Goal: Task Accomplishment & Management: Complete application form

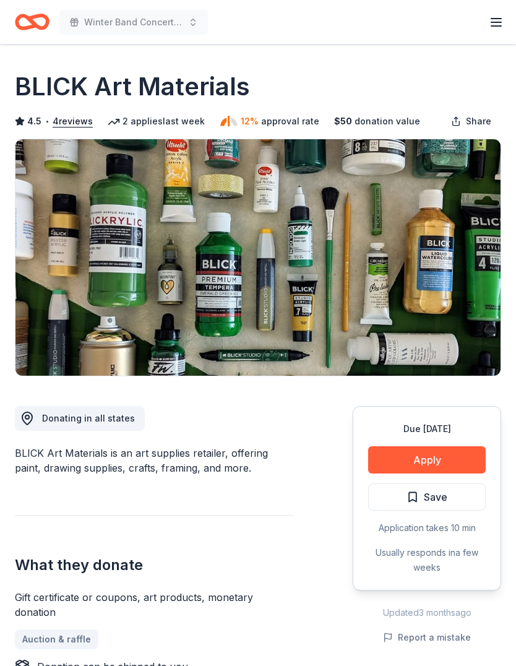
click at [463, 500] on button "Save" at bounding box center [427, 496] width 118 height 27
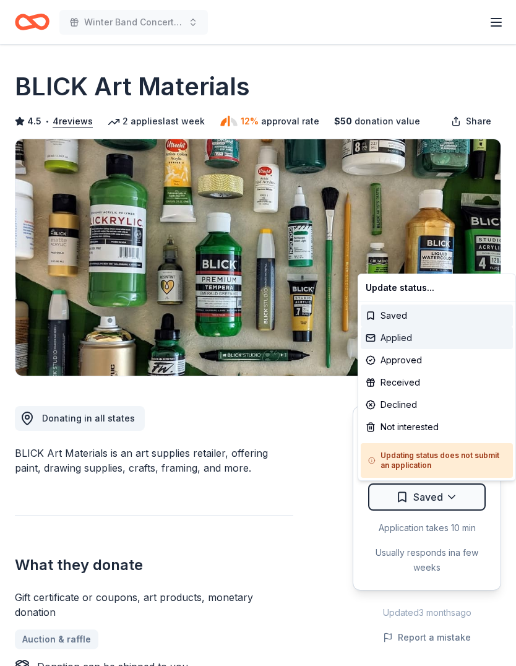
click at [433, 334] on div "Applied" at bounding box center [437, 338] width 152 height 22
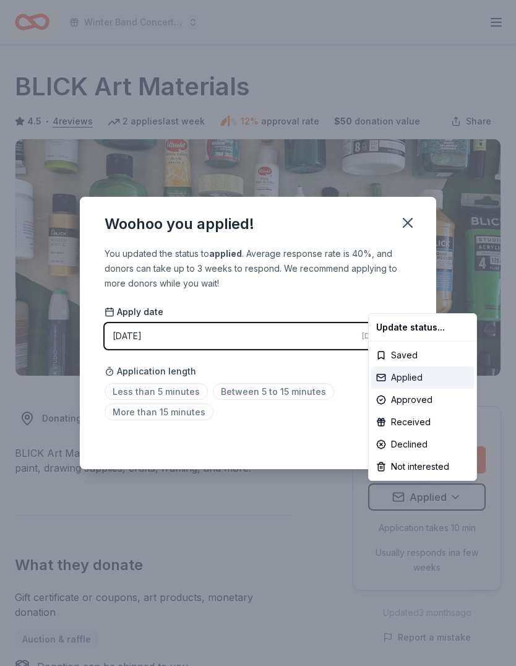
click at [427, 377] on div "Applied" at bounding box center [422, 377] width 103 height 22
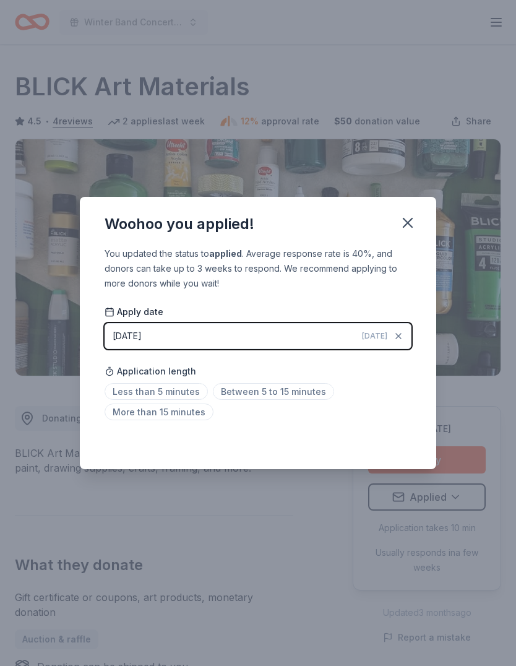
click at [299, 395] on span "Between 5 to 15 minutes" at bounding box center [273, 391] width 121 height 17
click at [413, 218] on icon "button" at bounding box center [407, 222] width 17 height 17
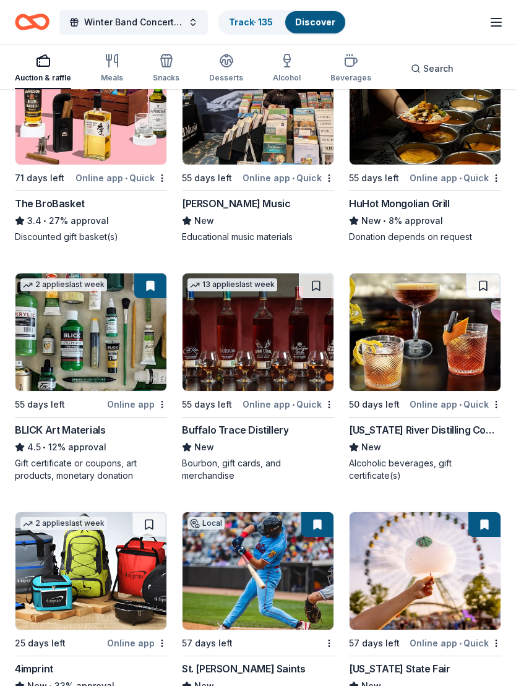
scroll to position [3950, 0]
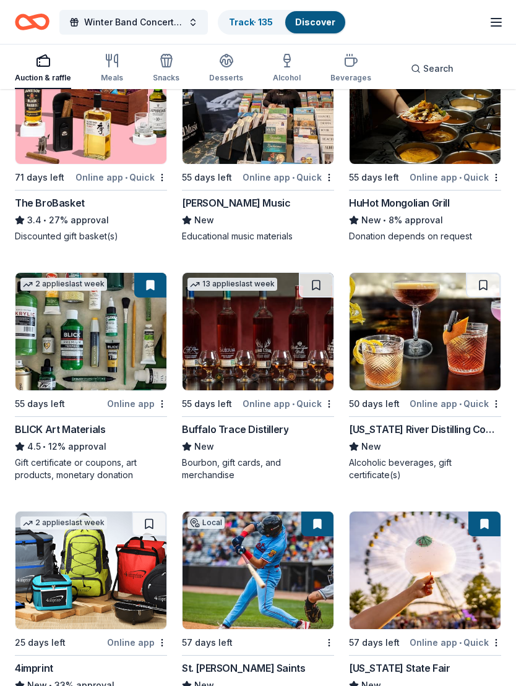
click at [409, 381] on img at bounding box center [425, 332] width 151 height 118
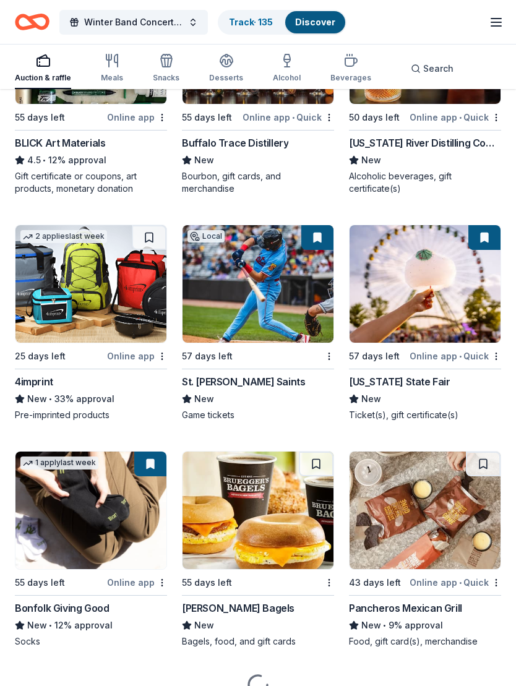
scroll to position [4237, 0]
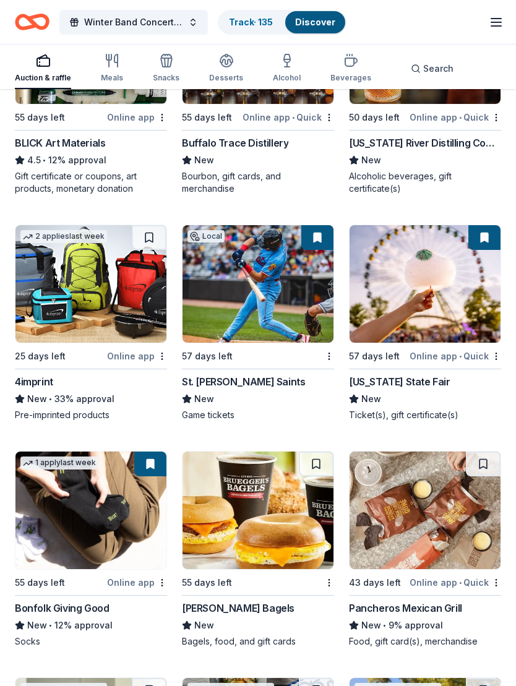
click at [67, 309] on img at bounding box center [90, 284] width 151 height 118
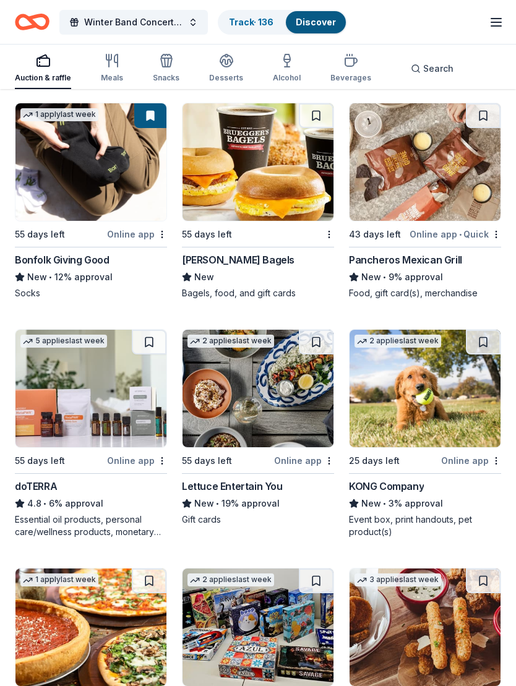
scroll to position [4585, 0]
click at [429, 183] on img at bounding box center [425, 162] width 151 height 118
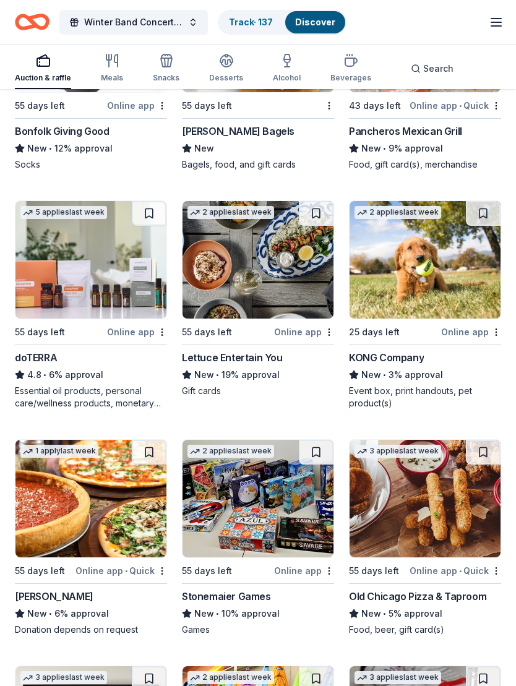
scroll to position [4714, 0]
click at [107, 291] on img at bounding box center [90, 260] width 151 height 118
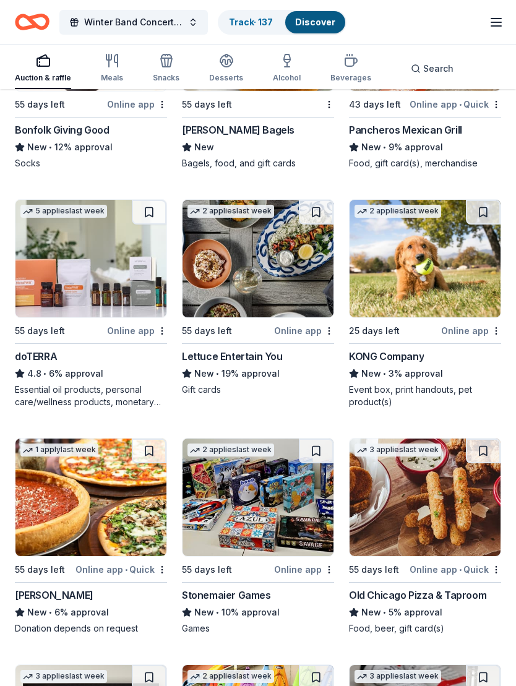
click at [104, 274] on img at bounding box center [90, 259] width 151 height 118
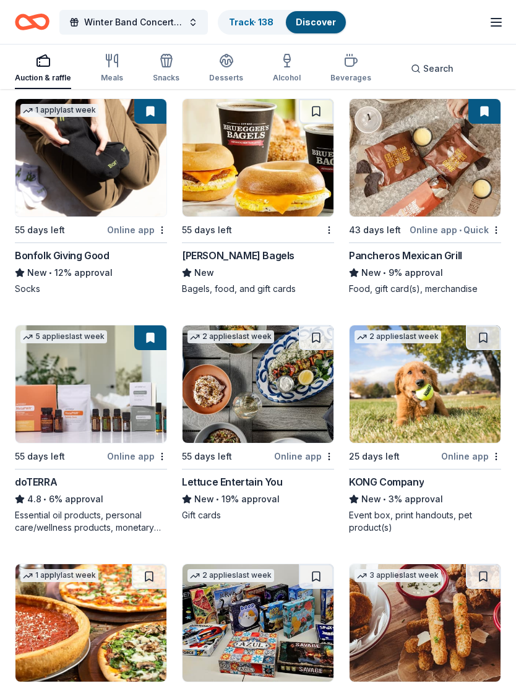
scroll to position [4589, 0]
click at [259, 402] on img at bounding box center [258, 384] width 151 height 118
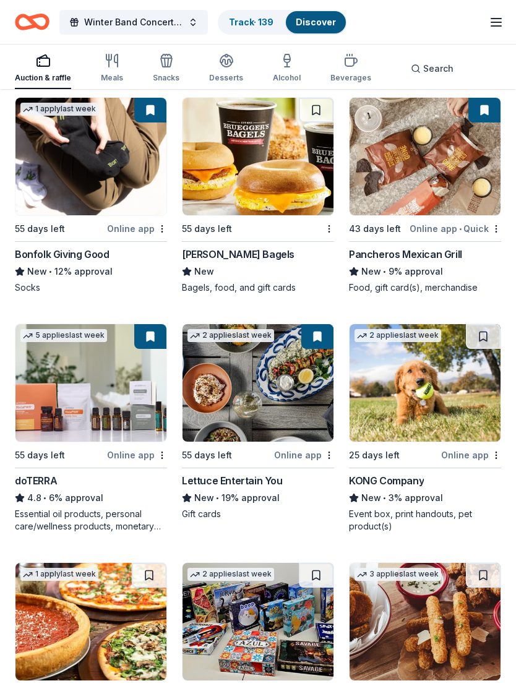
click at [488, 347] on button at bounding box center [483, 336] width 35 height 25
click at [443, 408] on img at bounding box center [425, 383] width 151 height 118
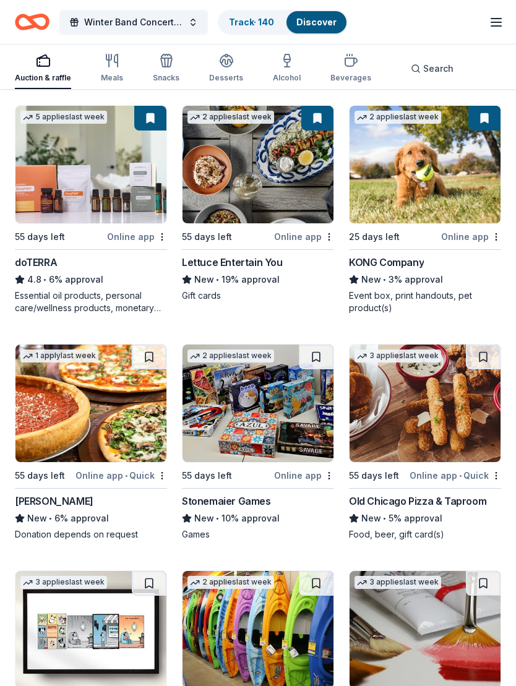
scroll to position [4810, 0]
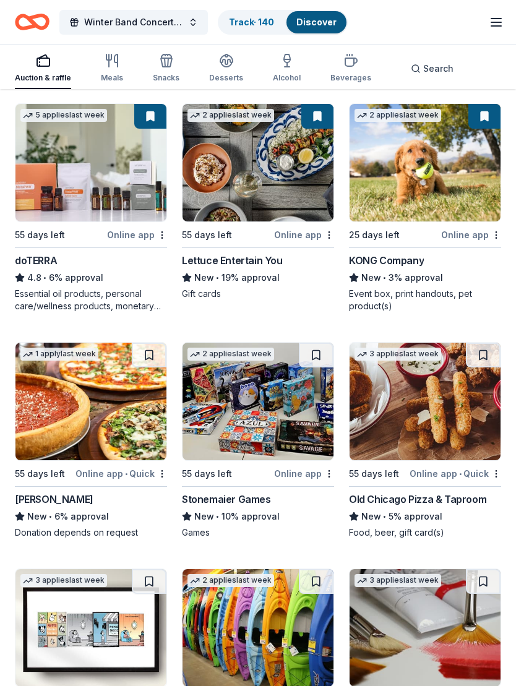
click at [84, 424] on img at bounding box center [90, 402] width 151 height 118
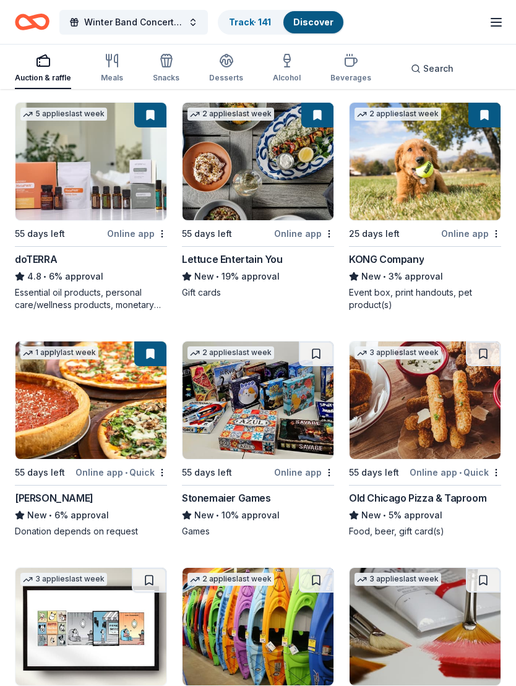
click at [319, 364] on button at bounding box center [316, 354] width 35 height 25
click at [270, 411] on img at bounding box center [258, 401] width 151 height 118
click at [415, 421] on img at bounding box center [425, 401] width 151 height 118
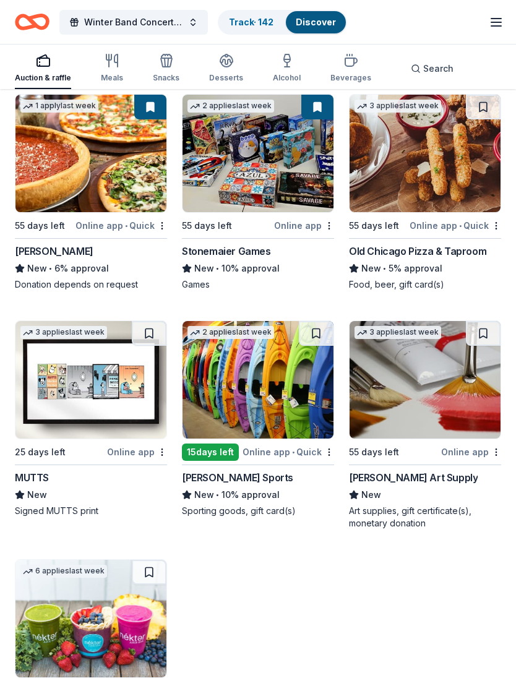
scroll to position [5065, 0]
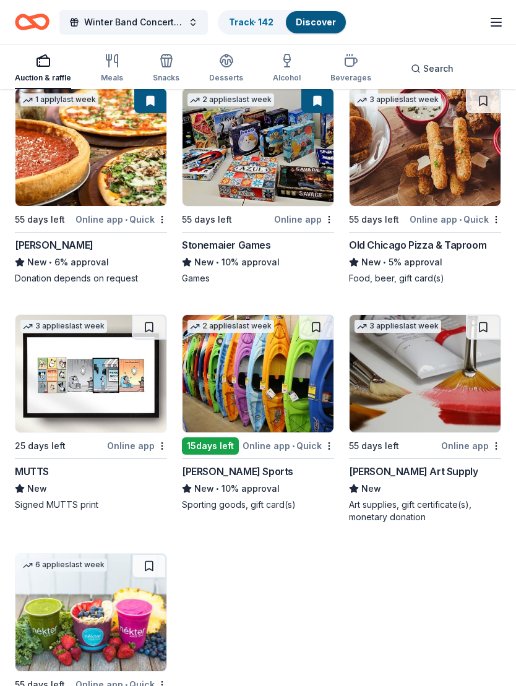
click at [275, 410] on img at bounding box center [258, 375] width 151 height 118
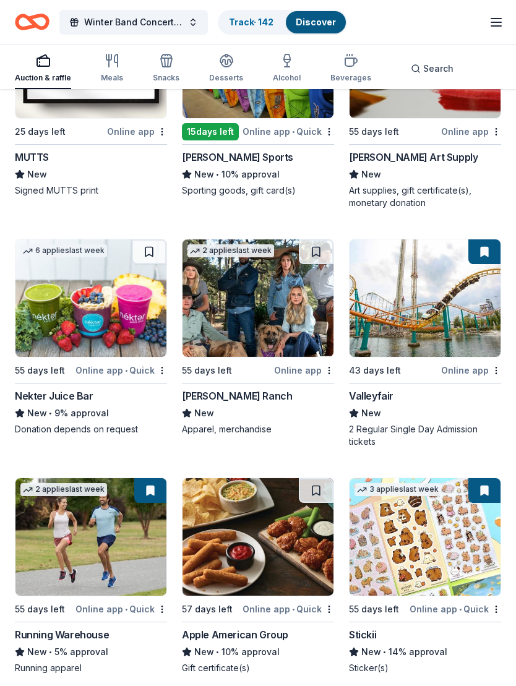
scroll to position [5380, 0]
click at [263, 309] on img at bounding box center [258, 298] width 151 height 118
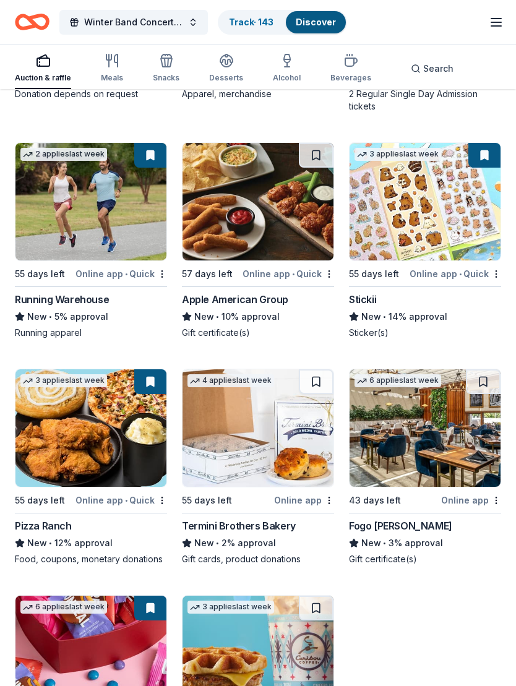
scroll to position [5719, 0]
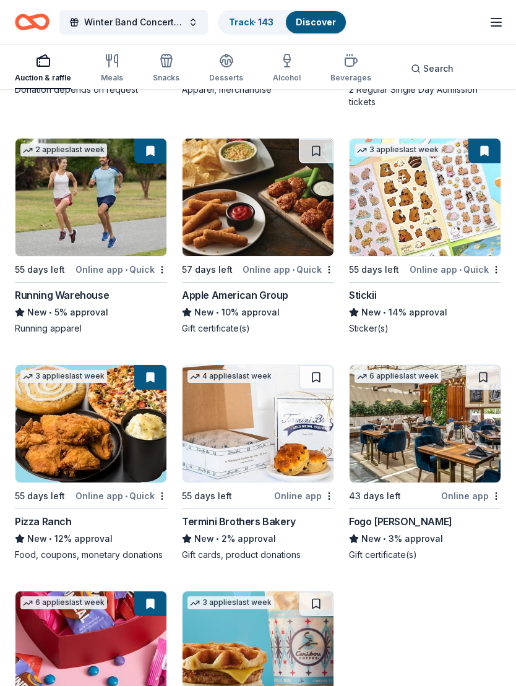
click at [250, 221] on img at bounding box center [258, 198] width 151 height 118
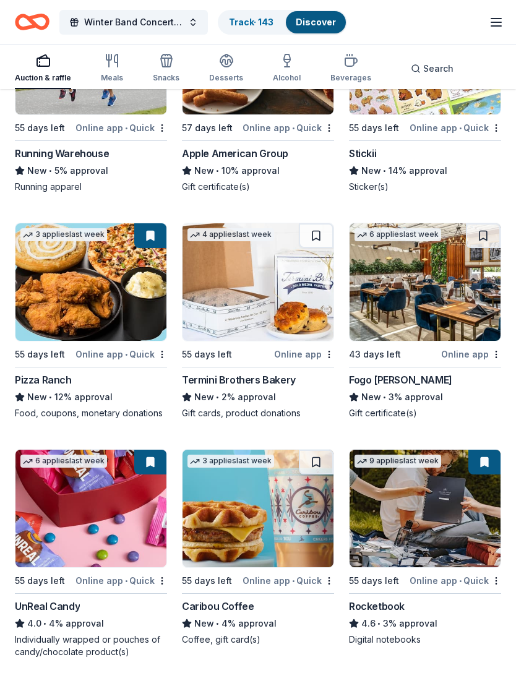
scroll to position [5861, 0]
click at [256, 304] on img at bounding box center [258, 282] width 151 height 118
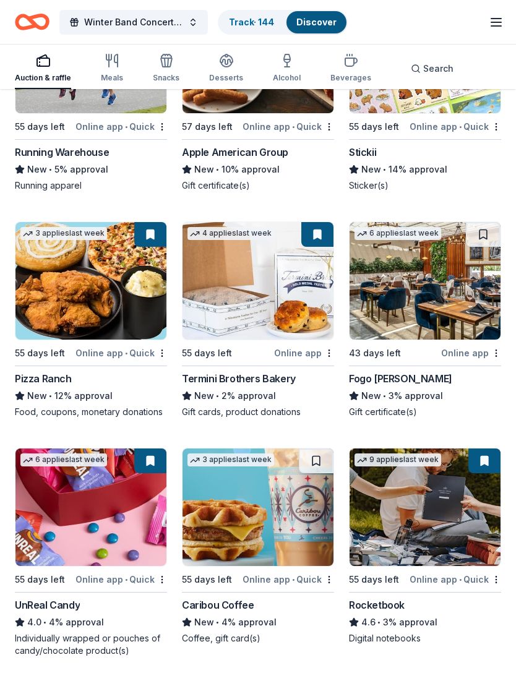
click at [431, 298] on img at bounding box center [425, 281] width 151 height 118
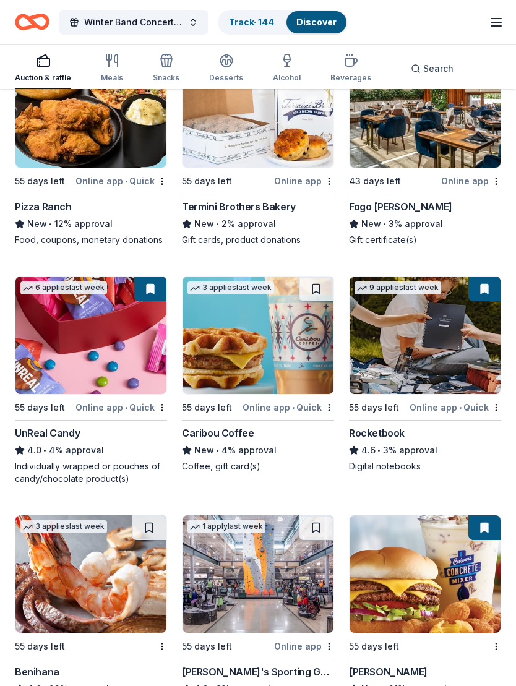
scroll to position [6035, 0]
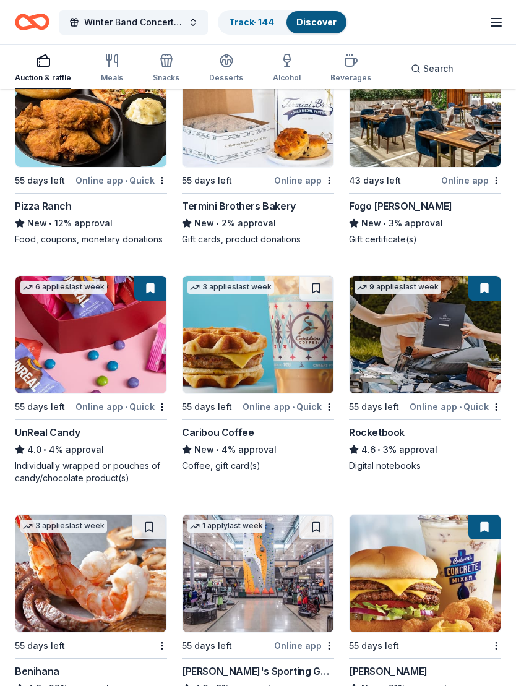
click at [267, 342] on img at bounding box center [258, 335] width 151 height 118
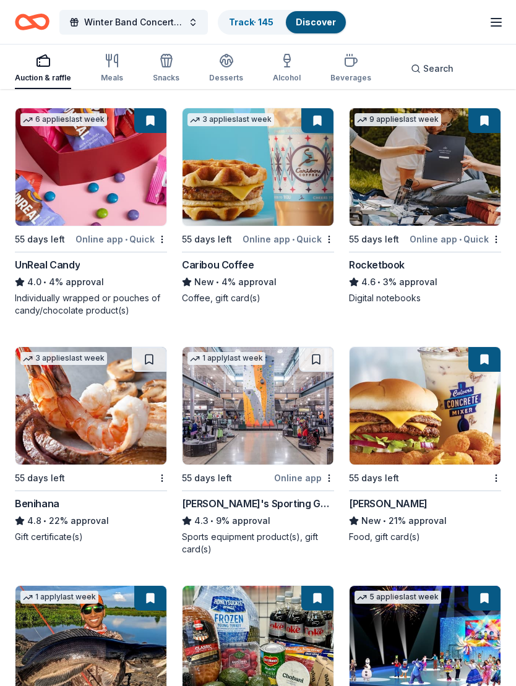
scroll to position [6203, 0]
click at [97, 434] on img at bounding box center [90, 406] width 151 height 118
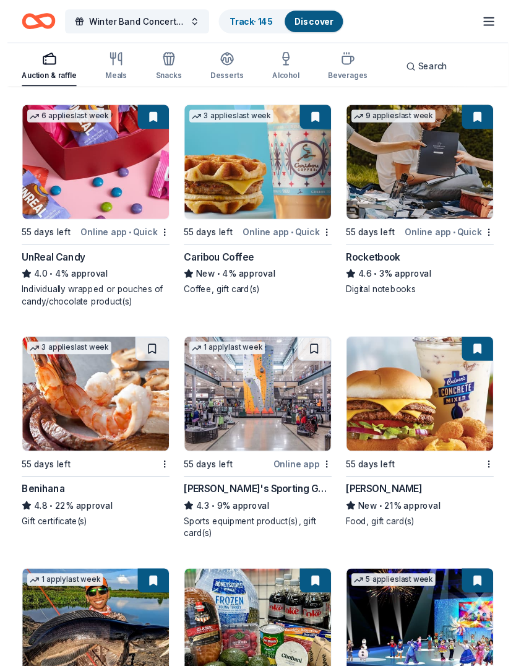
scroll to position [6204, 0]
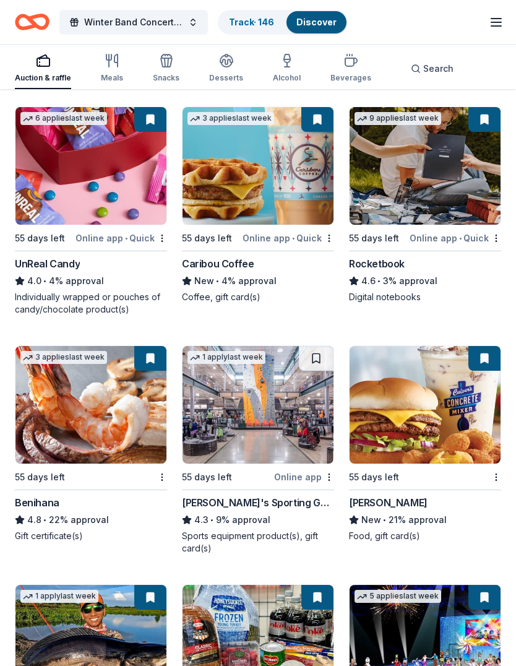
click at [259, 410] on img at bounding box center [258, 405] width 151 height 118
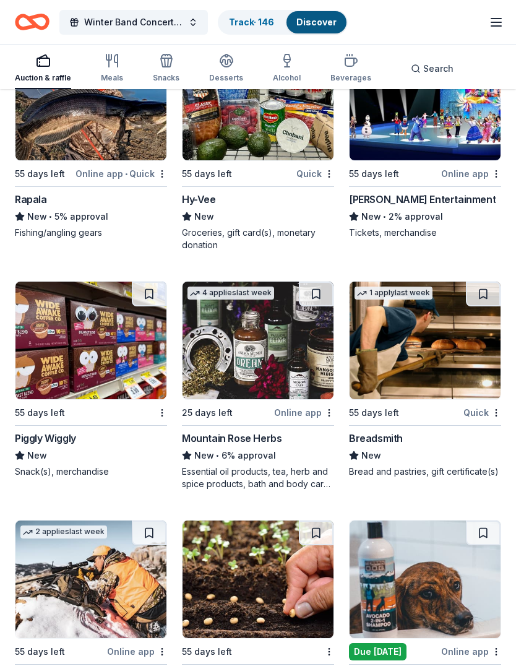
scroll to position [6746, 0]
click at [246, 368] on img at bounding box center [258, 341] width 151 height 118
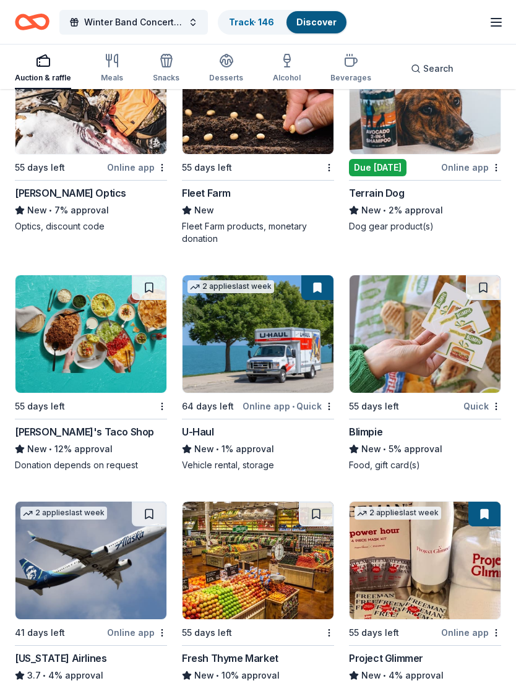
scroll to position [7245, 0]
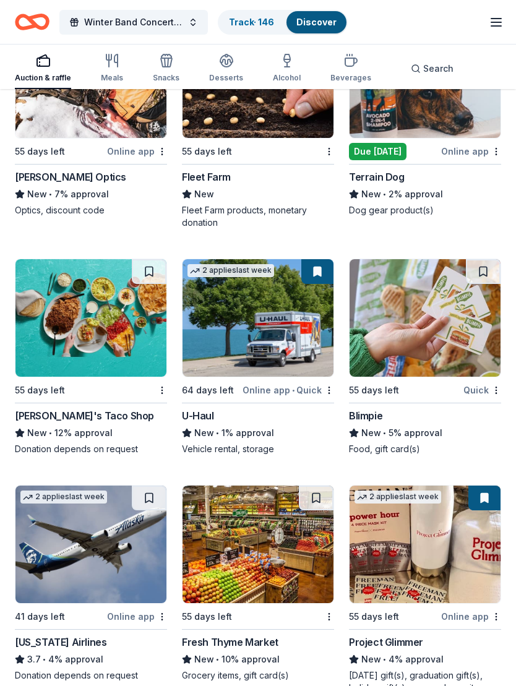
click at [418, 342] on img at bounding box center [425, 319] width 151 height 118
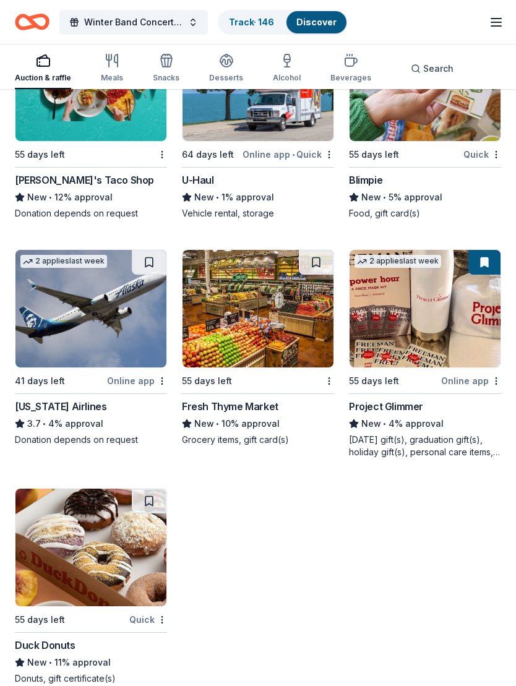
scroll to position [7486, 0]
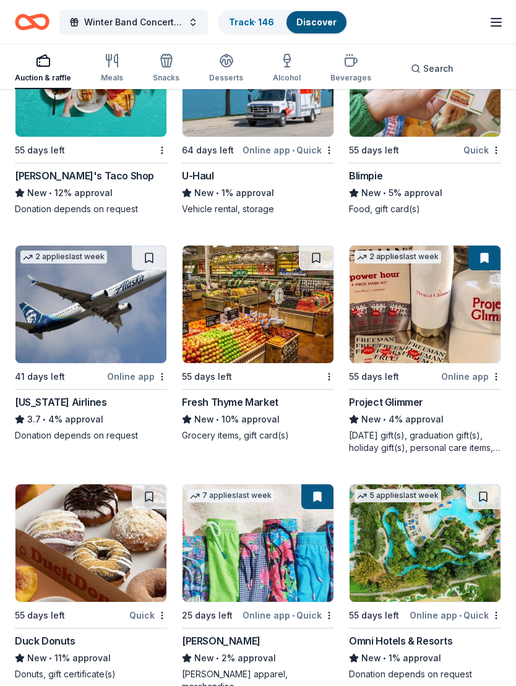
click at [75, 319] on img at bounding box center [90, 305] width 151 height 118
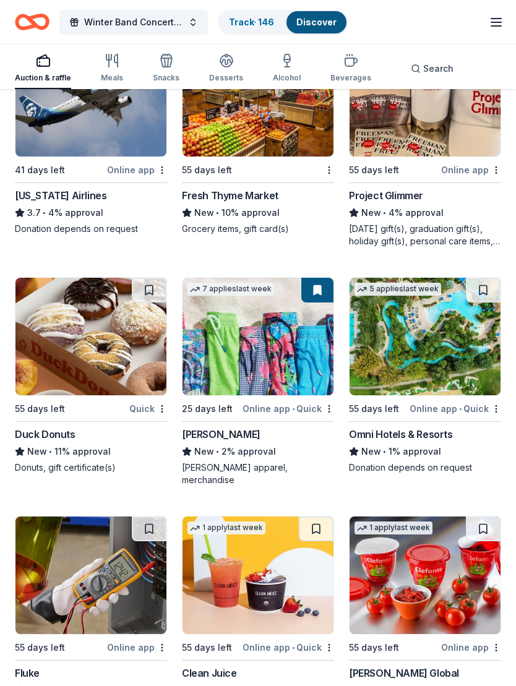
scroll to position [7693, 0]
click at [73, 364] on img at bounding box center [90, 337] width 151 height 118
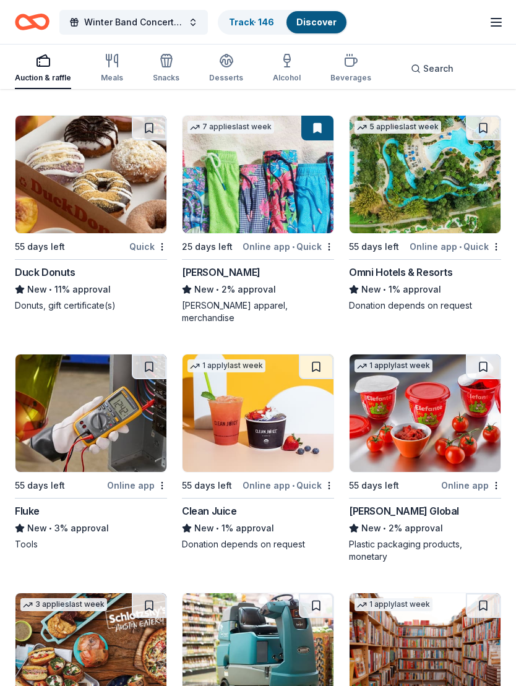
scroll to position [7855, 0]
click at [77, 429] on img at bounding box center [90, 414] width 151 height 118
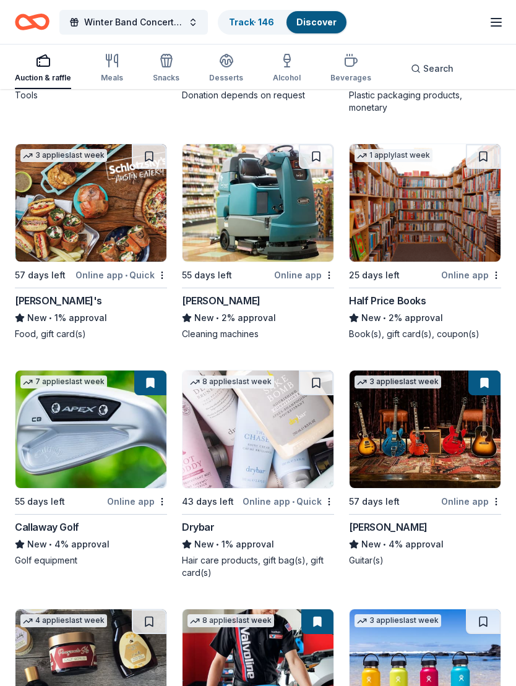
scroll to position [8304, 0]
click at [238, 237] on img at bounding box center [258, 203] width 151 height 118
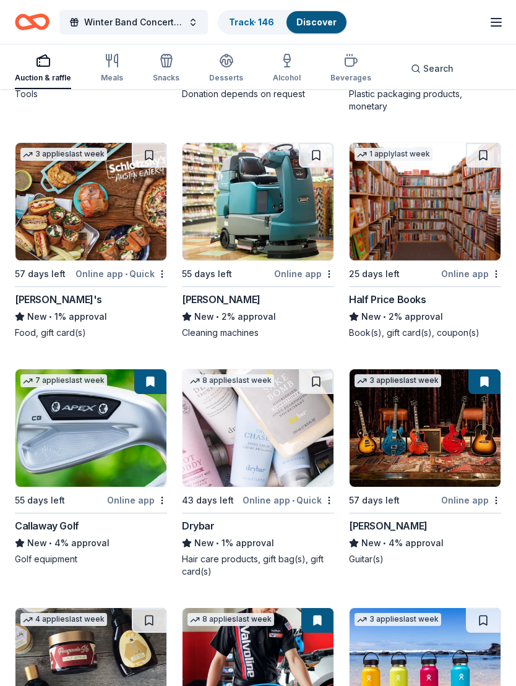
click at [392, 204] on img at bounding box center [425, 202] width 151 height 118
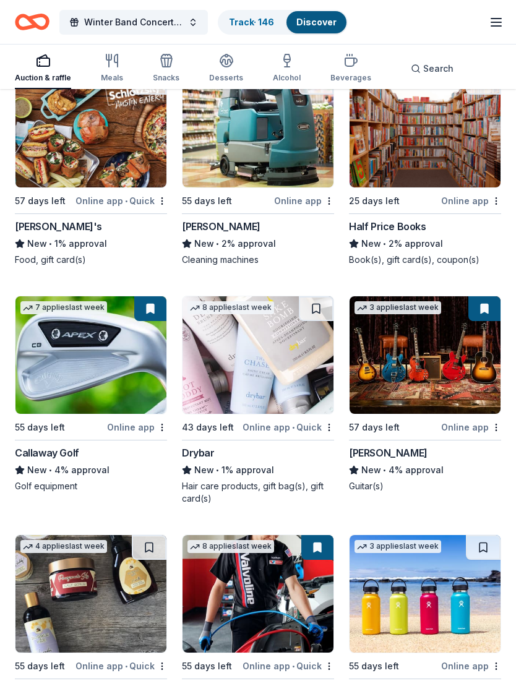
scroll to position [8378, 0]
click at [145, 321] on button at bounding box center [150, 308] width 32 height 25
click at [74, 372] on img at bounding box center [90, 355] width 151 height 118
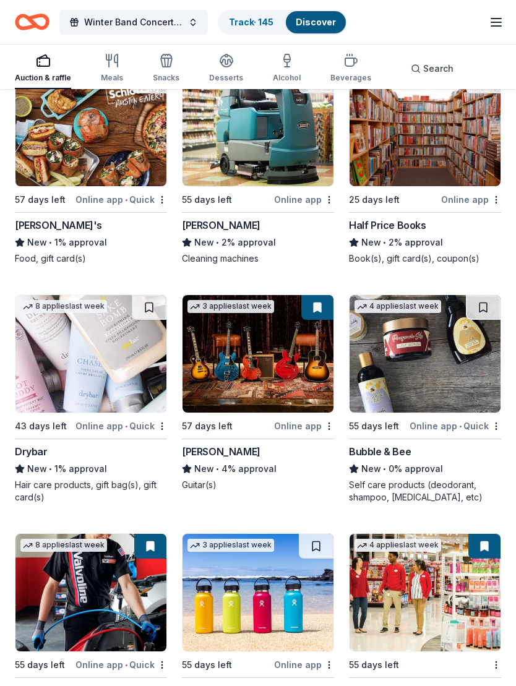
click at [81, 375] on img at bounding box center [90, 354] width 151 height 118
click at [237, 360] on img at bounding box center [258, 354] width 151 height 118
click at [397, 358] on img at bounding box center [425, 354] width 151 height 118
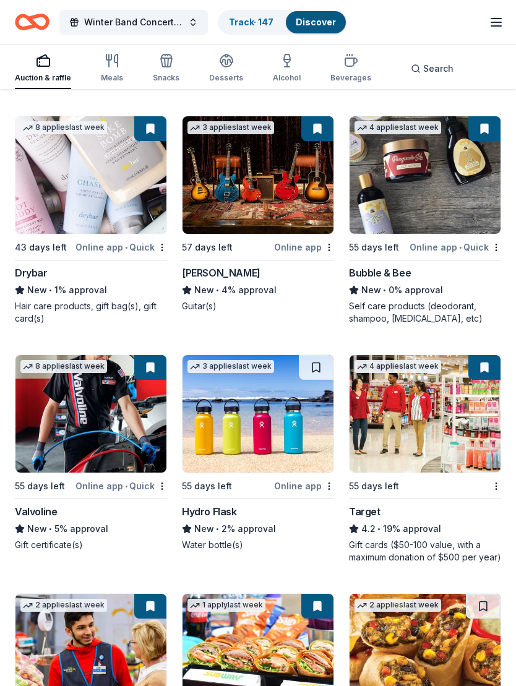
scroll to position [8564, 0]
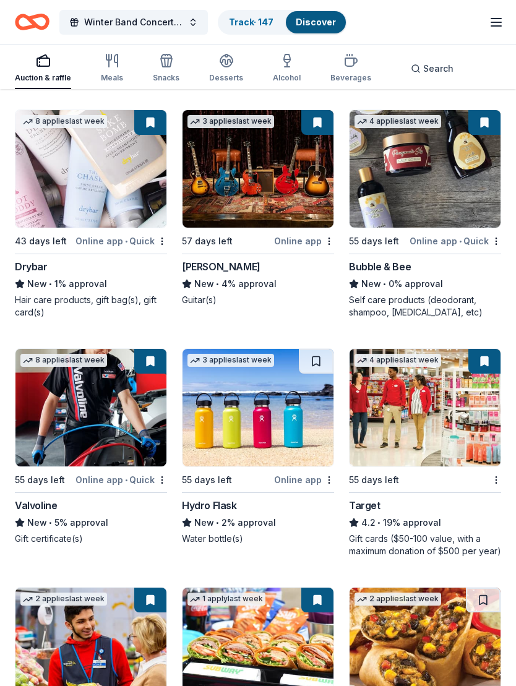
click at [95, 423] on img at bounding box center [90, 409] width 151 height 118
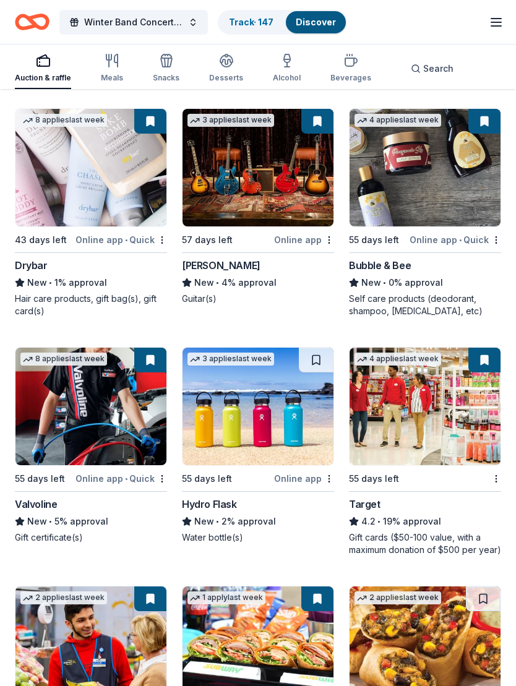
click at [262, 416] on img at bounding box center [258, 407] width 151 height 118
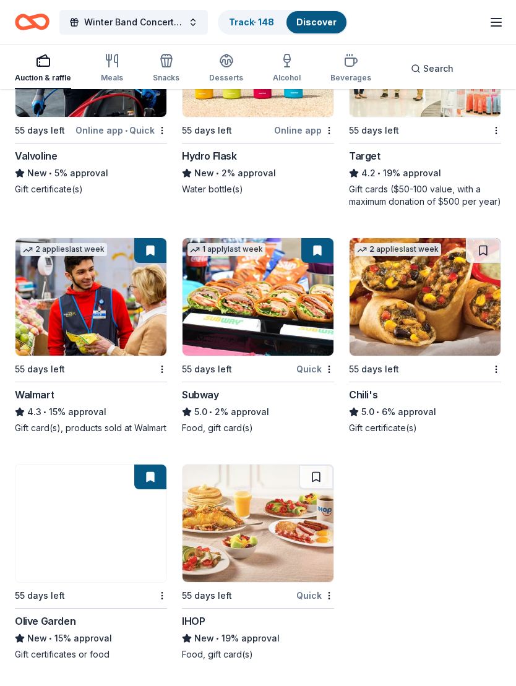
scroll to position [8914, 0]
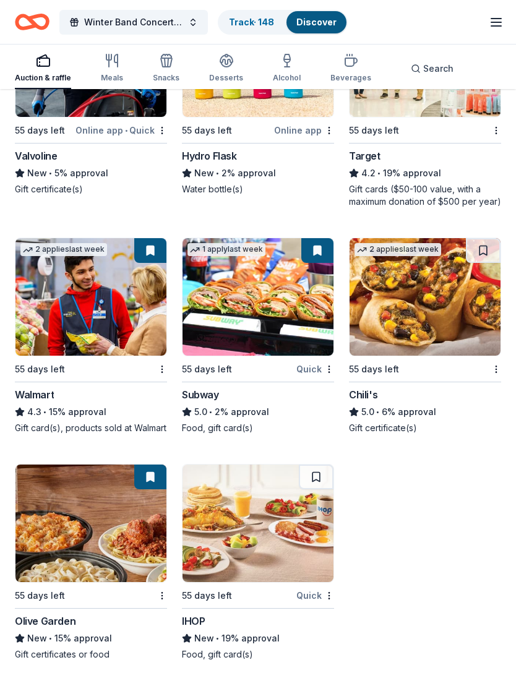
click at [90, 294] on img at bounding box center [90, 297] width 151 height 118
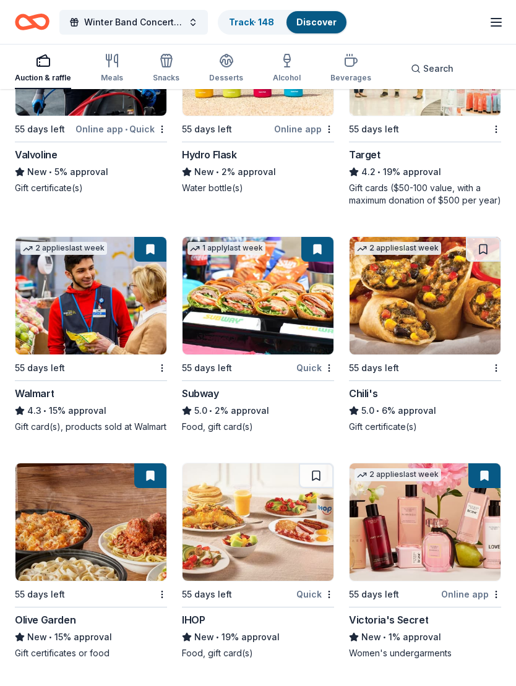
click at [293, 317] on img at bounding box center [258, 296] width 151 height 118
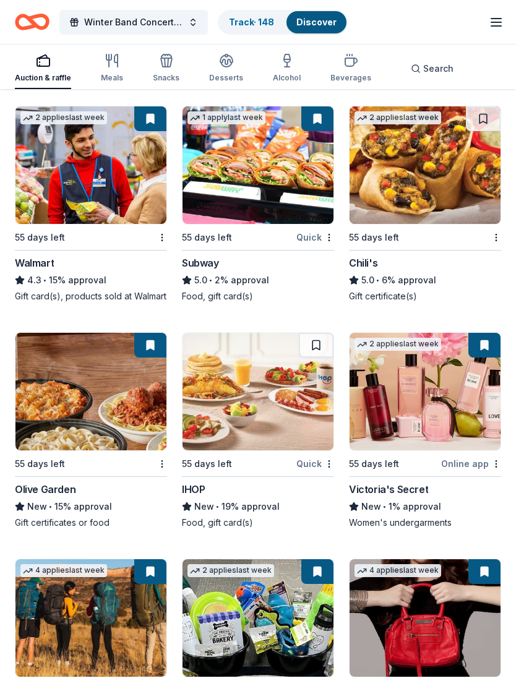
scroll to position [9046, 0]
click at [104, 417] on img at bounding box center [90, 392] width 151 height 118
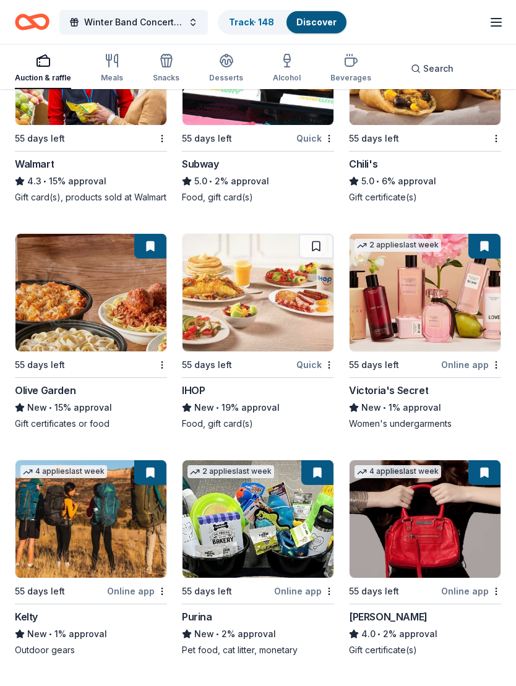
scroll to position [9145, 0]
click at [438, 319] on img at bounding box center [425, 293] width 151 height 118
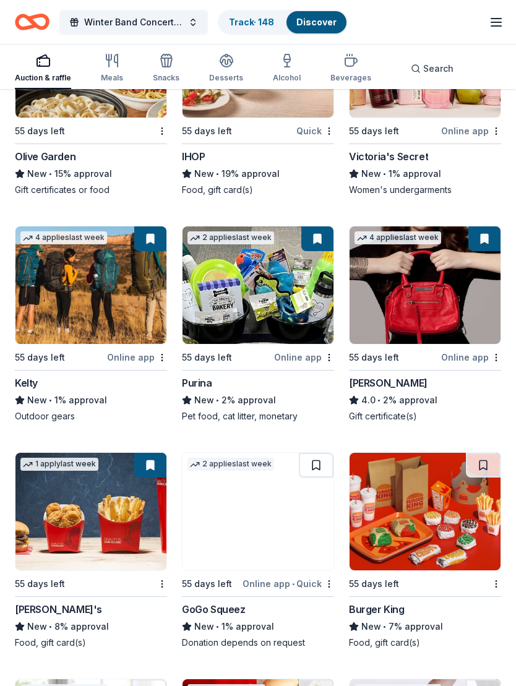
scroll to position [9379, 0]
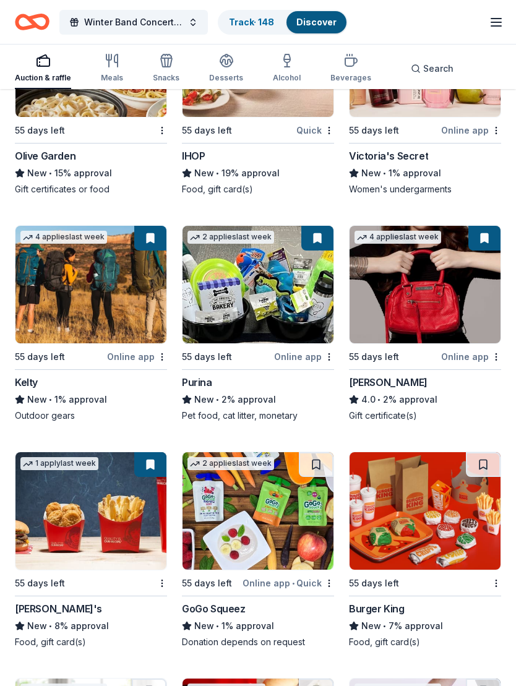
click at [116, 310] on img at bounding box center [90, 285] width 151 height 118
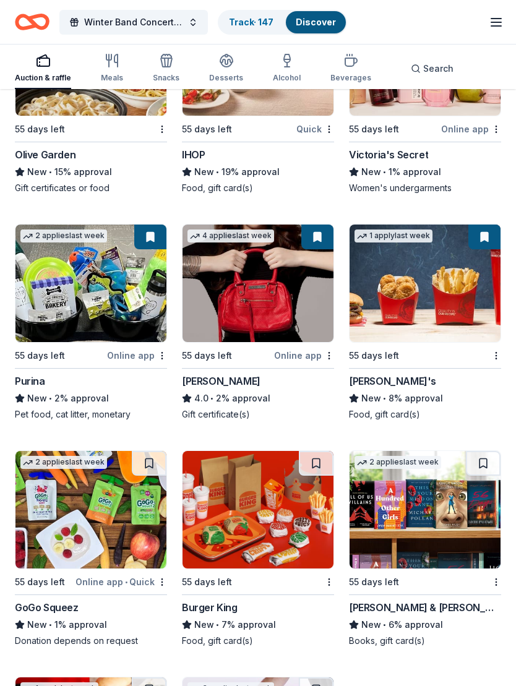
click at [102, 321] on img at bounding box center [90, 284] width 151 height 118
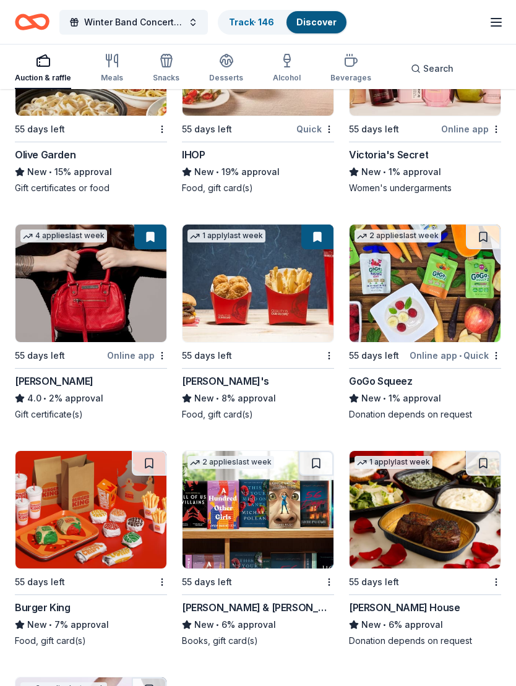
click at [232, 309] on img at bounding box center [258, 284] width 151 height 118
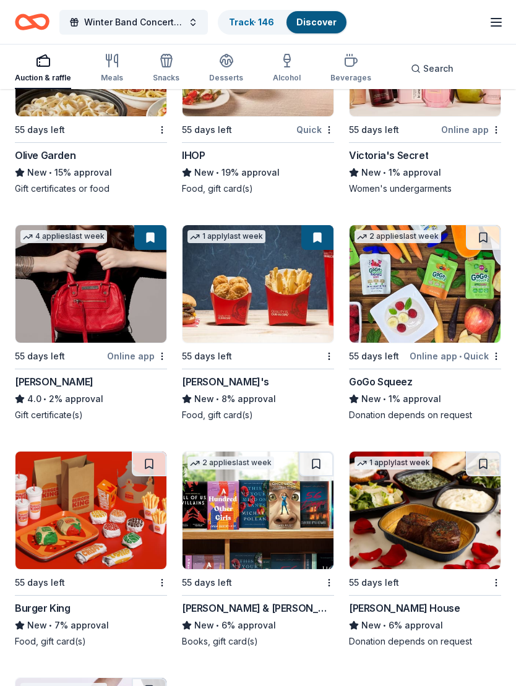
scroll to position [9403, 0]
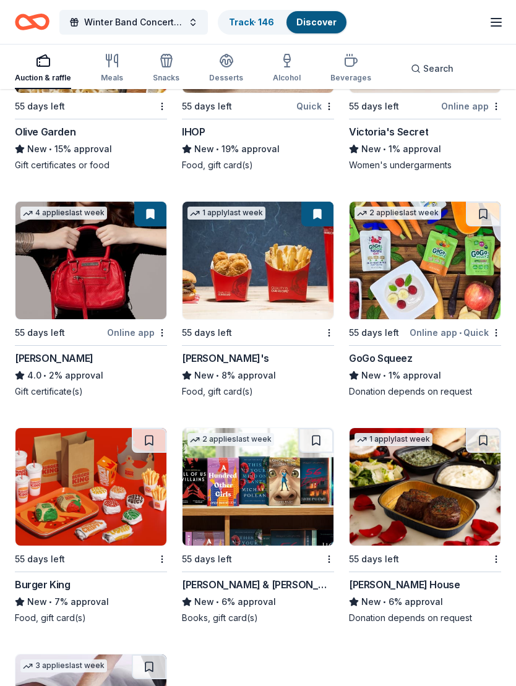
click at [436, 293] on img at bounding box center [425, 261] width 151 height 118
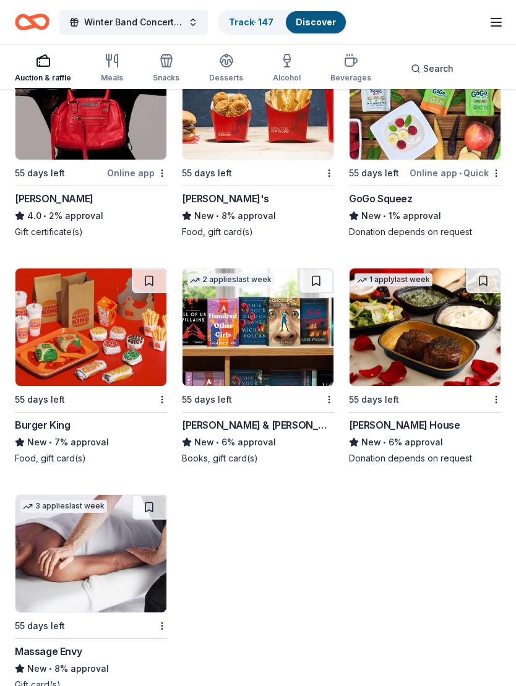
scroll to position [9563, 0]
click at [69, 373] on img at bounding box center [90, 328] width 151 height 118
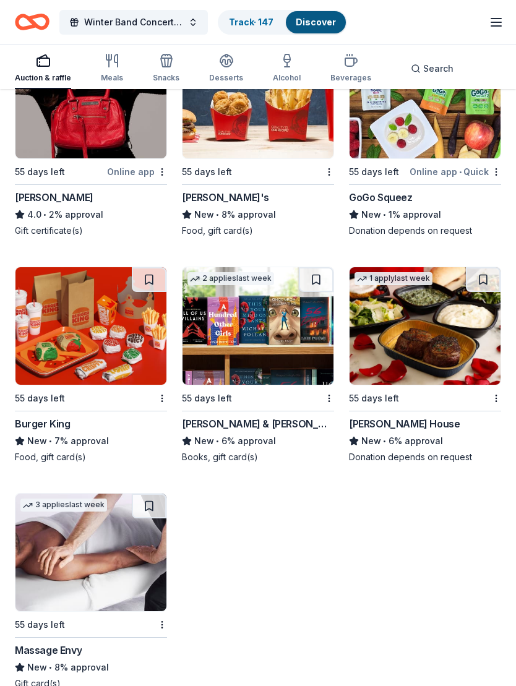
click at [298, 366] on img at bounding box center [258, 326] width 151 height 118
click at [437, 335] on img at bounding box center [425, 326] width 151 height 118
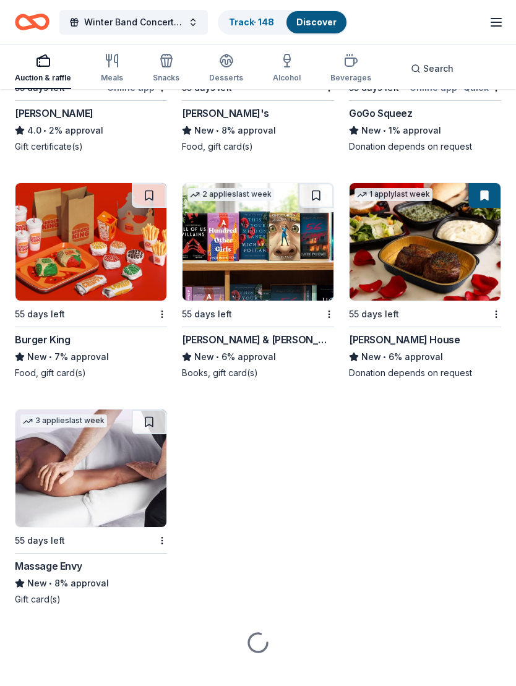
scroll to position [9652, 0]
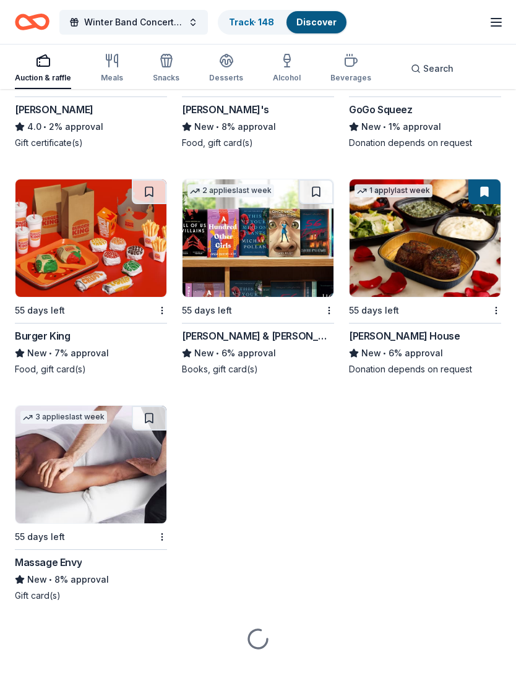
click at [77, 490] on img at bounding box center [90, 466] width 151 height 118
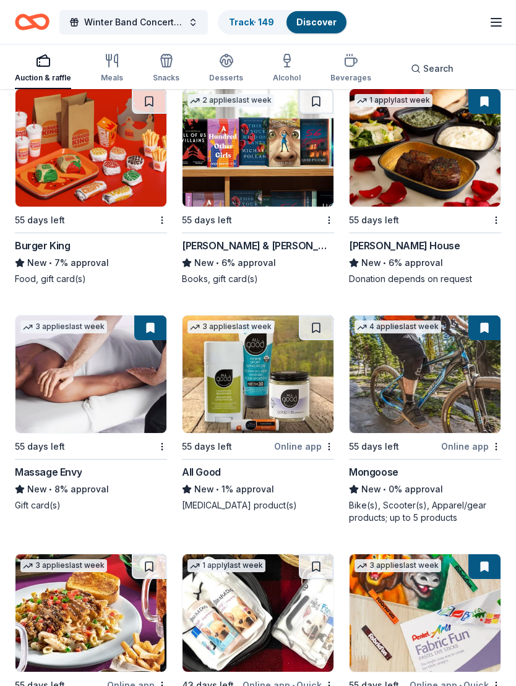
scroll to position [9742, 0]
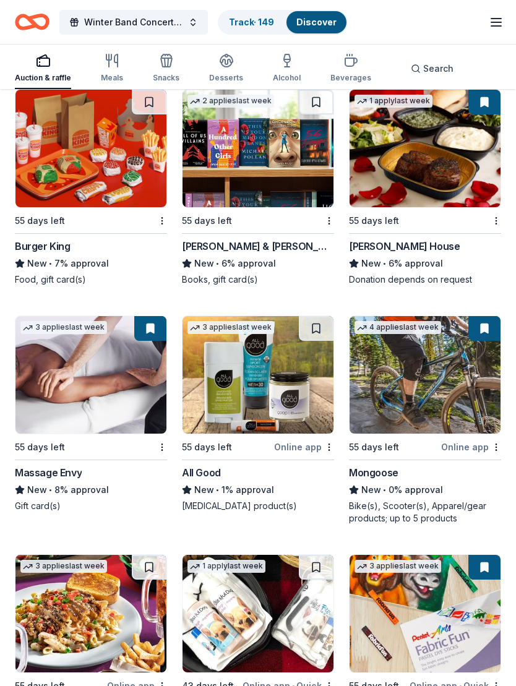
click at [243, 400] on img at bounding box center [258, 375] width 151 height 118
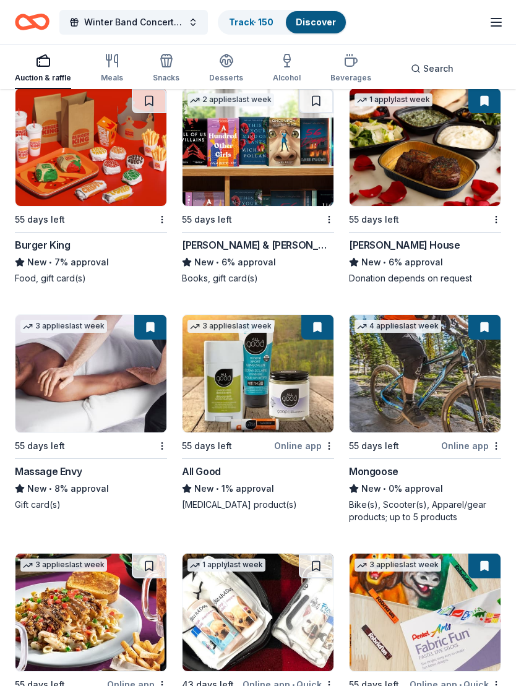
click at [429, 402] on img at bounding box center [425, 374] width 151 height 118
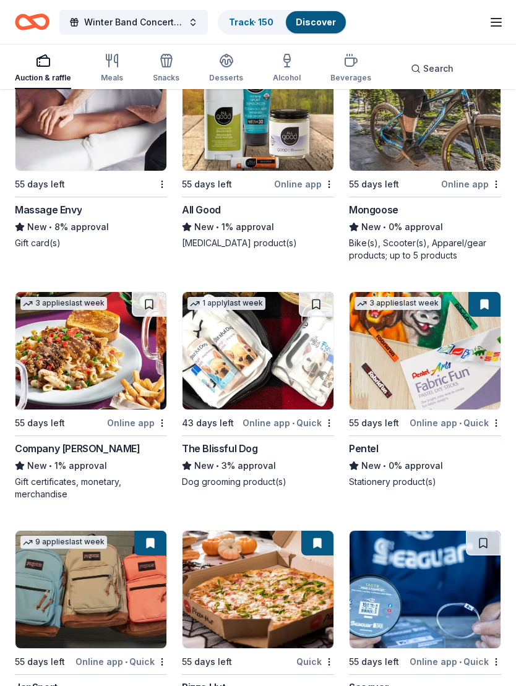
scroll to position [10005, 0]
click at [88, 390] on img at bounding box center [90, 351] width 151 height 118
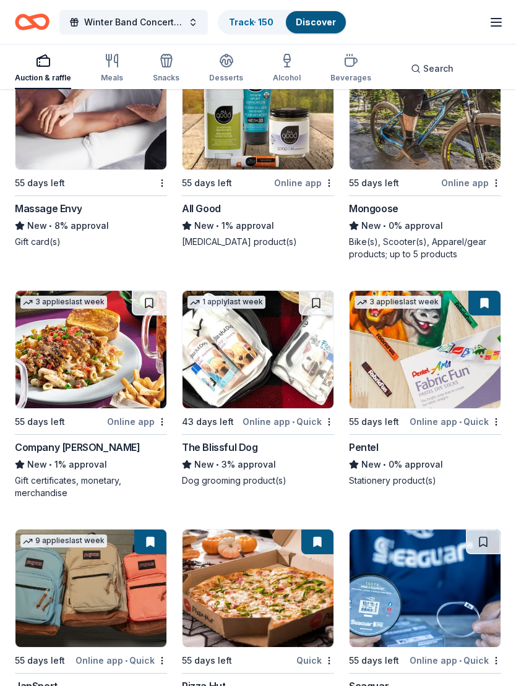
click at [272, 389] on img at bounding box center [258, 350] width 151 height 118
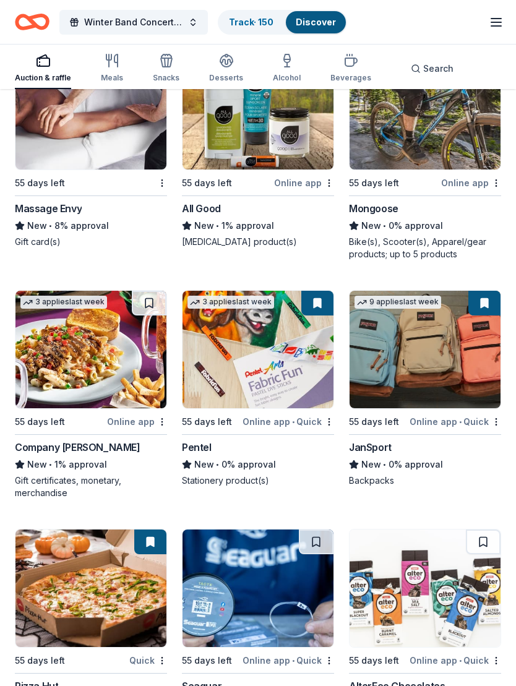
click at [431, 378] on img at bounding box center [425, 350] width 151 height 118
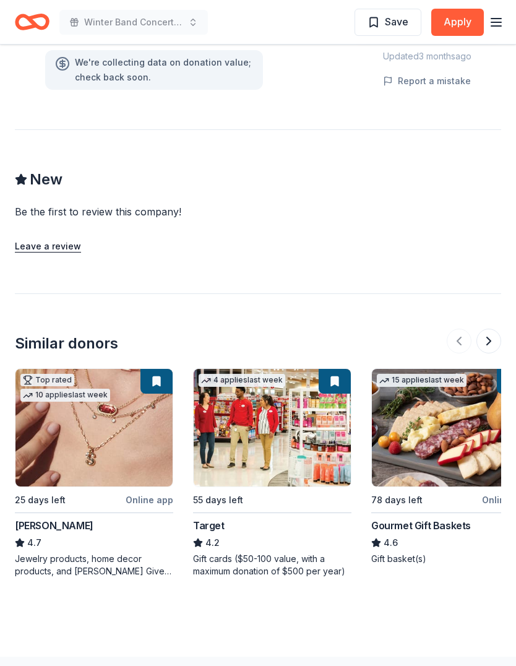
click at [84, 414] on img at bounding box center [93, 428] width 157 height 118
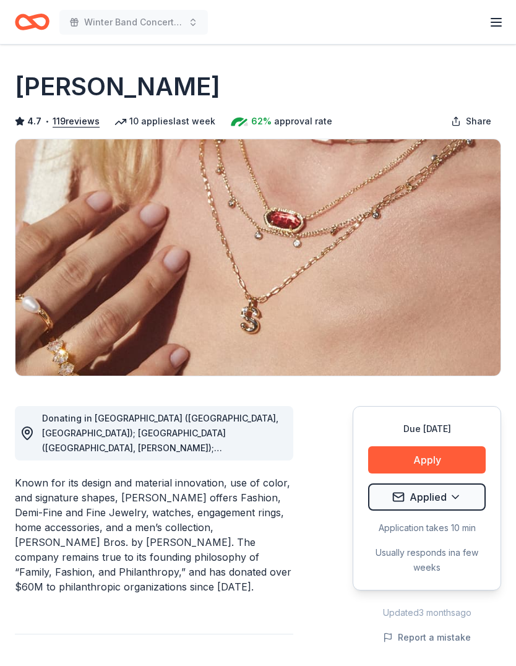
click at [123, 431] on span "Donating in AL (Birmingham, Huntsville); AR (Little Rock, Rogers); AZ (Chandler…" at bounding box center [160, 656] width 236 height 486
click at [137, 439] on div "Donating in AL (Birmingham, Huntsville); AR (Little Rock, Rogers); AZ (Chandler…" at bounding box center [162, 433] width 241 height 45
click at [30, 423] on div "Donating in AL (Birmingham, Huntsville); AR (Little Rock, Rogers); AZ (Chandler…" at bounding box center [152, 433] width 264 height 45
click at [436, 463] on button "Apply" at bounding box center [427, 459] width 118 height 27
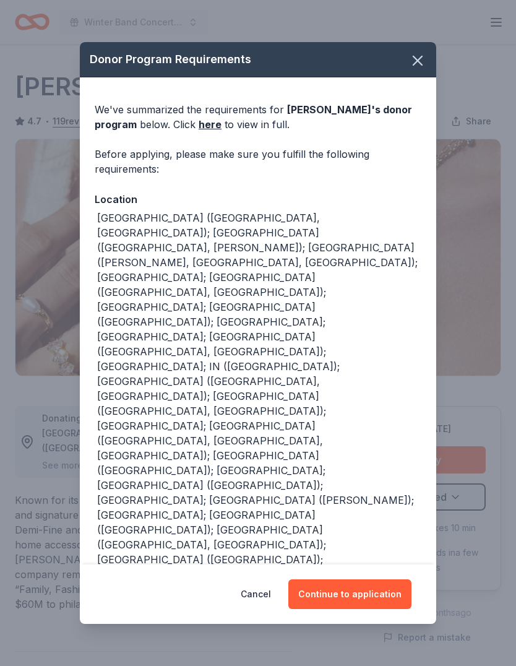
click at [371, 579] on button "Continue to application" at bounding box center [349, 594] width 123 height 30
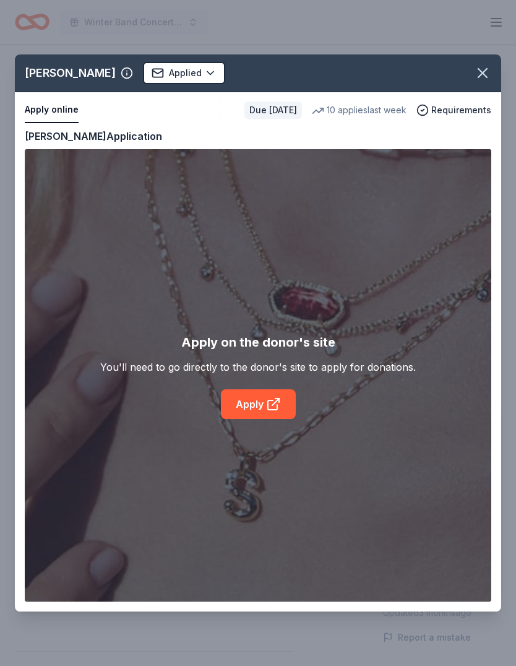
click at [277, 401] on icon at bounding box center [275, 401] width 7 height 7
click at [484, 78] on icon "button" at bounding box center [482, 72] width 17 height 17
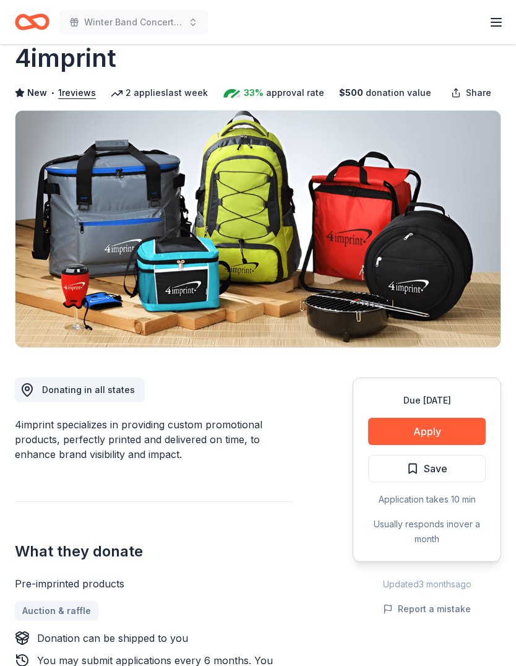
scroll to position [33, 0]
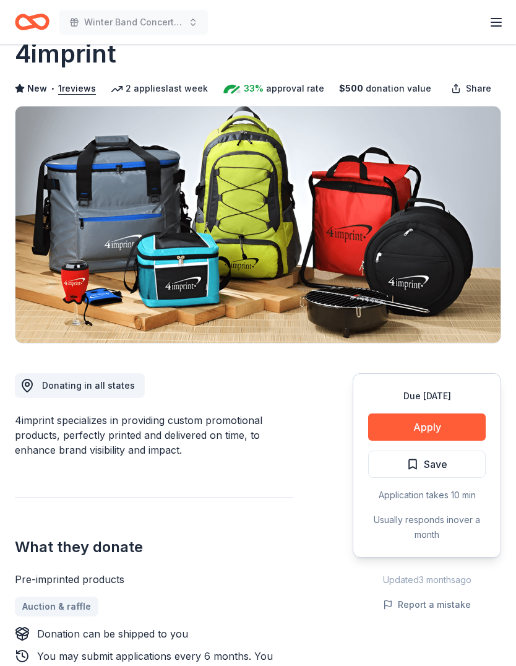
click at [447, 428] on button "Apply" at bounding box center [427, 426] width 118 height 27
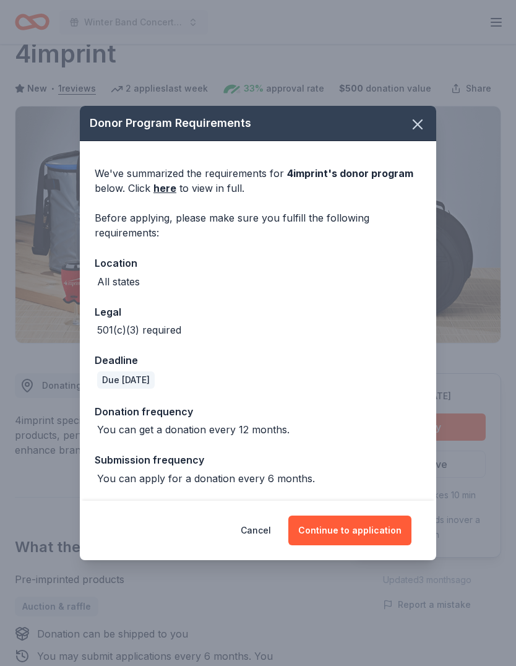
click at [366, 527] on button "Continue to application" at bounding box center [349, 530] width 123 height 30
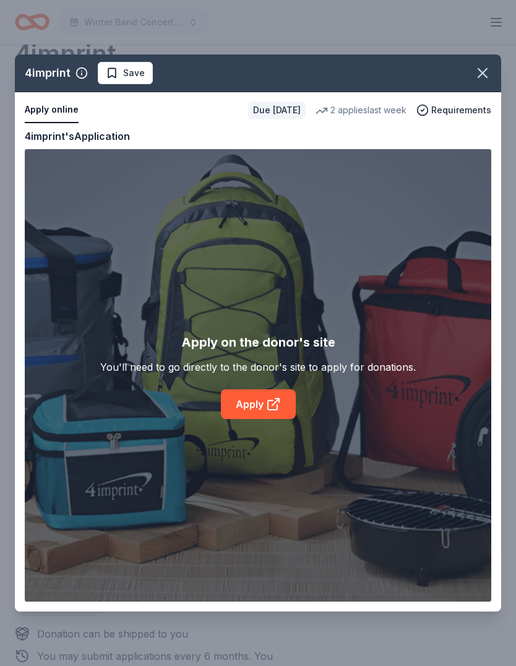
click at [263, 412] on link "Apply" at bounding box center [258, 404] width 75 height 30
click at [486, 69] on icon "button" at bounding box center [482, 72] width 17 height 17
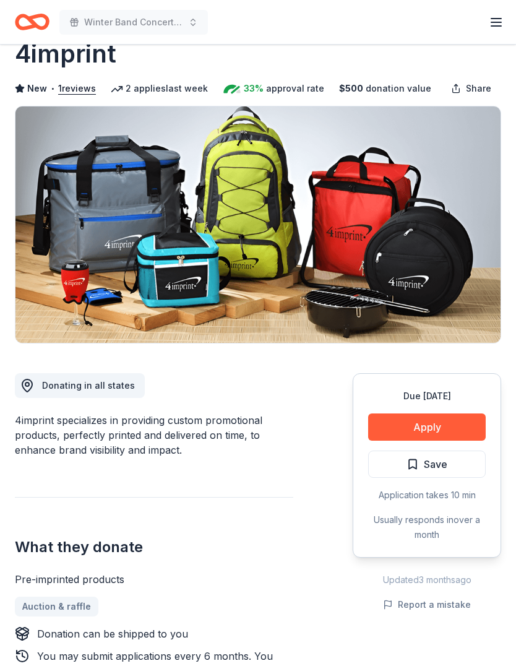
click at [449, 460] on button "Save" at bounding box center [427, 463] width 118 height 27
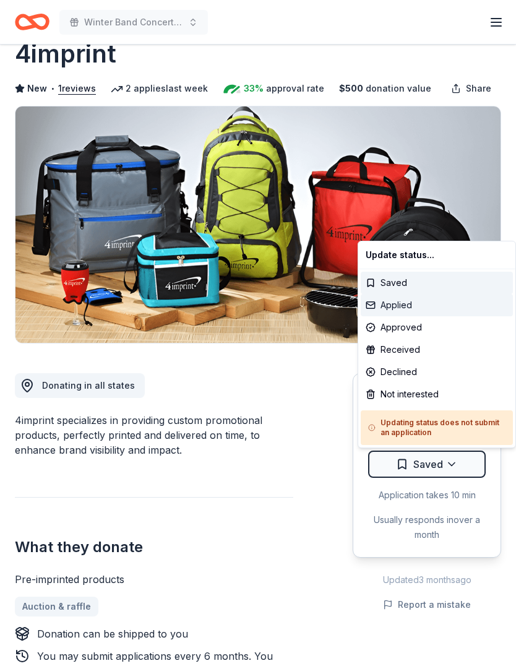
click at [403, 303] on div "Applied" at bounding box center [437, 305] width 152 height 22
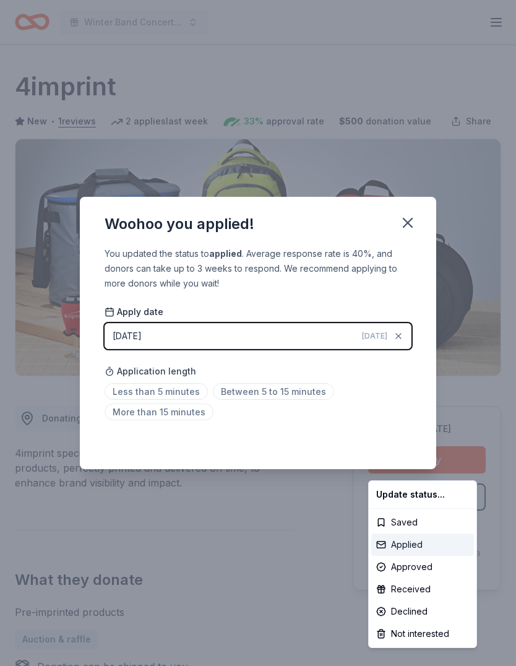
click at [415, 547] on div "Applied" at bounding box center [422, 544] width 103 height 22
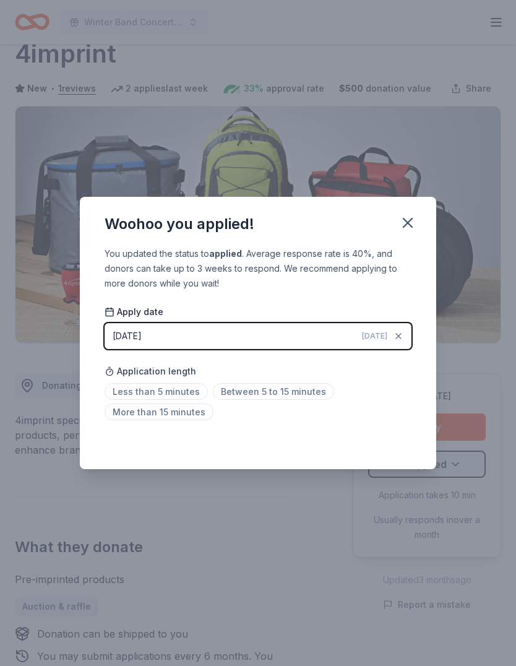
click at [166, 410] on span "More than 15 minutes" at bounding box center [159, 411] width 109 height 17
click at [324, 425] on div "You updated the status to applied . Average response rate is 40%, and donors ca…" at bounding box center [258, 357] width 356 height 223
click at [178, 408] on span "More than 15 minutes" at bounding box center [159, 411] width 109 height 17
click at [311, 421] on div "Less than 5 minutes Between 5 to 15 minutes More than 15 minutes" at bounding box center [258, 404] width 307 height 41
click at [171, 404] on span "More than 15 minutes" at bounding box center [159, 411] width 109 height 17
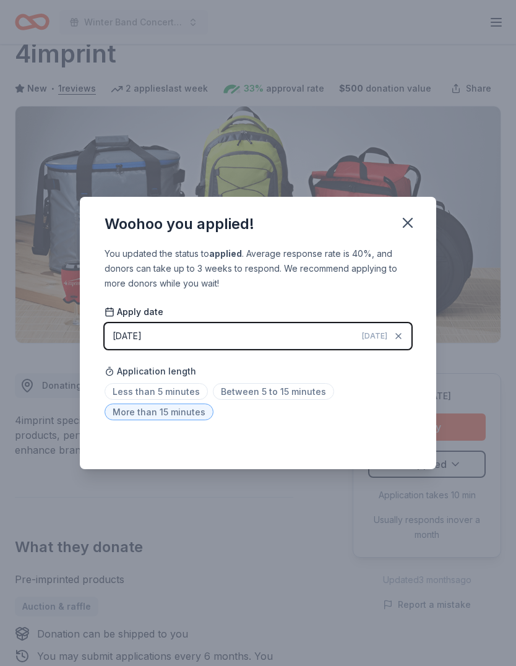
click at [415, 222] on icon "button" at bounding box center [407, 222] width 17 height 17
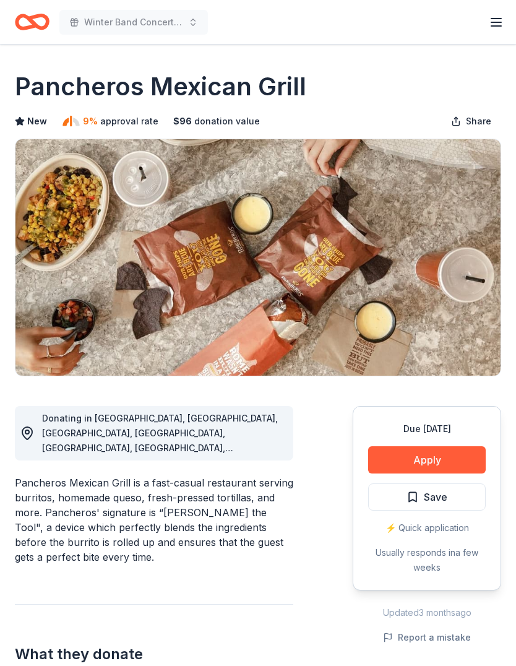
click at [436, 452] on button "Apply" at bounding box center [427, 459] width 118 height 27
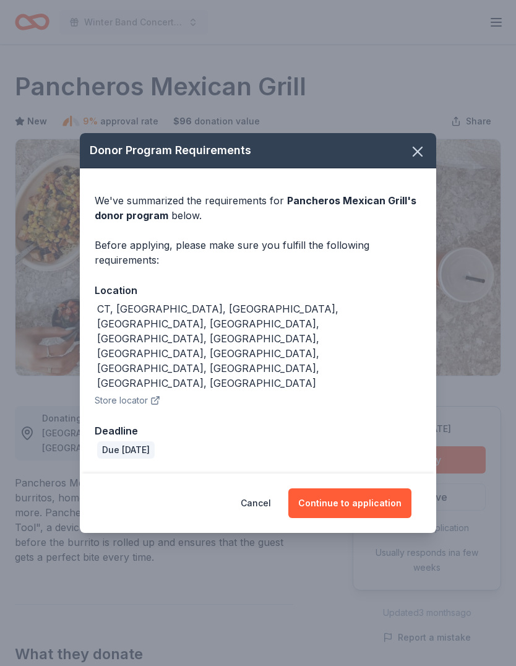
click at [364, 488] on button "Continue to application" at bounding box center [349, 503] width 123 height 30
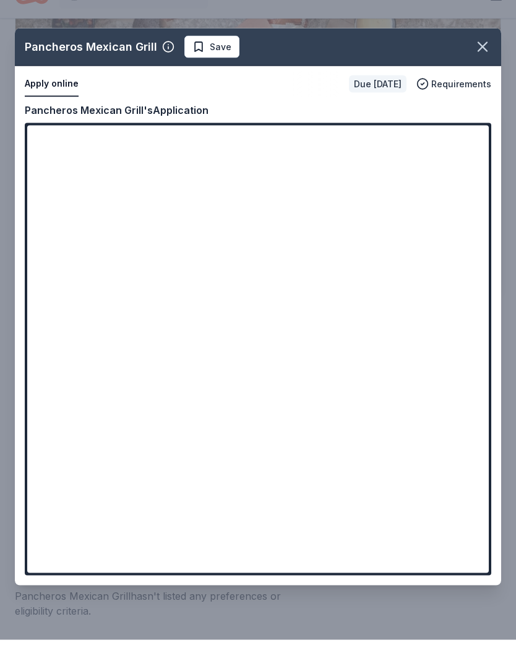
scroll to position [297, 0]
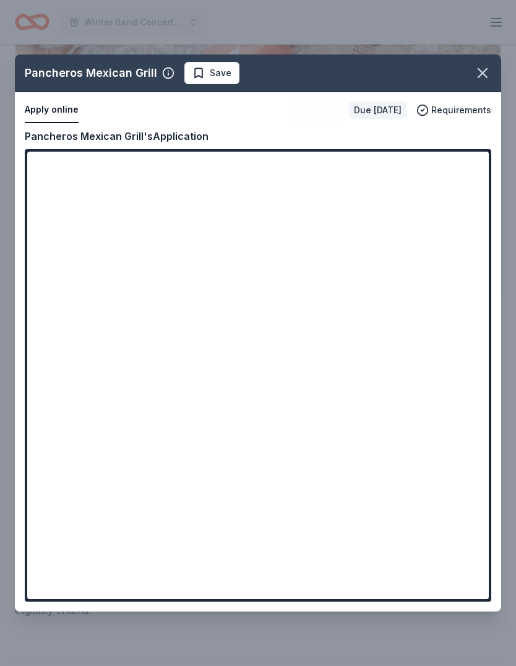
click at [477, 78] on icon "button" at bounding box center [482, 72] width 17 height 17
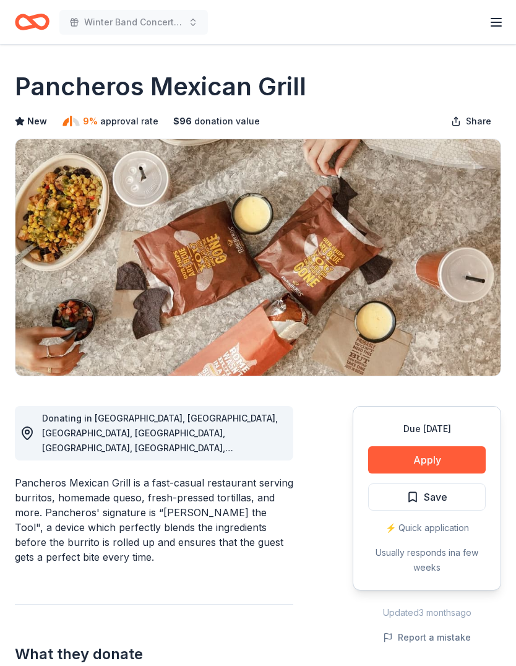
click at [463, 498] on button "Save" at bounding box center [427, 496] width 118 height 27
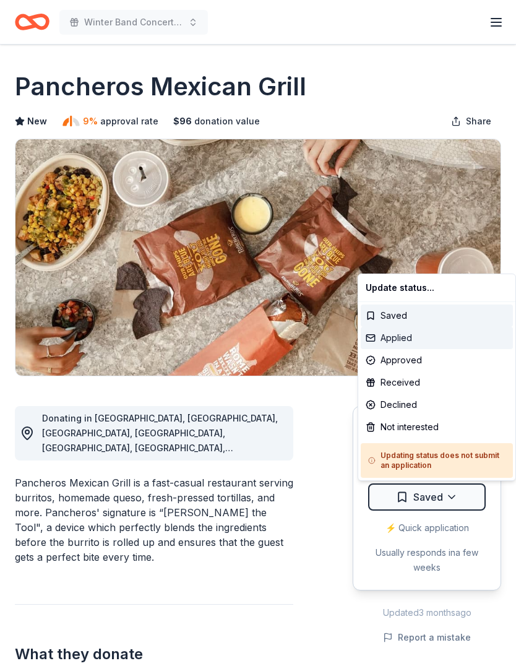
click at [431, 341] on div "Applied" at bounding box center [437, 338] width 152 height 22
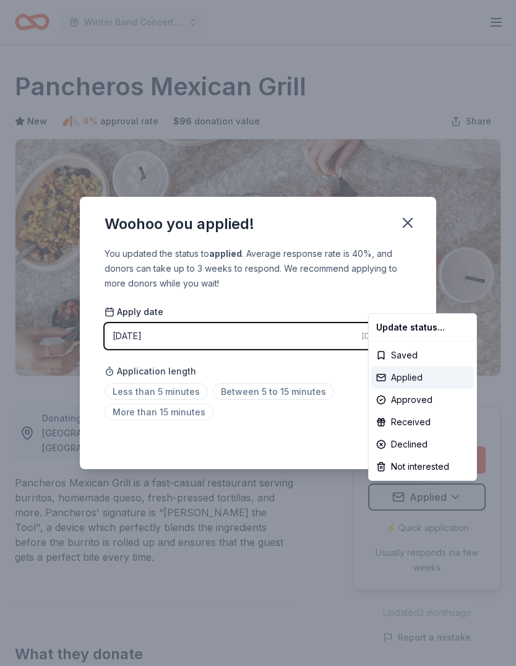
click at [409, 383] on div "Applied" at bounding box center [422, 377] width 103 height 22
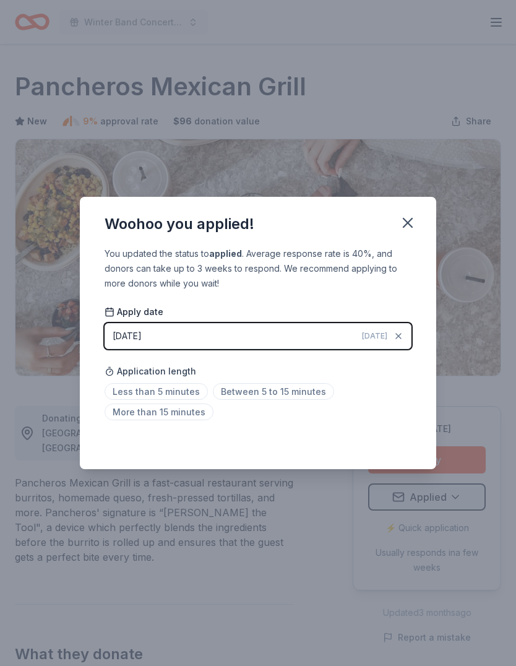
click at [157, 387] on span "Less than 5 minutes" at bounding box center [156, 391] width 103 height 17
click at [405, 224] on icon "button" at bounding box center [407, 222] width 17 height 17
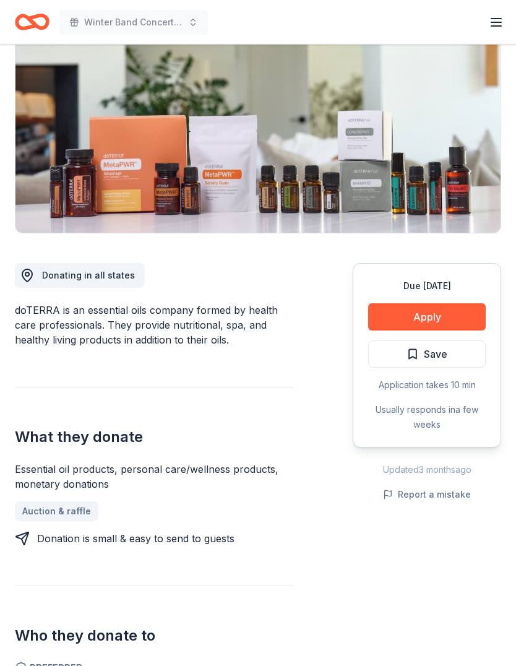
scroll to position [137, 0]
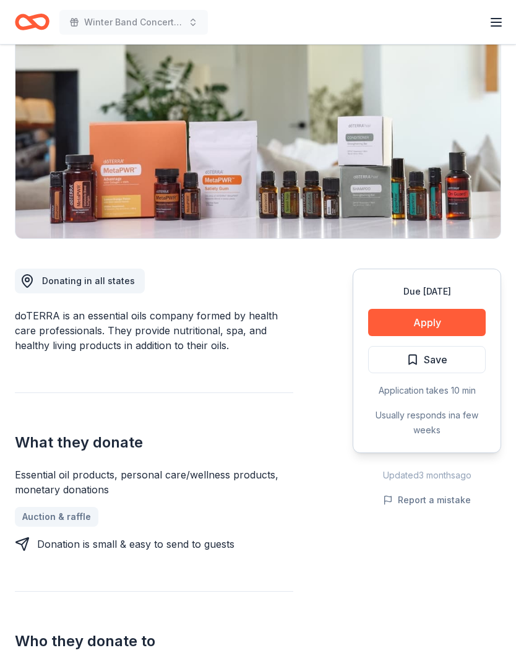
click at [458, 320] on button "Apply" at bounding box center [427, 322] width 118 height 27
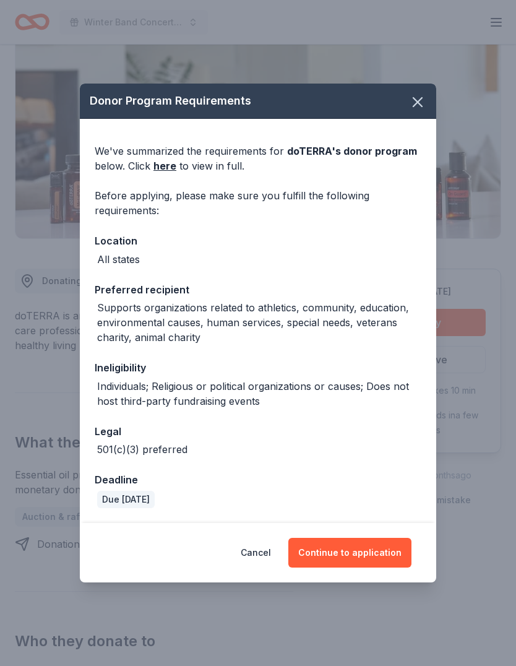
click at [360, 546] on button "Continue to application" at bounding box center [349, 553] width 123 height 30
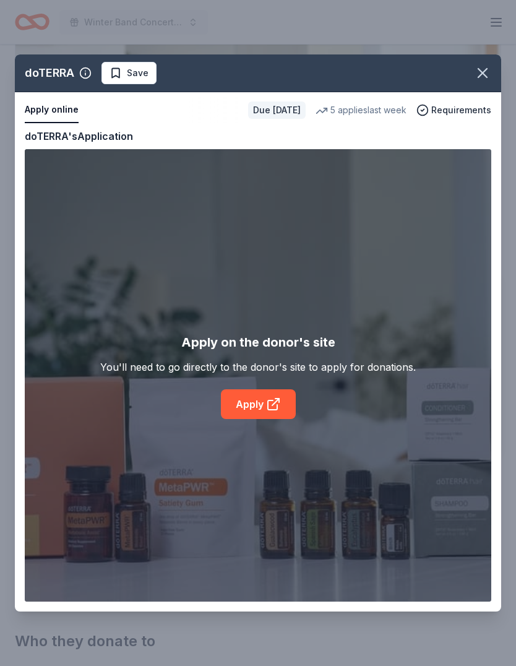
click at [266, 400] on icon at bounding box center [273, 404] width 15 height 15
click at [487, 69] on icon "button" at bounding box center [482, 73] width 9 height 9
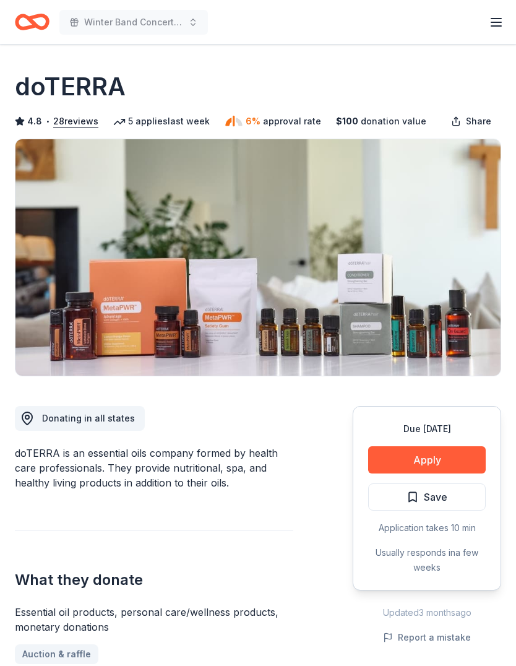
click at [446, 496] on span "Save" at bounding box center [436, 497] width 24 height 16
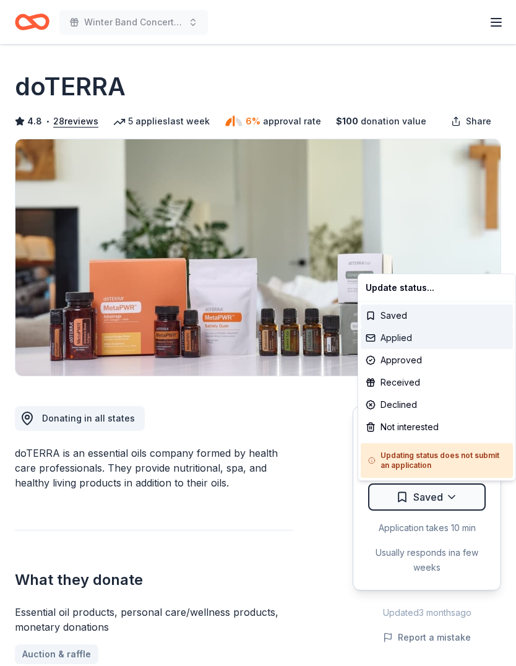
click at [403, 337] on div "Applied" at bounding box center [437, 338] width 152 height 22
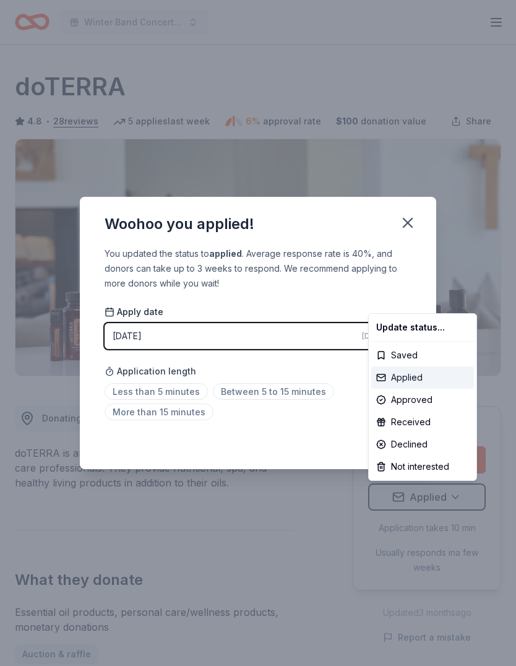
click at [413, 380] on div "Applied" at bounding box center [422, 377] width 103 height 22
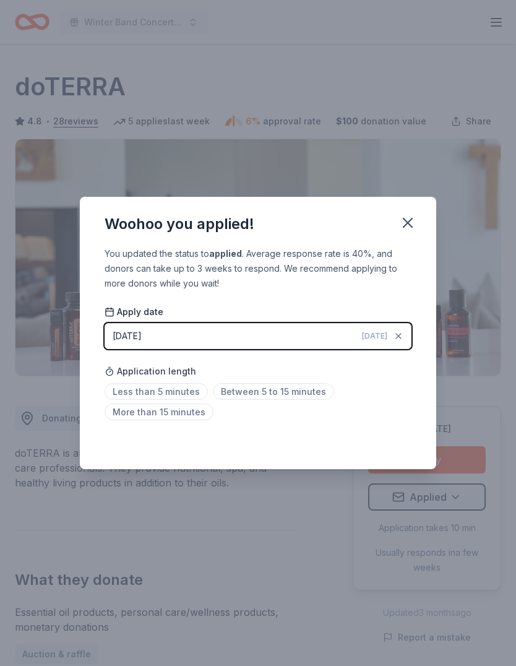
click at [282, 393] on span "Between 5 to 15 minutes" at bounding box center [273, 391] width 121 height 17
click at [414, 219] on icon "button" at bounding box center [407, 222] width 17 height 17
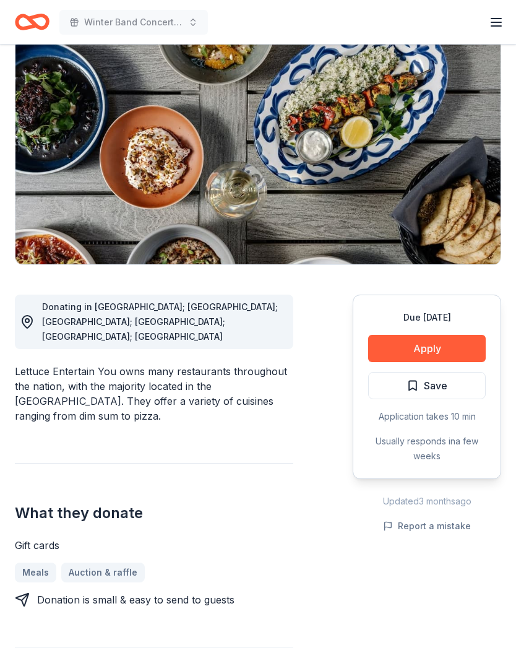
scroll to position [100, 0]
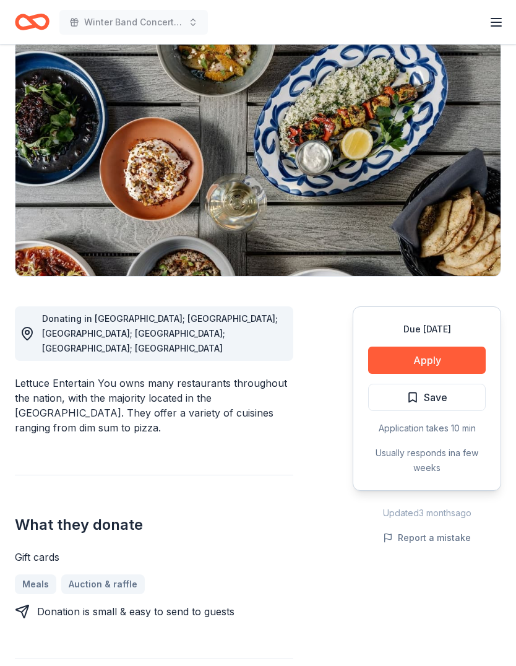
click at [438, 358] on button "Apply" at bounding box center [427, 360] width 118 height 27
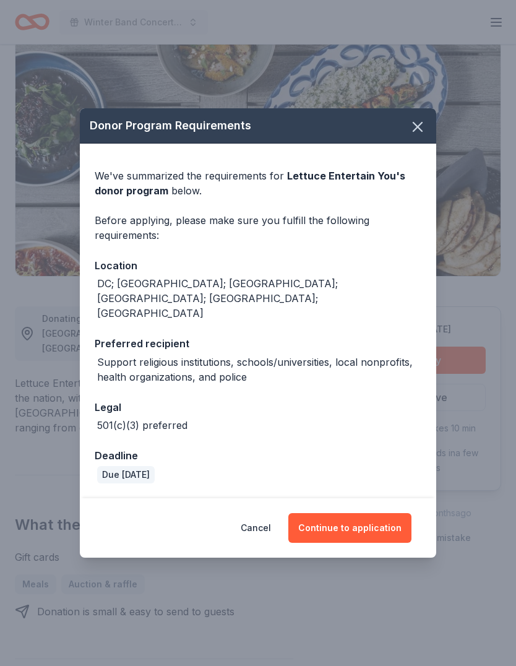
click at [358, 542] on button "Continue to application" at bounding box center [349, 528] width 123 height 30
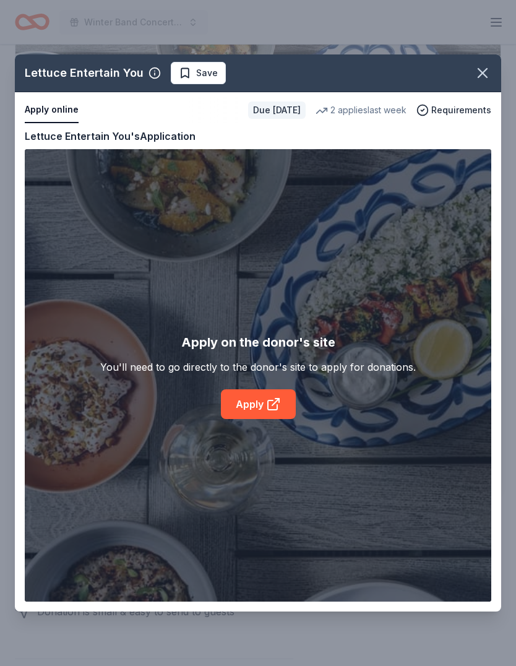
click at [266, 411] on icon at bounding box center [273, 404] width 15 height 15
click at [488, 75] on icon "button" at bounding box center [482, 72] width 17 height 17
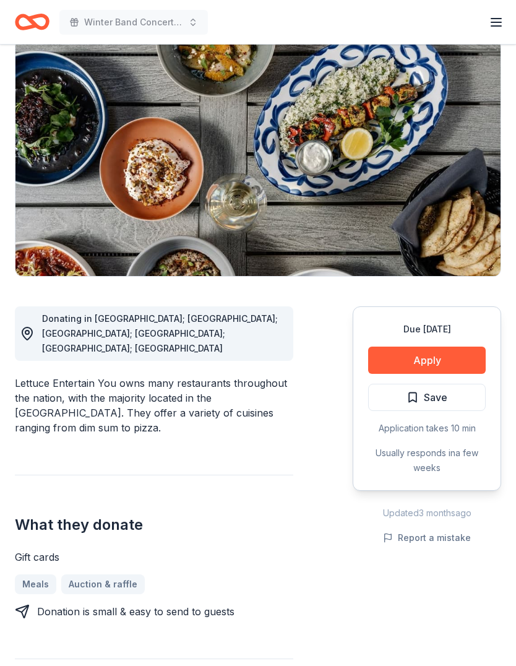
click at [446, 402] on span "Save" at bounding box center [436, 397] width 24 height 16
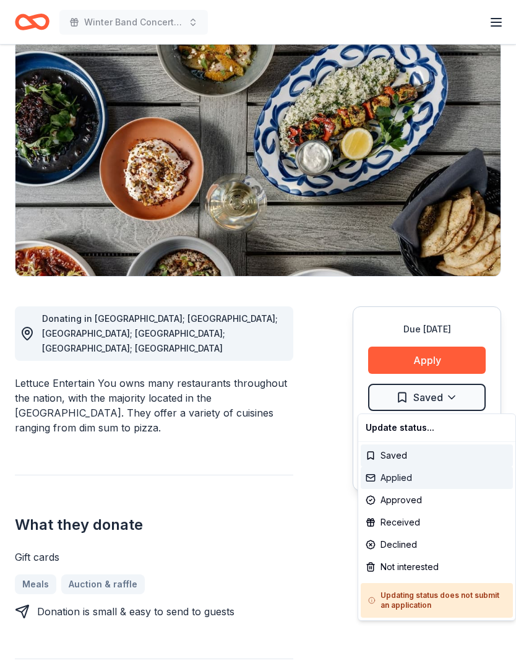
click at [420, 476] on div "Applied" at bounding box center [437, 478] width 152 height 22
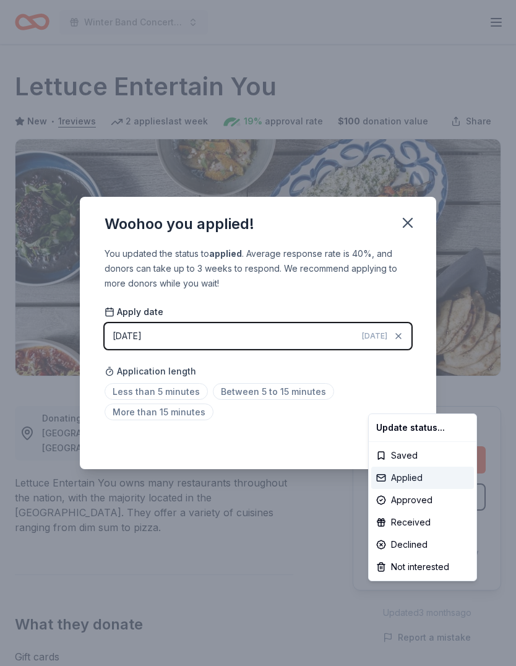
click at [421, 480] on div "Applied" at bounding box center [422, 478] width 103 height 22
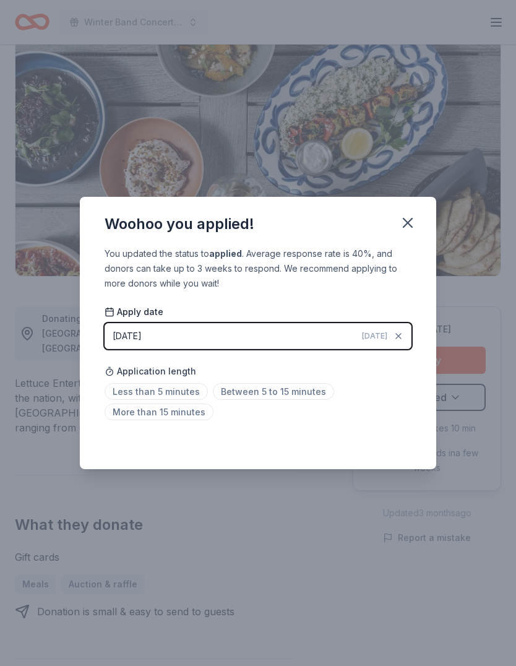
click at [276, 388] on span "Between 5 to 15 minutes" at bounding box center [273, 391] width 121 height 17
click at [414, 228] on icon "button" at bounding box center [407, 222] width 17 height 17
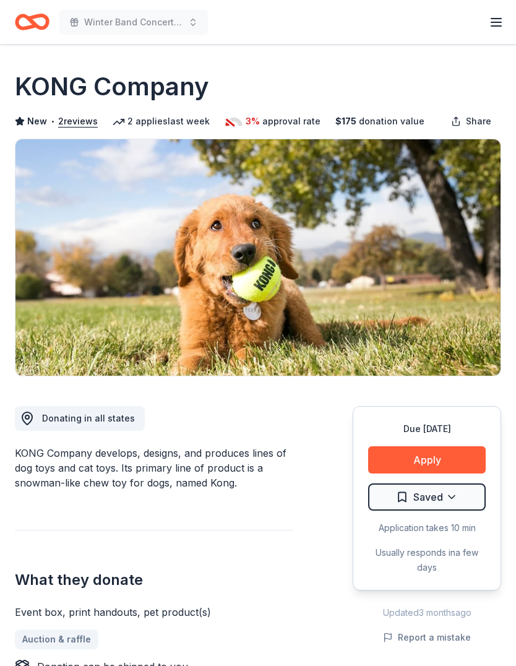
click at [441, 455] on button "Apply" at bounding box center [427, 459] width 118 height 27
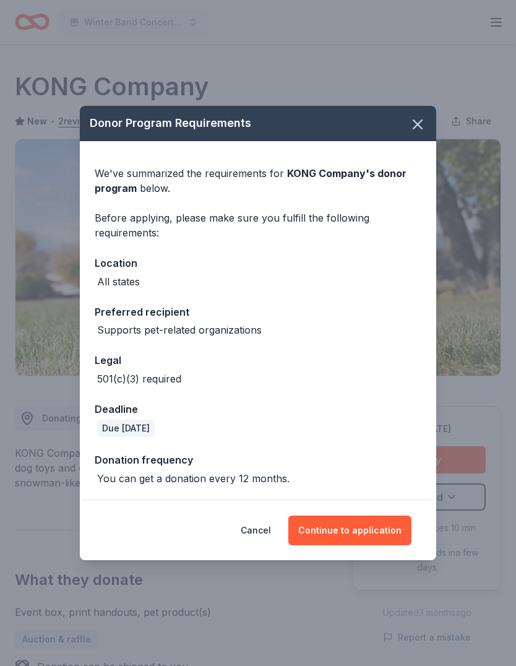
click at [368, 534] on button "Continue to application" at bounding box center [349, 530] width 123 height 30
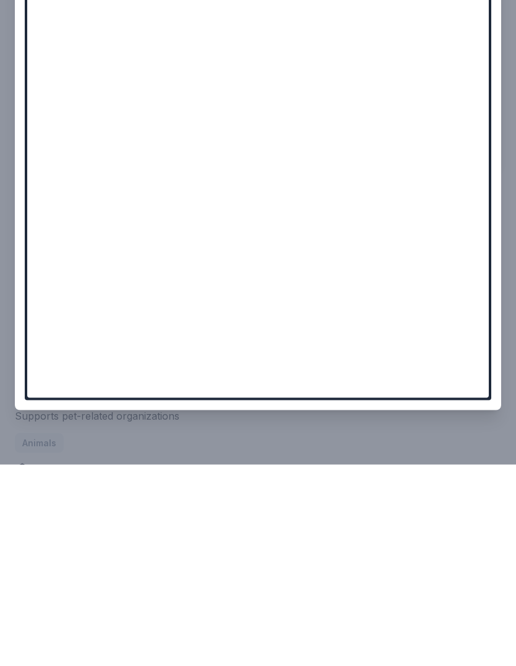
scroll to position [423, 0]
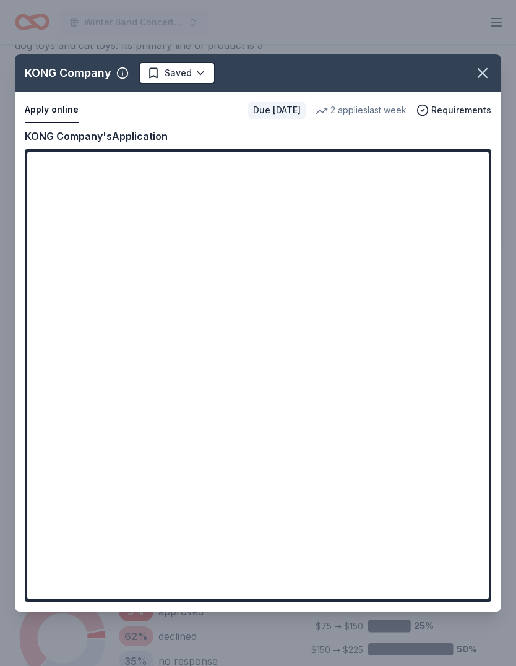
click at [483, 74] on icon "button" at bounding box center [482, 73] width 9 height 9
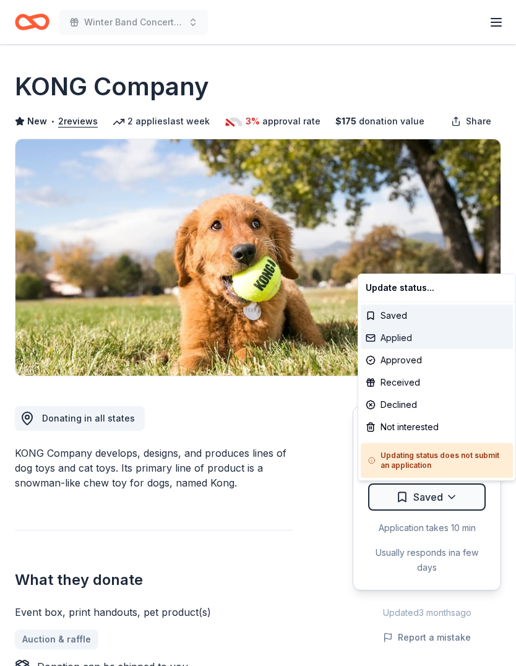
click at [409, 343] on div "Applied" at bounding box center [437, 338] width 152 height 22
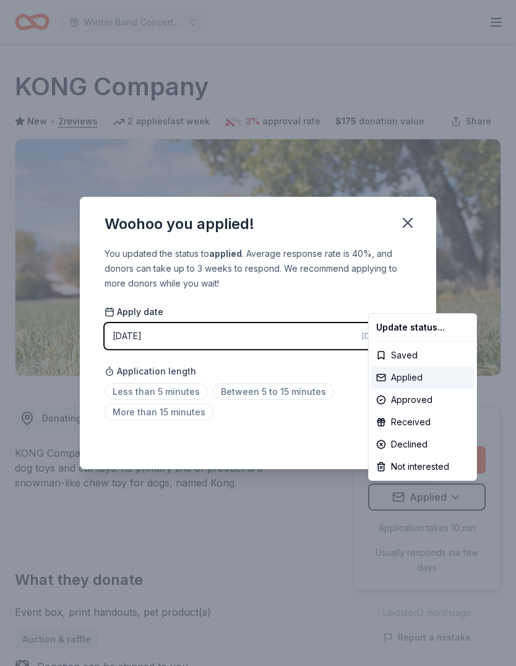
click at [407, 379] on div "Applied" at bounding box center [422, 377] width 103 height 22
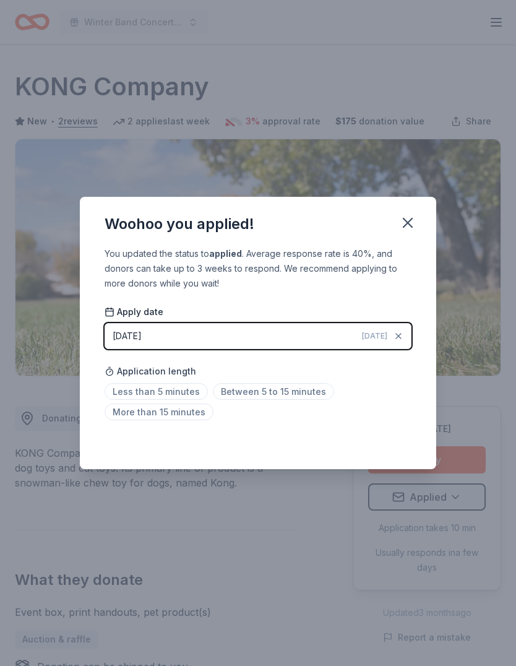
click at [279, 399] on span "Between 5 to 15 minutes" at bounding box center [273, 391] width 121 height 17
click at [412, 218] on icon "button" at bounding box center [407, 222] width 9 height 9
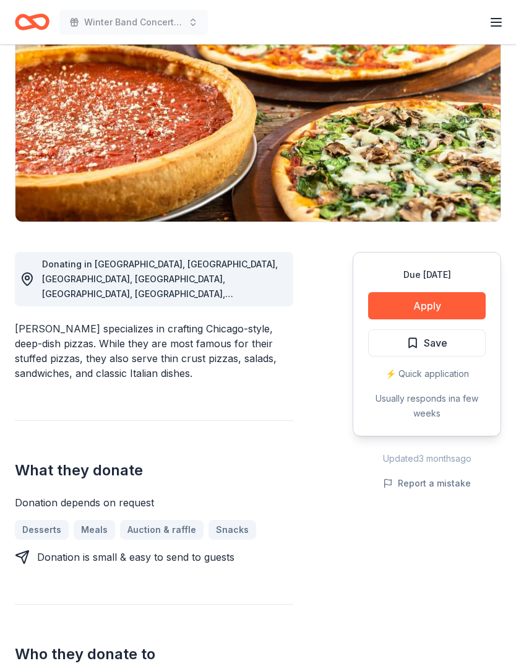
scroll to position [140, 0]
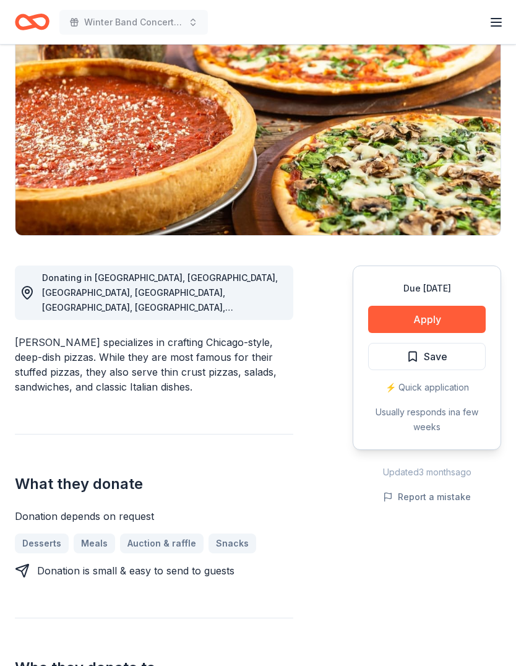
click at [434, 313] on button "Apply" at bounding box center [427, 319] width 118 height 27
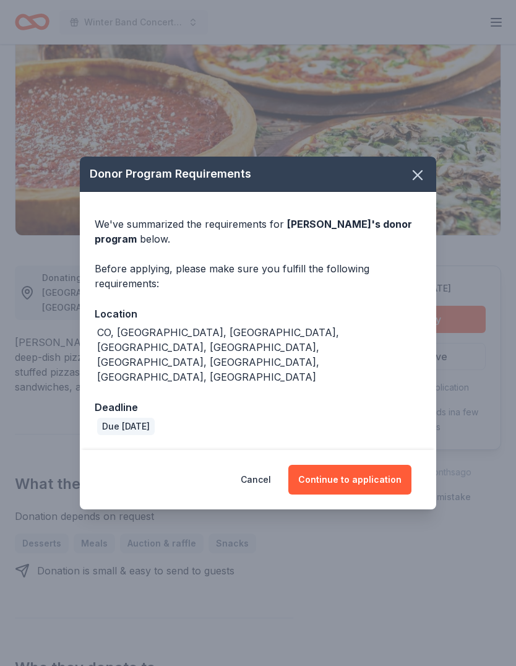
click at [353, 476] on button "Continue to application" at bounding box center [349, 480] width 123 height 30
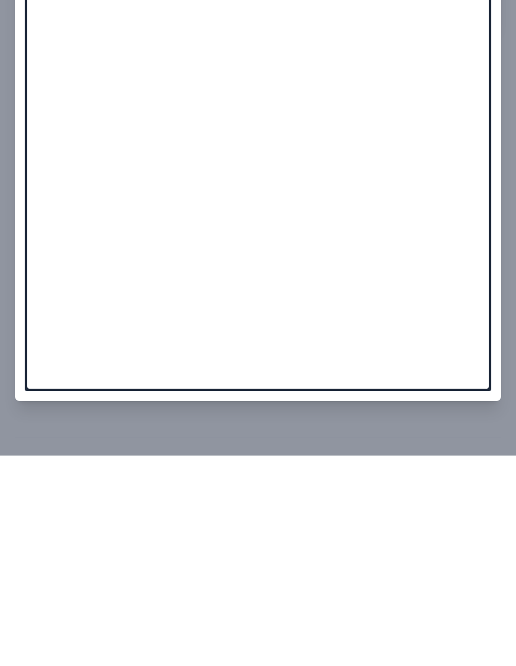
scroll to position [731, 0]
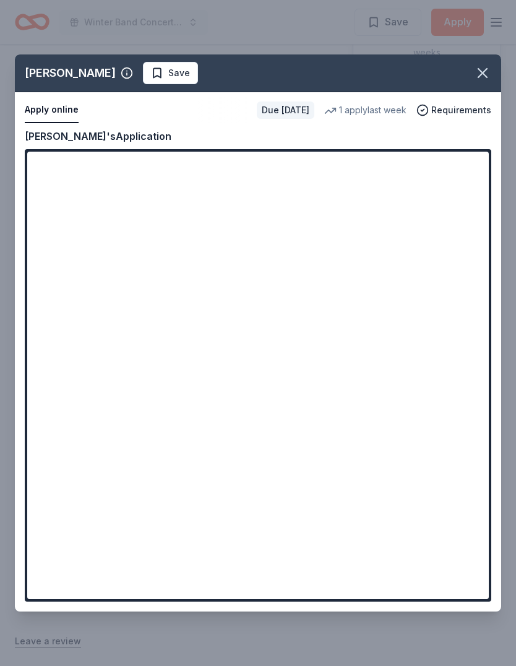
click at [488, 82] on icon "button" at bounding box center [482, 72] width 17 height 17
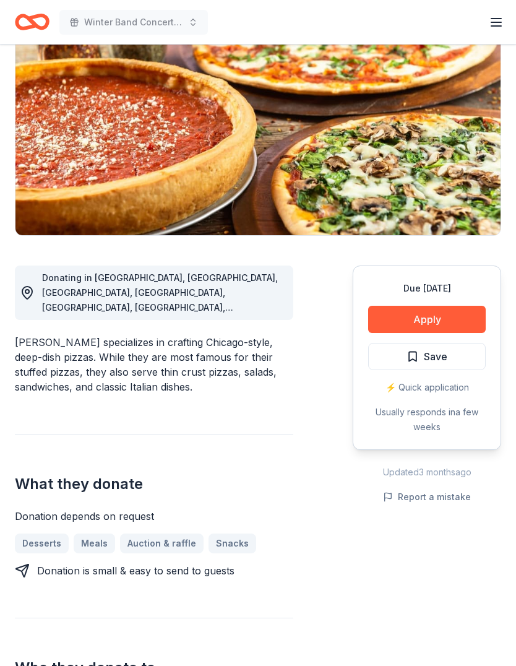
click at [455, 355] on button "Save" at bounding box center [427, 356] width 118 height 27
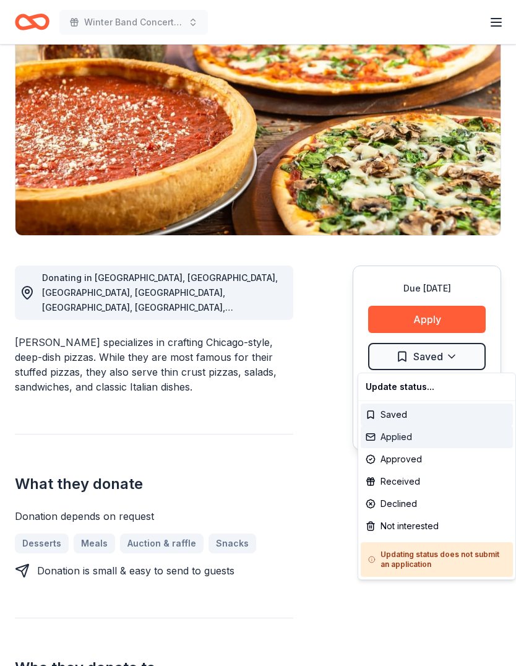
click at [413, 439] on div "Applied" at bounding box center [437, 437] width 152 height 22
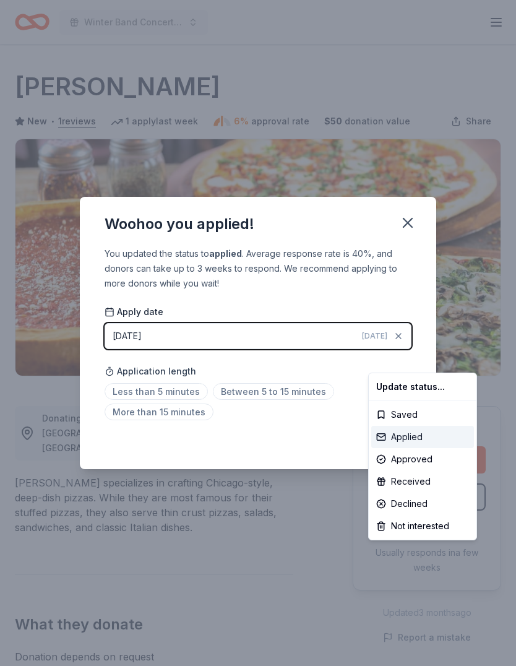
click at [424, 434] on div "Applied" at bounding box center [422, 437] width 103 height 22
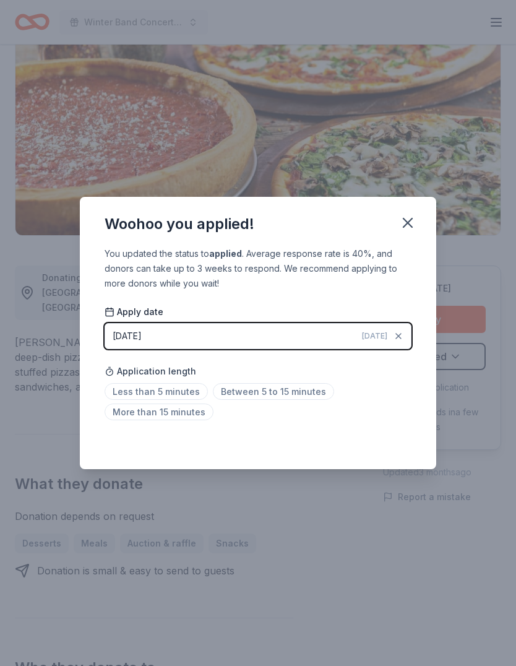
click at [278, 400] on span "Between 5 to 15 minutes" at bounding box center [273, 391] width 121 height 17
click at [413, 231] on icon "button" at bounding box center [407, 222] width 17 height 17
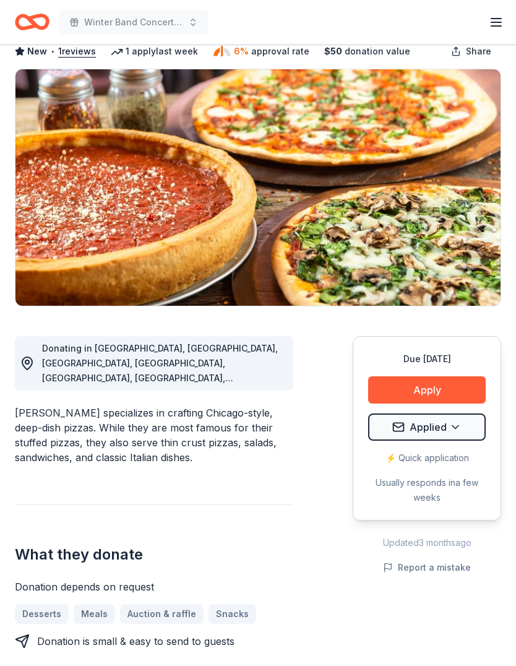
scroll to position [0, 0]
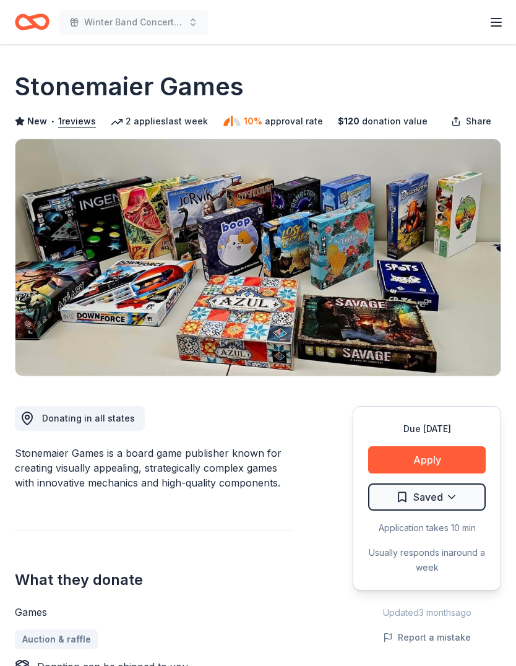
click at [286, 566] on div "What they donate Games Auction & raffle Donation can be shipped to you" at bounding box center [154, 602] width 278 height 144
click at [439, 460] on button "Apply" at bounding box center [427, 459] width 118 height 27
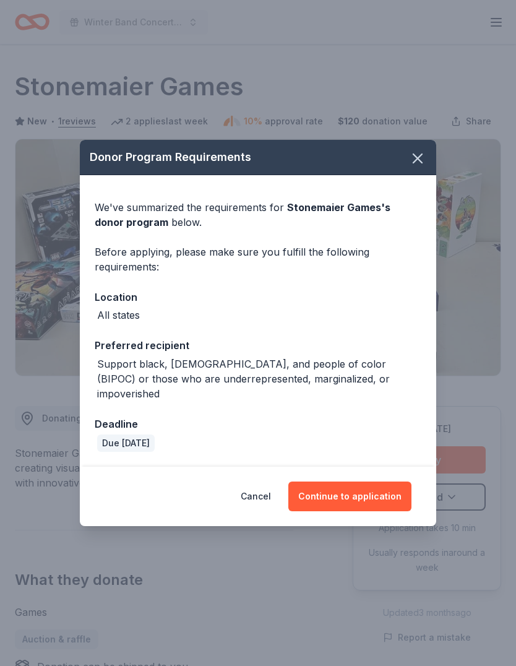
click at [369, 491] on button "Continue to application" at bounding box center [349, 496] width 123 height 30
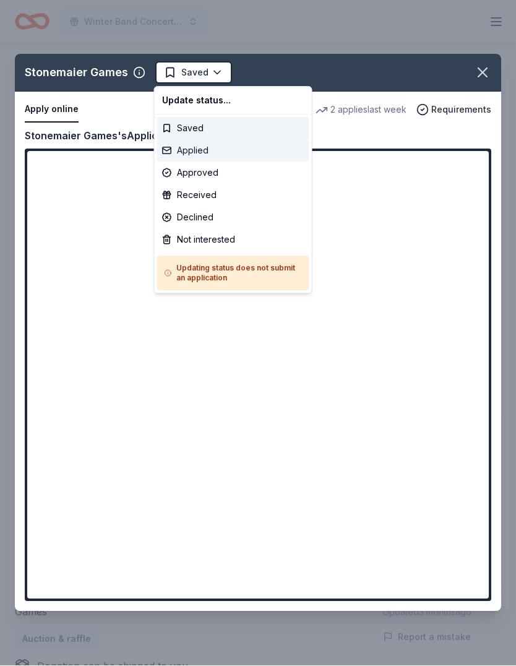
click at [202, 147] on div "Applied" at bounding box center [233, 151] width 152 height 22
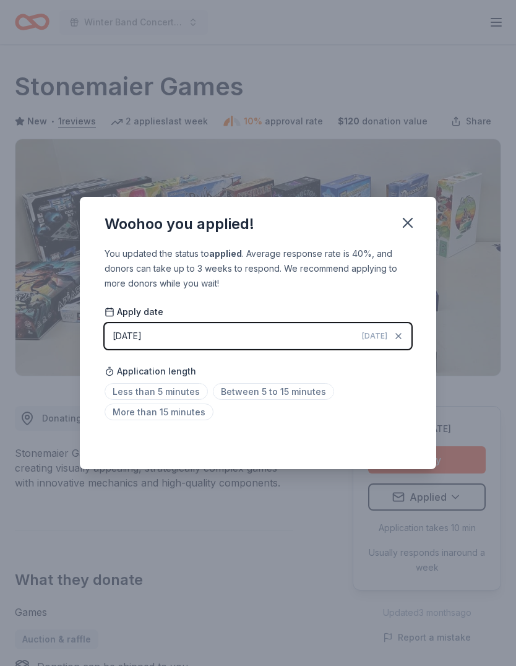
click at [281, 391] on span "Between 5 to 15 minutes" at bounding box center [273, 391] width 121 height 17
click at [408, 227] on icon "button" at bounding box center [407, 222] width 17 height 17
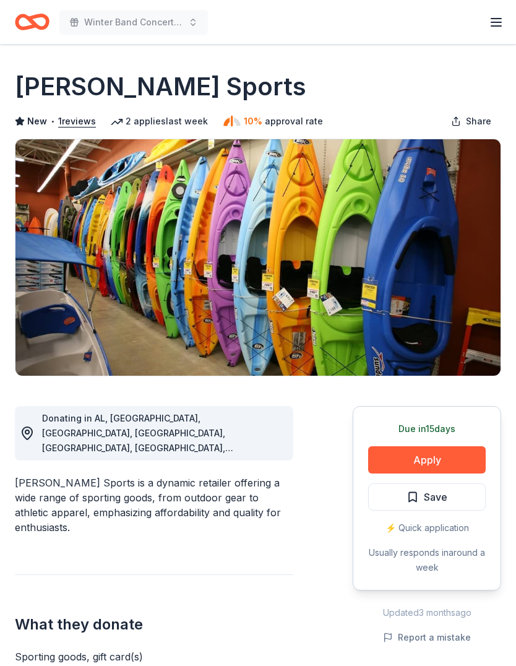
click at [444, 455] on button "Apply" at bounding box center [427, 459] width 118 height 27
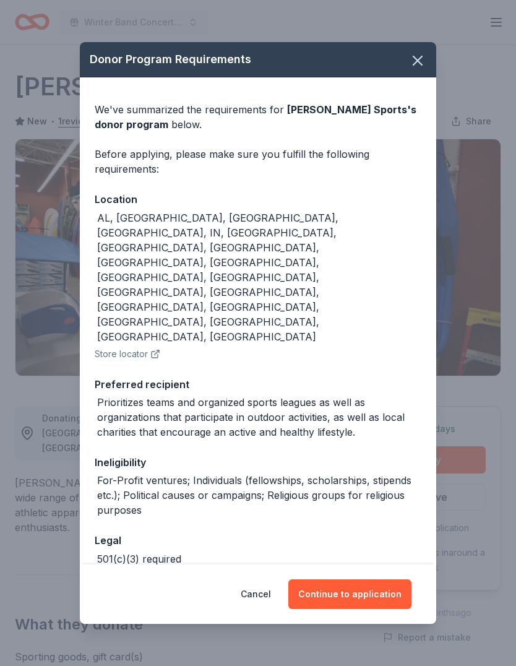
click at [363, 579] on button "Continue to application" at bounding box center [349, 594] width 123 height 30
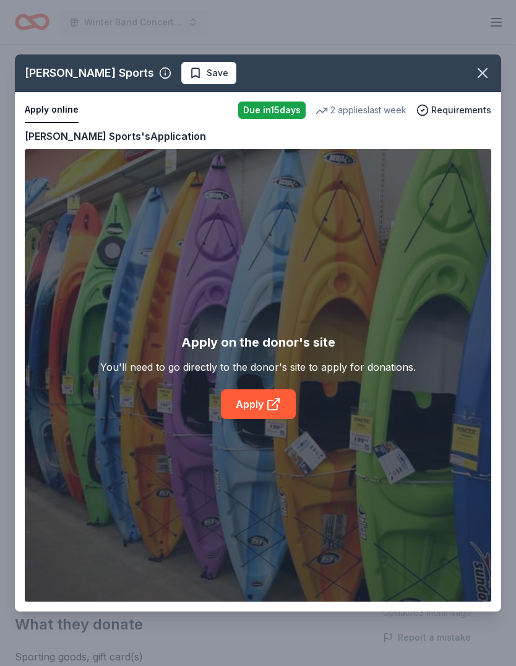
click at [266, 403] on icon at bounding box center [273, 404] width 15 height 15
click at [491, 69] on icon "button" at bounding box center [482, 72] width 17 height 17
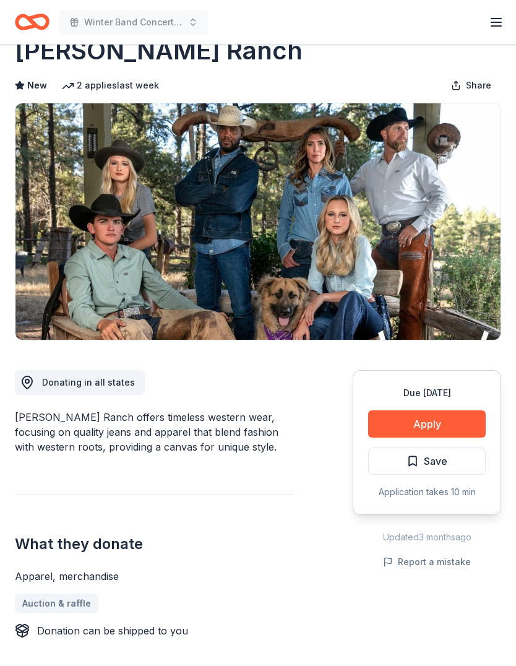
scroll to position [36, 0]
click at [442, 421] on button "Apply" at bounding box center [427, 423] width 118 height 27
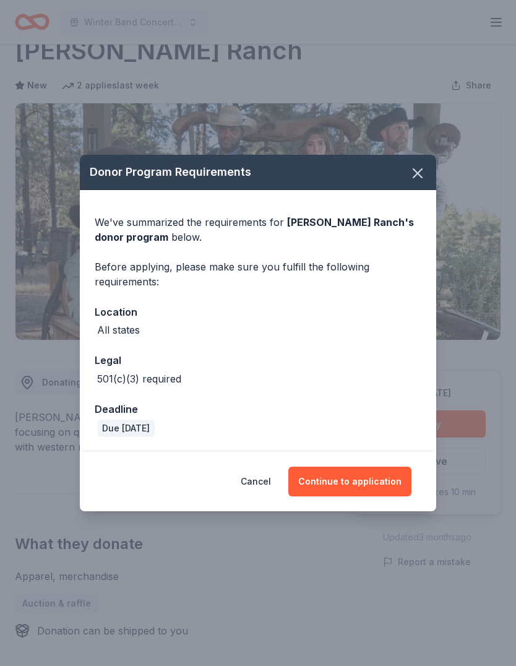
click at [355, 496] on button "Continue to application" at bounding box center [349, 482] width 123 height 30
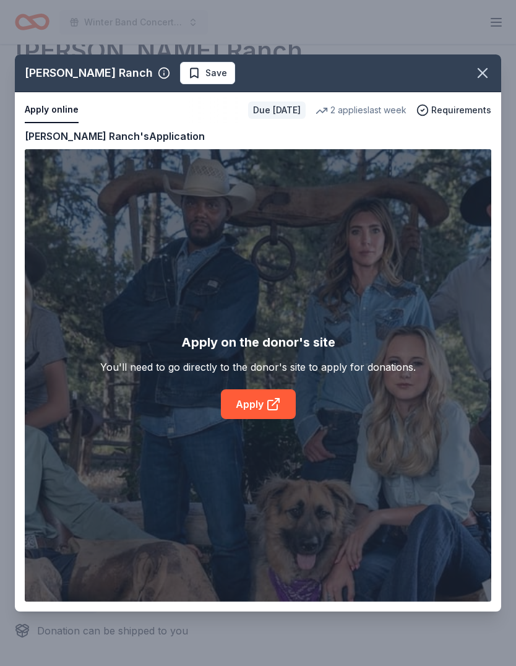
click at [278, 402] on icon at bounding box center [277, 400] width 4 height 4
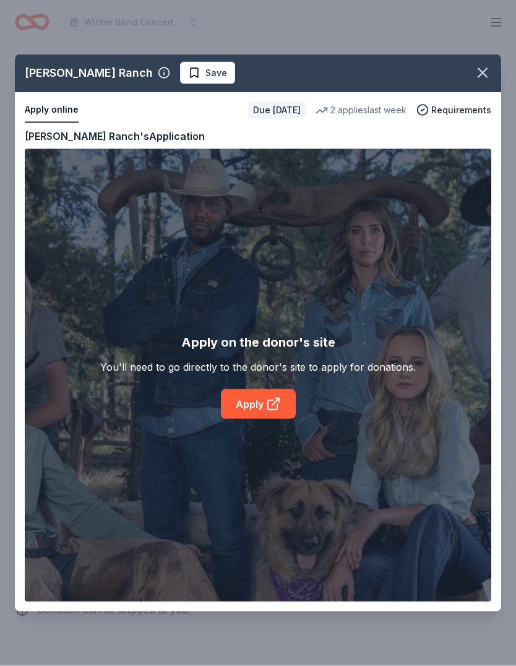
scroll to position [58, 0]
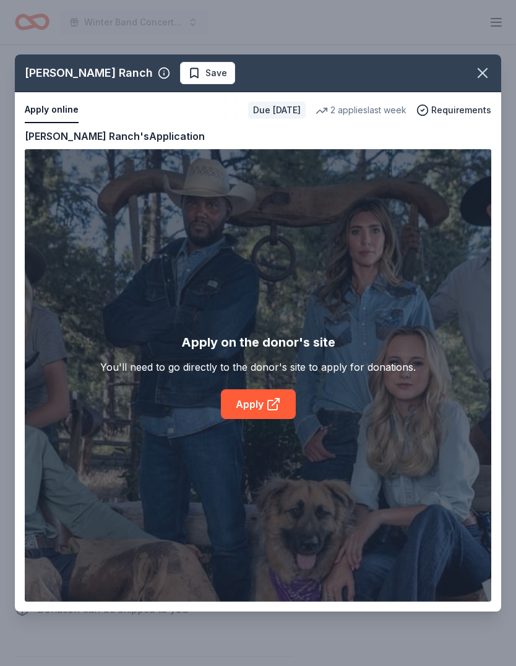
click at [483, 74] on icon "button" at bounding box center [482, 73] width 9 height 9
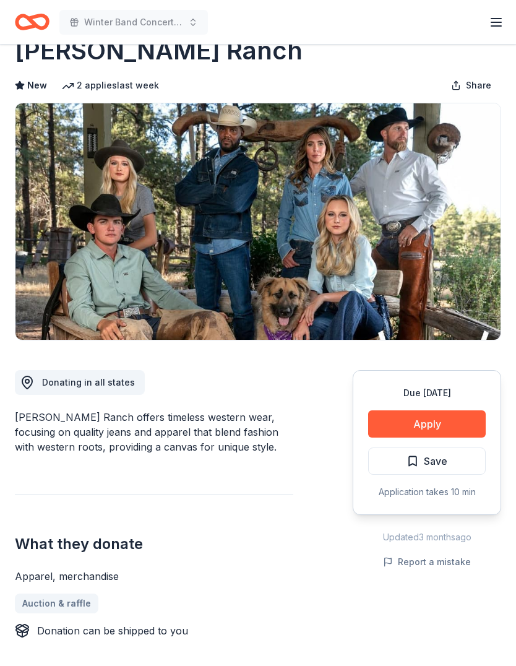
click at [455, 459] on button "Save" at bounding box center [427, 460] width 118 height 27
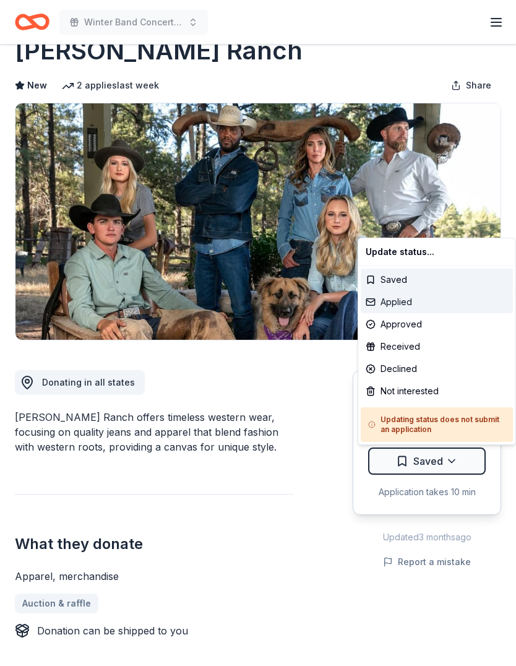
click at [443, 299] on div "Applied" at bounding box center [437, 302] width 152 height 22
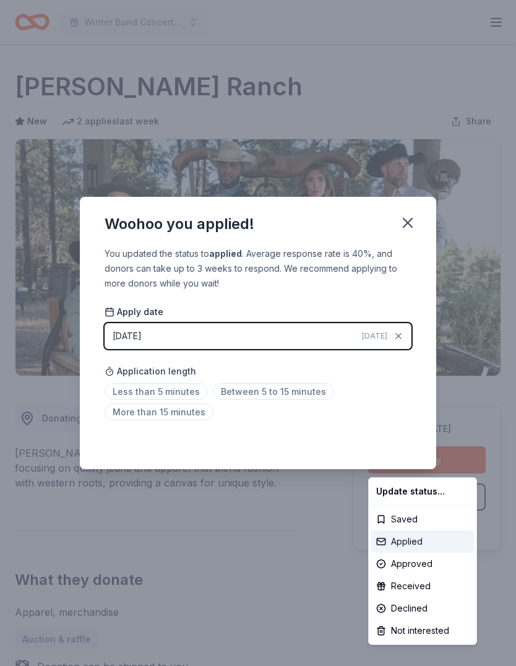
click at [420, 549] on div "Applied" at bounding box center [422, 541] width 103 height 22
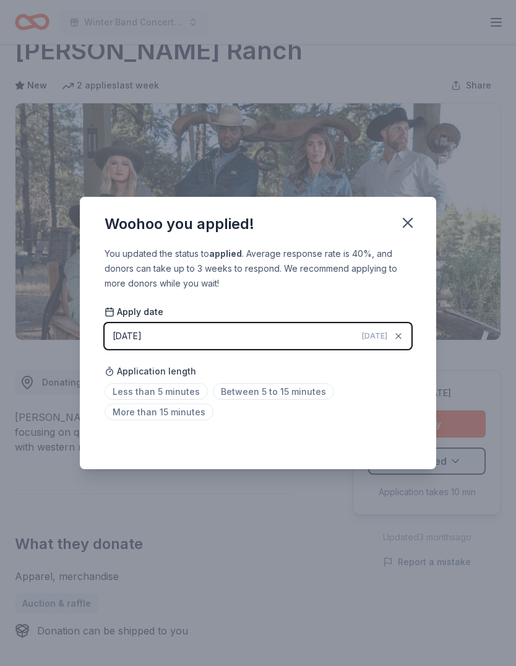
click at [278, 394] on span "Between 5 to 15 minutes" at bounding box center [273, 391] width 121 height 17
click at [410, 220] on icon "button" at bounding box center [407, 222] width 9 height 9
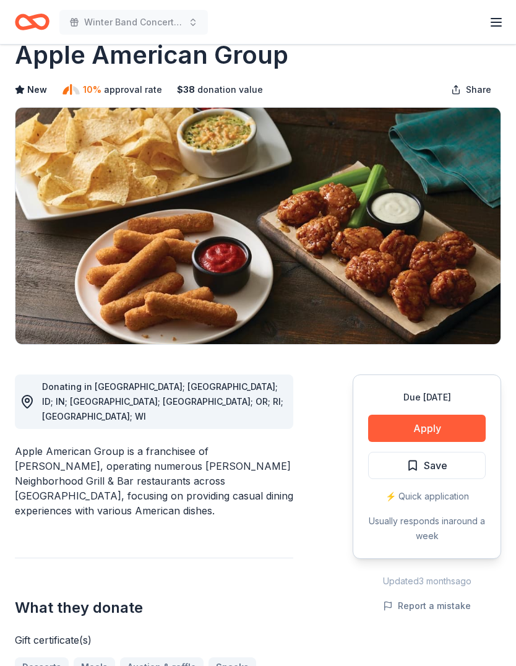
scroll to position [33, 0]
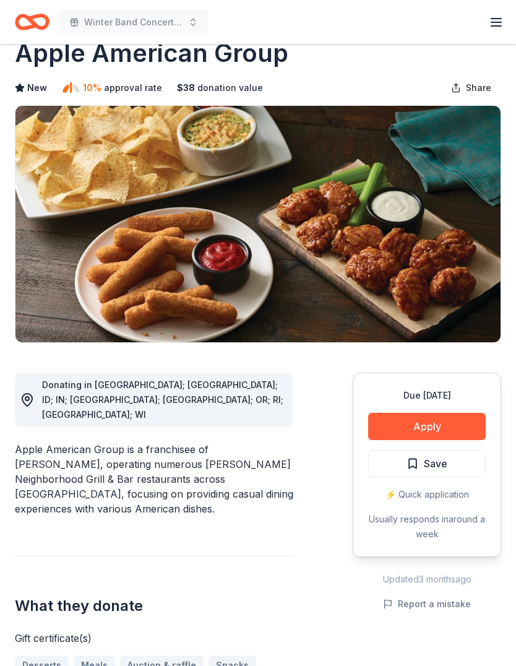
click at [438, 431] on button "Apply" at bounding box center [427, 426] width 118 height 27
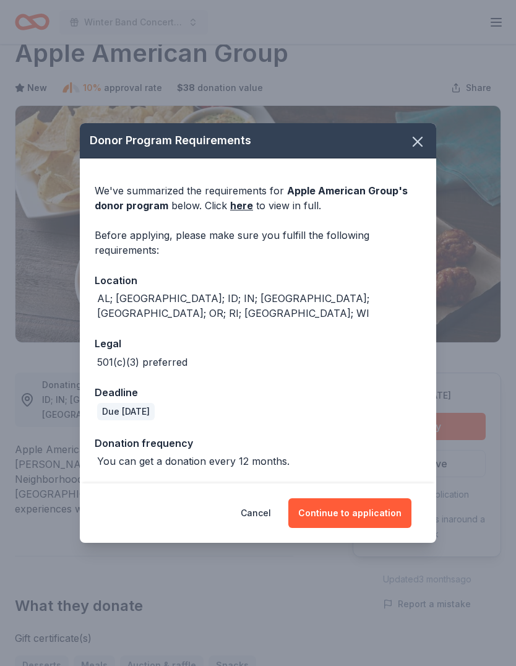
click at [366, 528] on button "Continue to application" at bounding box center [349, 513] width 123 height 30
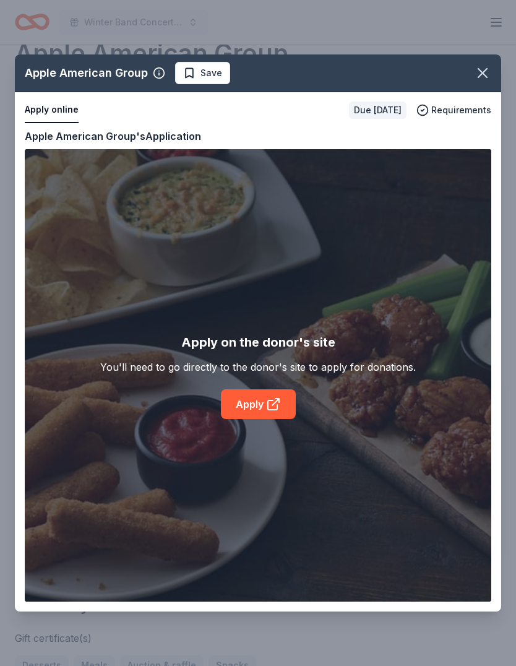
click at [269, 419] on link "Apply" at bounding box center [258, 404] width 75 height 30
click at [483, 75] on icon "button" at bounding box center [482, 72] width 17 height 17
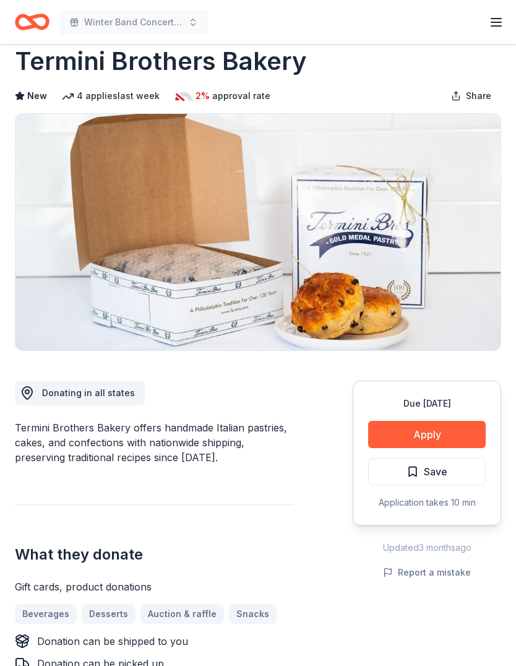
scroll to position [28, 0]
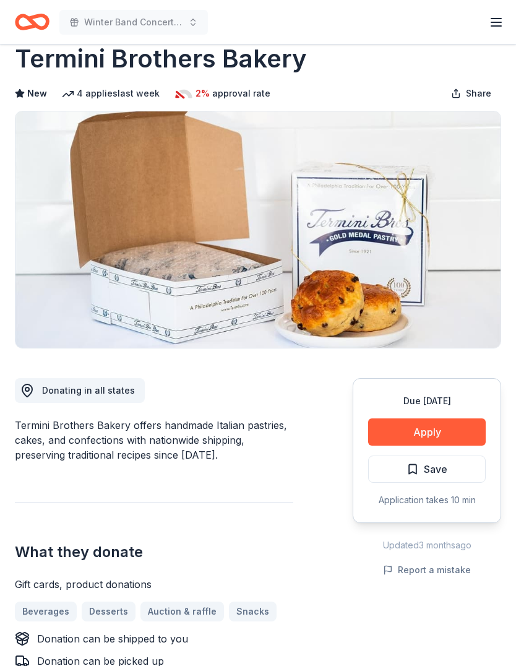
click at [437, 431] on button "Apply" at bounding box center [427, 431] width 118 height 27
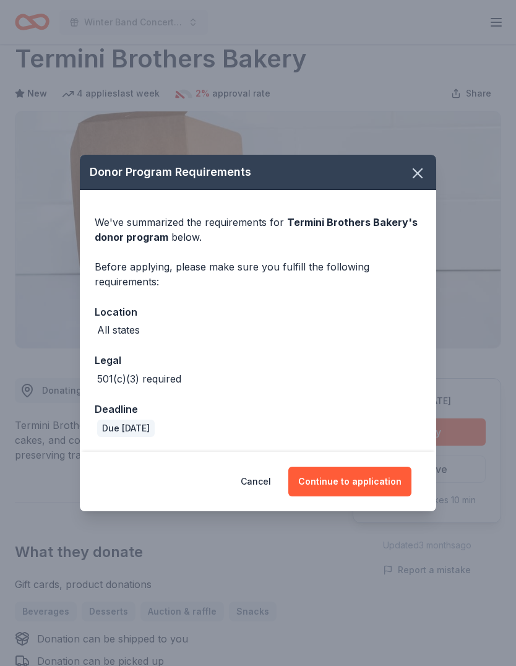
click at [363, 481] on button "Continue to application" at bounding box center [349, 482] width 123 height 30
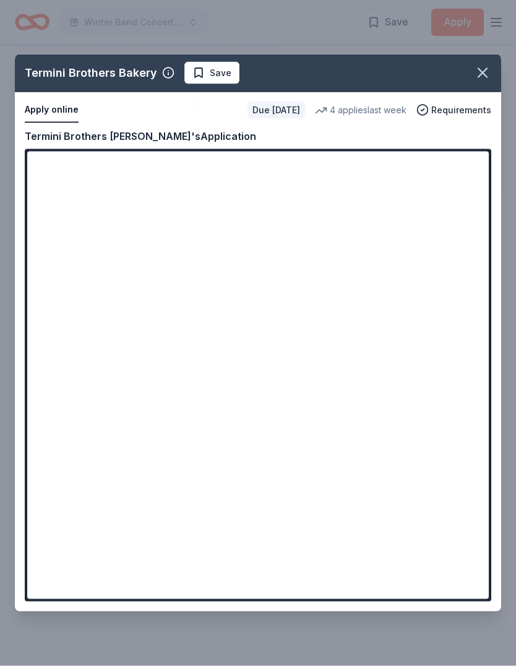
scroll to position [601, 0]
click at [488, 75] on icon "button" at bounding box center [482, 72] width 17 height 17
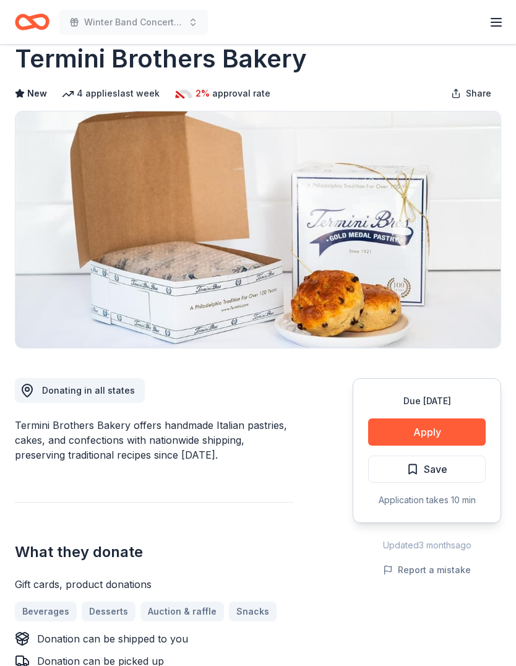
click at [450, 469] on button "Save" at bounding box center [427, 468] width 118 height 27
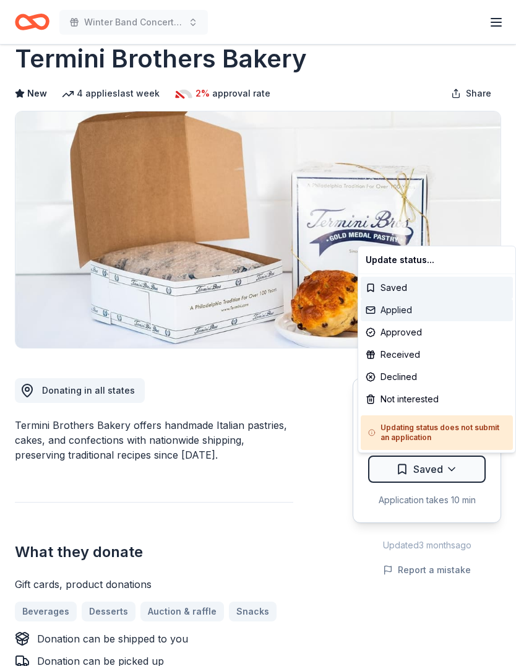
click at [395, 309] on div "Applied" at bounding box center [437, 310] width 152 height 22
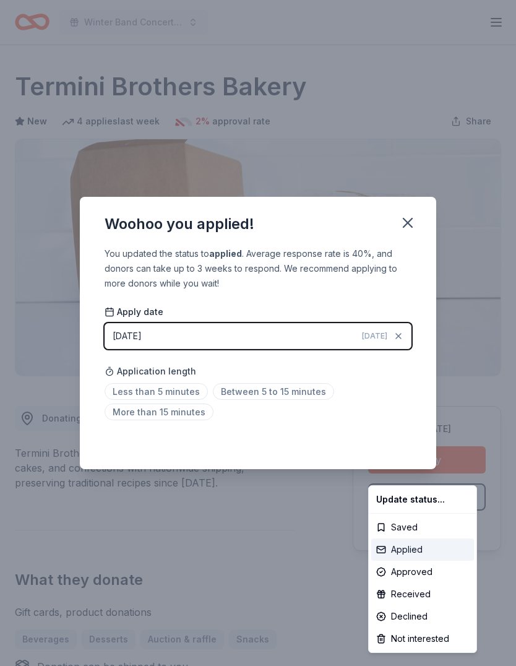
click at [416, 548] on div "Applied" at bounding box center [422, 549] width 103 height 22
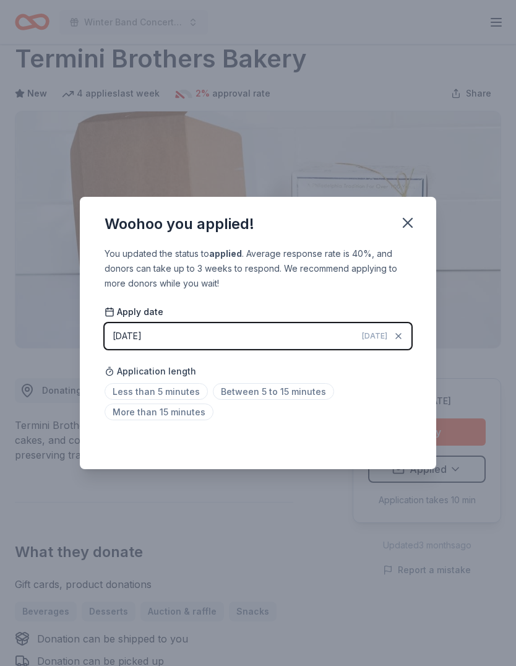
click at [278, 389] on span "Between 5 to 15 minutes" at bounding box center [273, 391] width 121 height 17
click at [411, 226] on icon "button" at bounding box center [407, 222] width 9 height 9
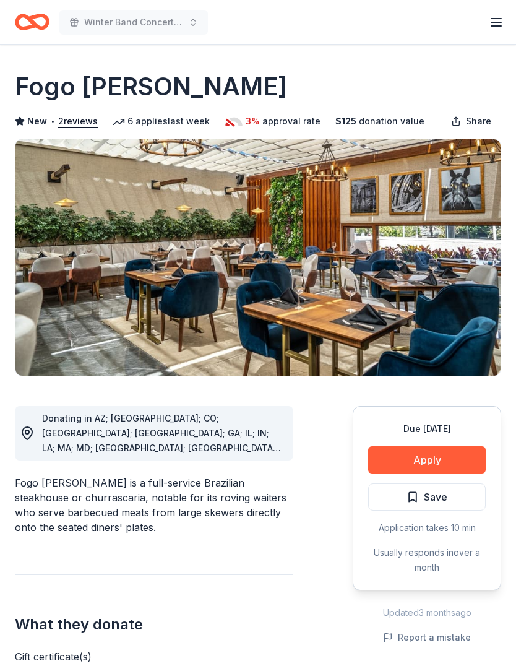
click at [437, 457] on button "Apply" at bounding box center [427, 459] width 118 height 27
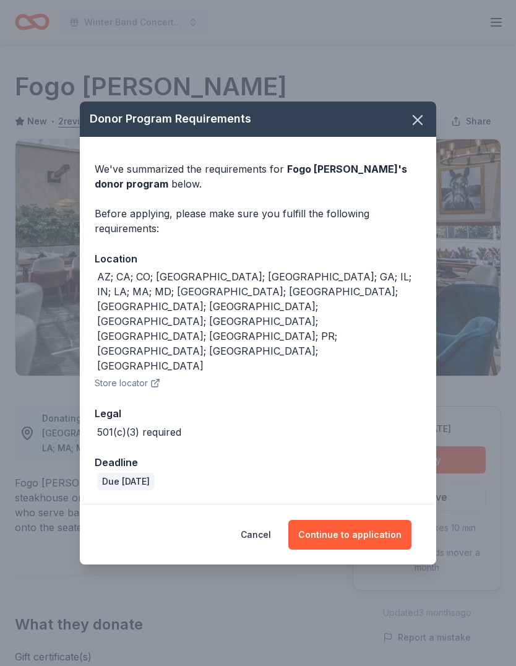
click at [351, 520] on button "Continue to application" at bounding box center [349, 535] width 123 height 30
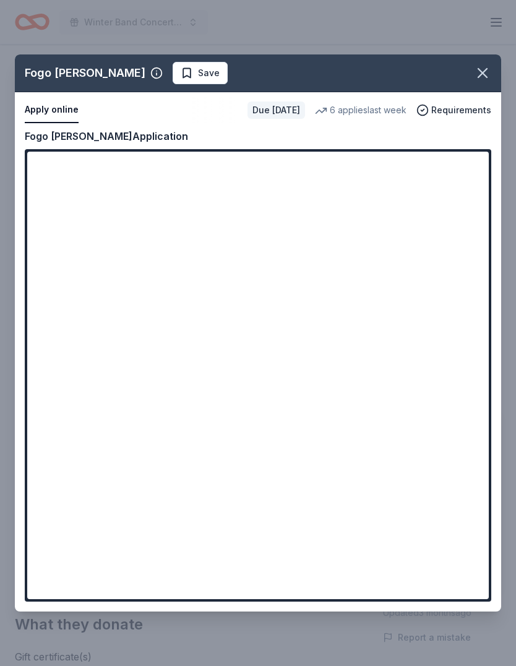
click at [45, 106] on button "Apply online" at bounding box center [52, 110] width 54 height 26
click at [427, 104] on icon "button" at bounding box center [422, 110] width 12 height 12
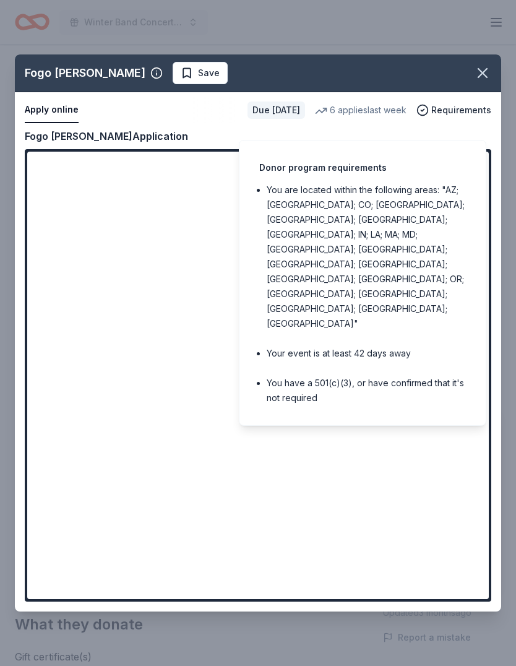
click at [482, 72] on icon "button" at bounding box center [482, 73] width 9 height 9
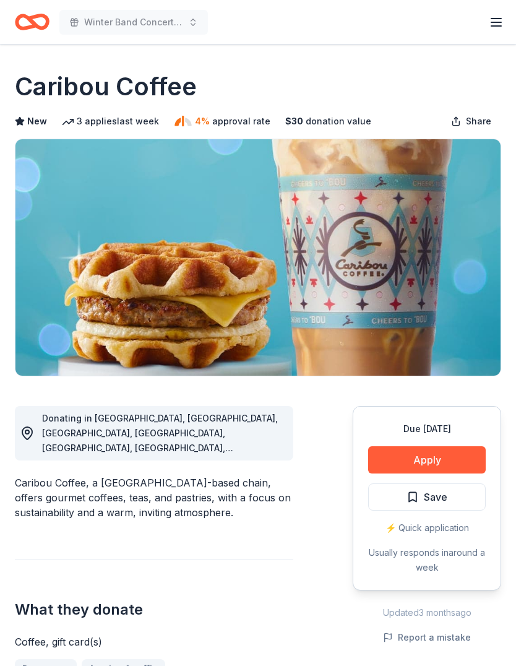
click at [432, 459] on button "Apply" at bounding box center [427, 459] width 118 height 27
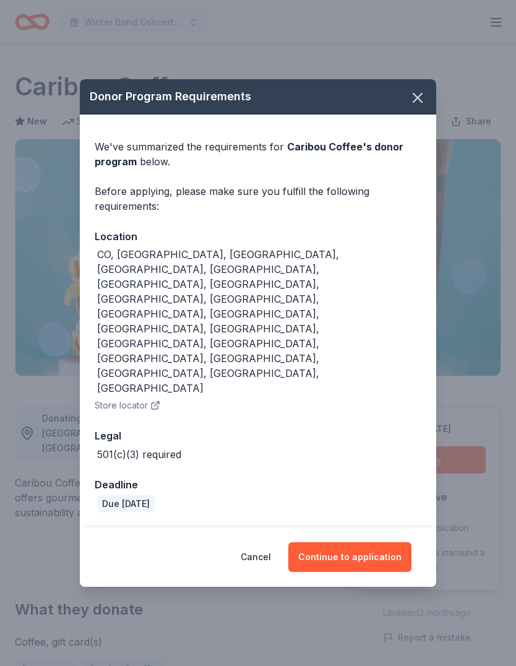
click at [368, 542] on button "Continue to application" at bounding box center [349, 557] width 123 height 30
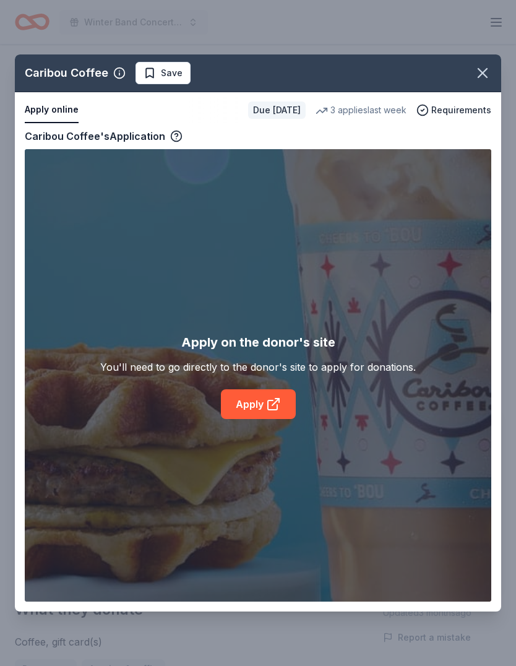
click at [268, 398] on icon at bounding box center [273, 404] width 15 height 15
click at [489, 71] on icon "button" at bounding box center [482, 72] width 17 height 17
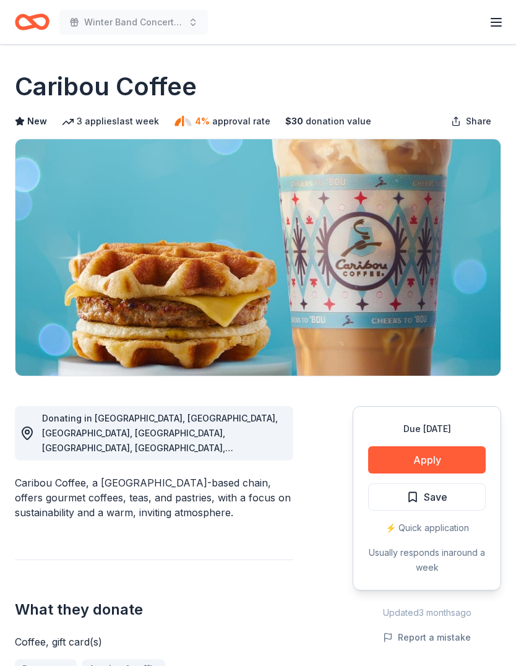
click at [448, 494] on button "Save" at bounding box center [427, 496] width 118 height 27
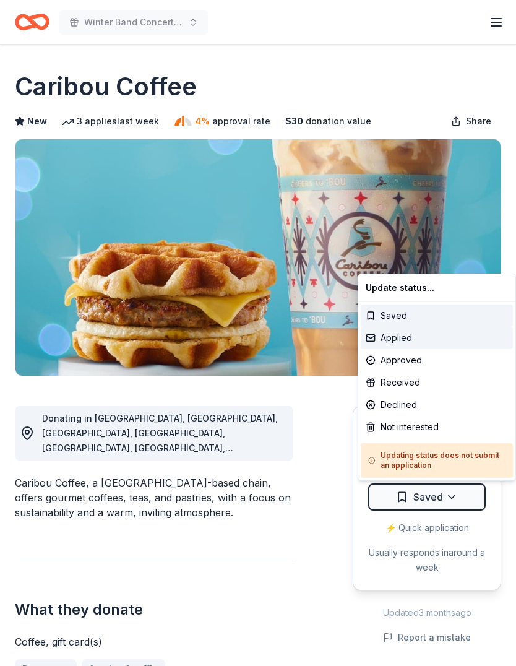
click at [412, 335] on div "Applied" at bounding box center [437, 338] width 152 height 22
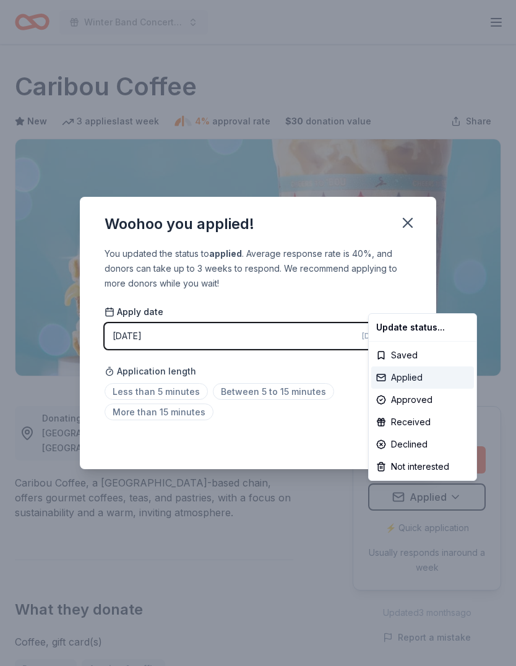
click at [410, 376] on div "Applied" at bounding box center [422, 377] width 103 height 22
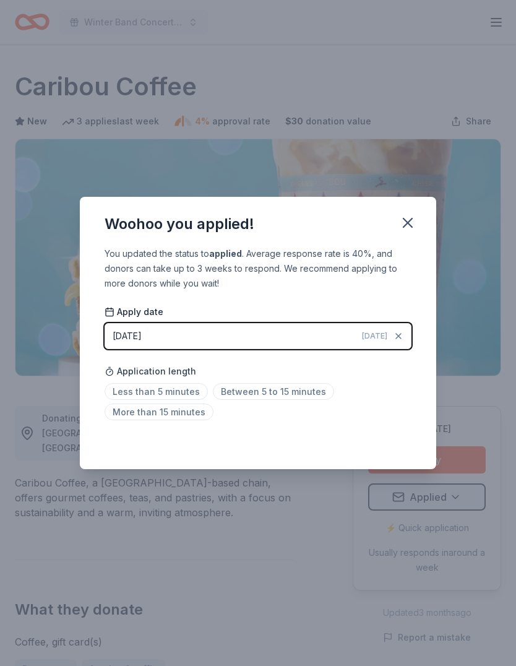
click at [273, 389] on span "Between 5 to 15 minutes" at bounding box center [273, 391] width 121 height 17
click at [410, 221] on icon "button" at bounding box center [407, 222] width 9 height 9
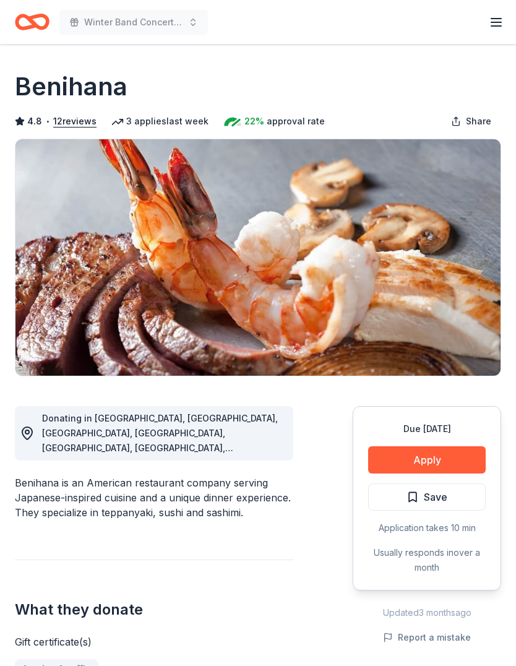
click at [442, 452] on button "Apply" at bounding box center [427, 459] width 118 height 27
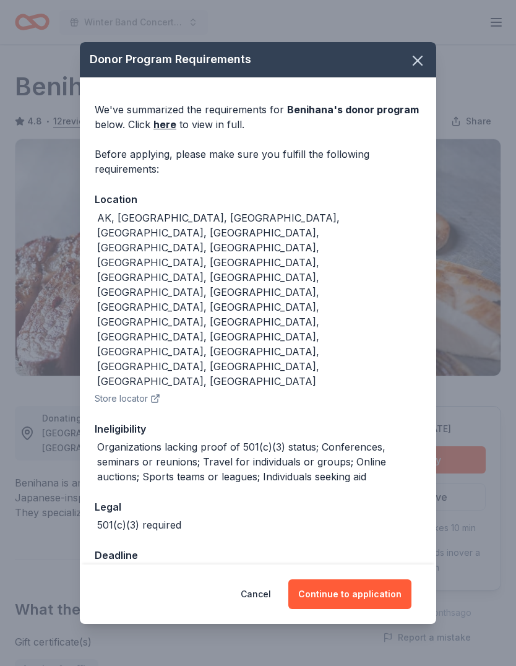
click at [354, 579] on button "Continue to application" at bounding box center [349, 594] width 123 height 30
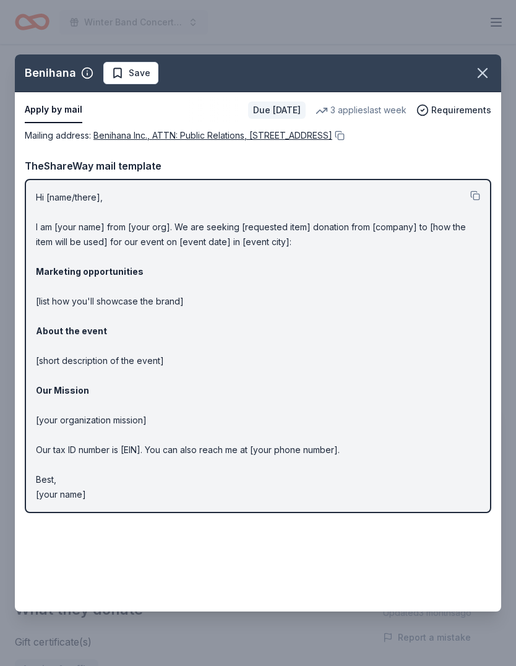
click at [483, 71] on icon "button" at bounding box center [482, 72] width 17 height 17
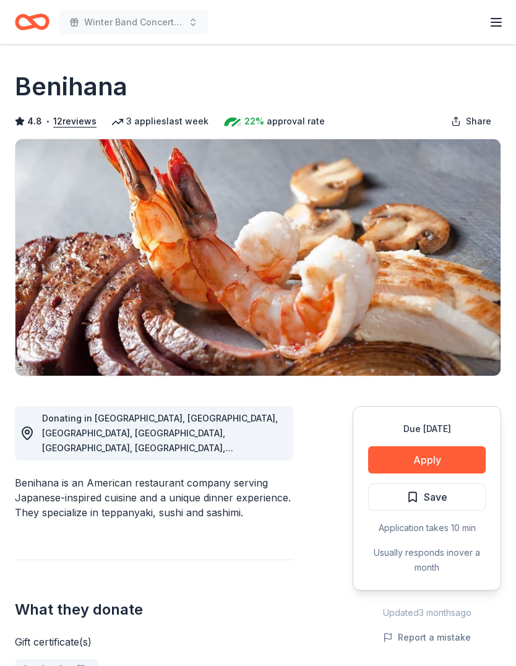
click at [442, 494] on span "Save" at bounding box center [436, 497] width 24 height 16
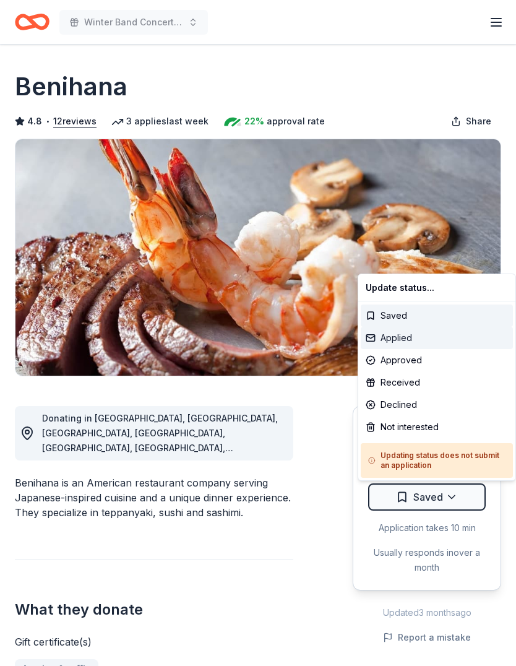
click at [381, 335] on div "Applied" at bounding box center [437, 338] width 152 height 22
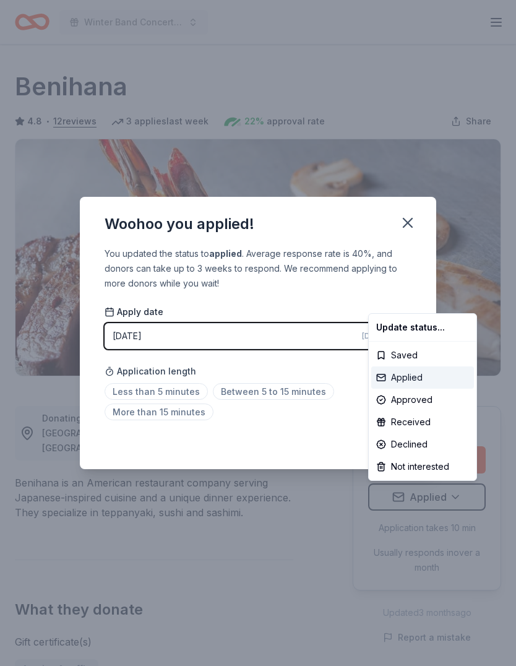
click at [404, 376] on div "Applied" at bounding box center [422, 377] width 103 height 22
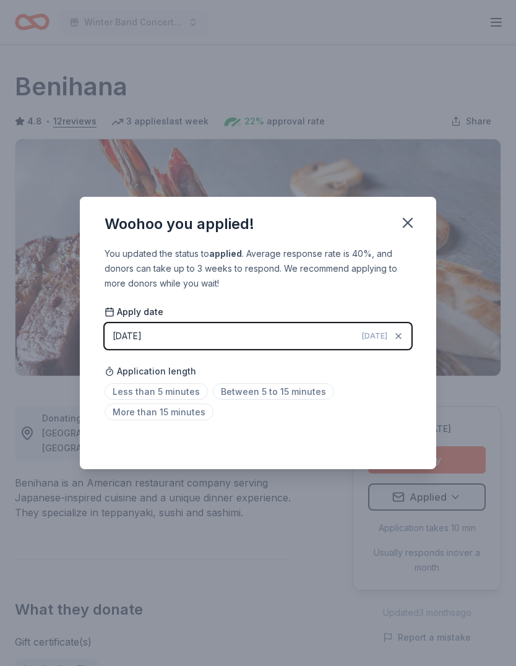
click at [251, 397] on span "Between 5 to 15 minutes" at bounding box center [273, 391] width 121 height 17
click at [402, 215] on icon "button" at bounding box center [407, 222] width 17 height 17
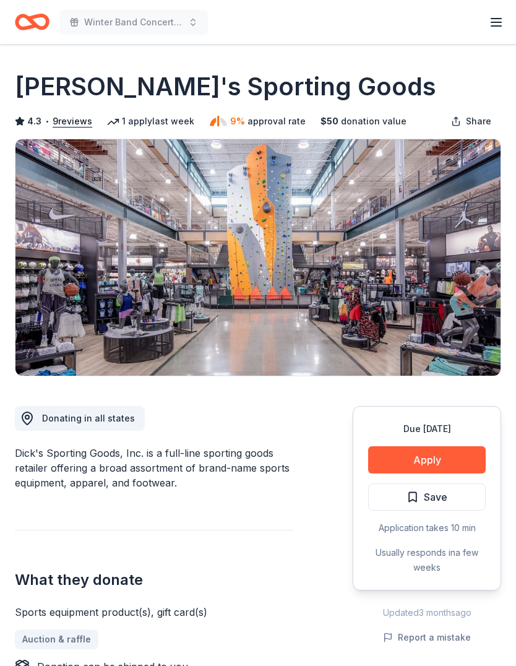
click at [420, 450] on button "Apply" at bounding box center [427, 459] width 118 height 27
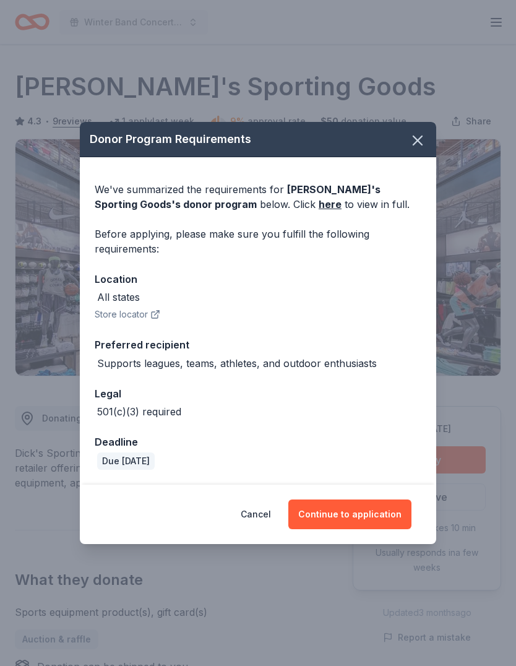
click at [348, 511] on button "Continue to application" at bounding box center [349, 514] width 123 height 30
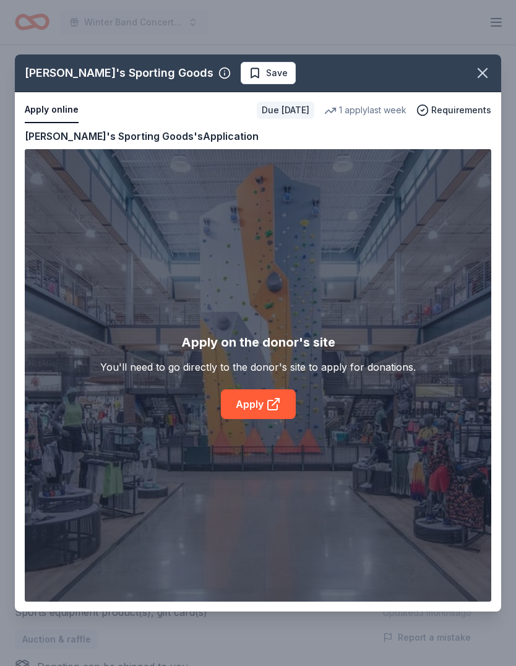
click at [257, 398] on link "Apply" at bounding box center [258, 404] width 75 height 30
click at [480, 74] on icon "button" at bounding box center [482, 72] width 17 height 17
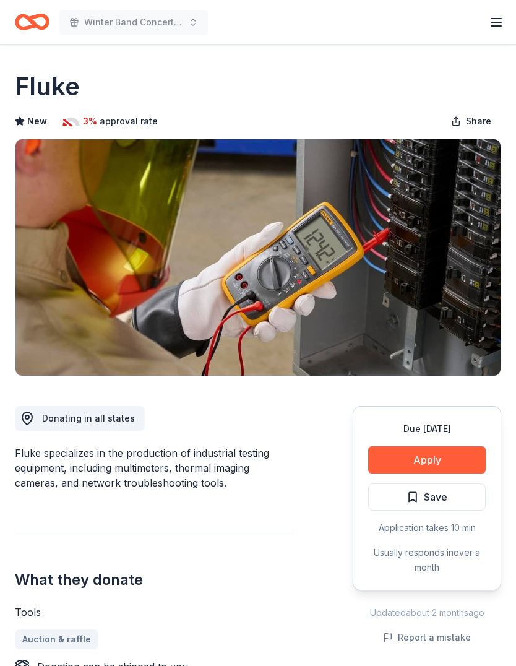
click at [413, 452] on button "Apply" at bounding box center [427, 459] width 118 height 27
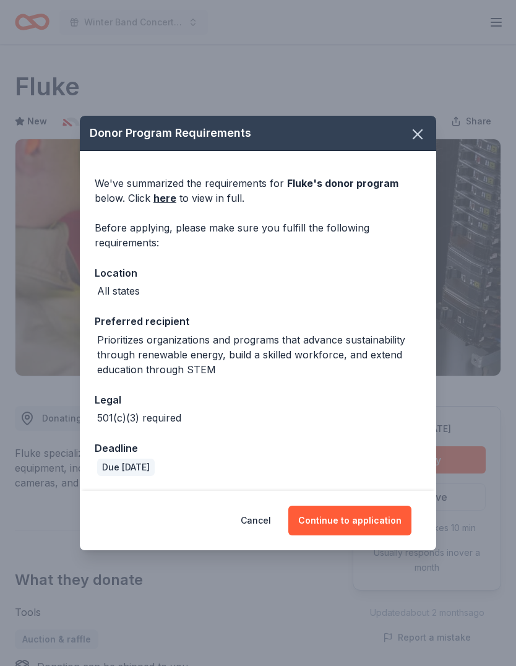
click at [335, 523] on button "Continue to application" at bounding box center [349, 521] width 123 height 30
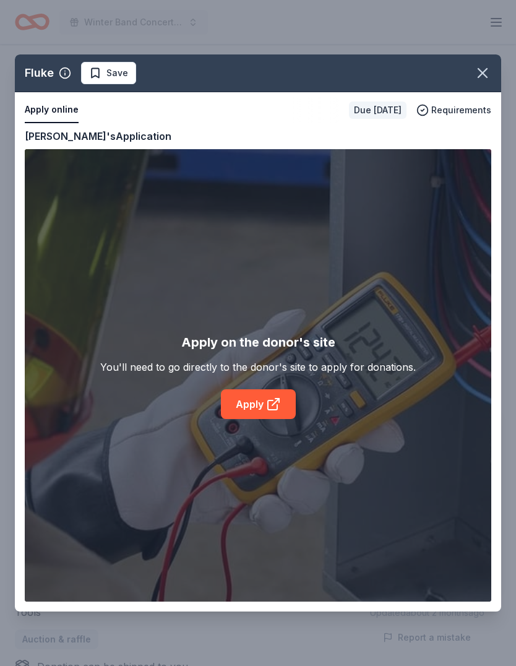
click at [254, 397] on link "Apply" at bounding box center [258, 404] width 75 height 30
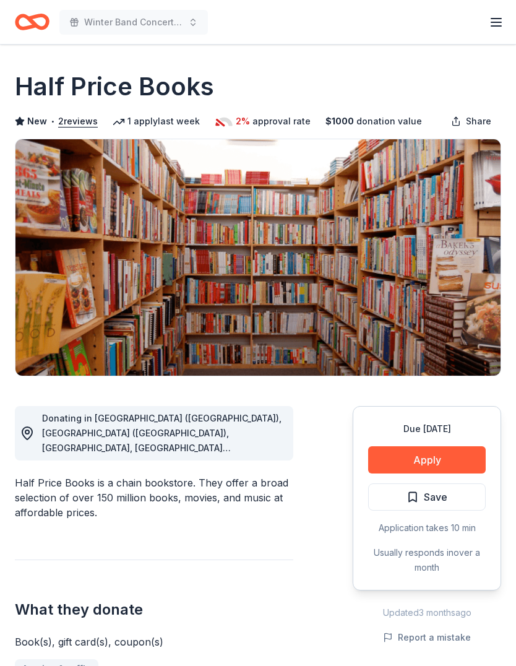
click at [415, 460] on button "Apply" at bounding box center [427, 459] width 118 height 27
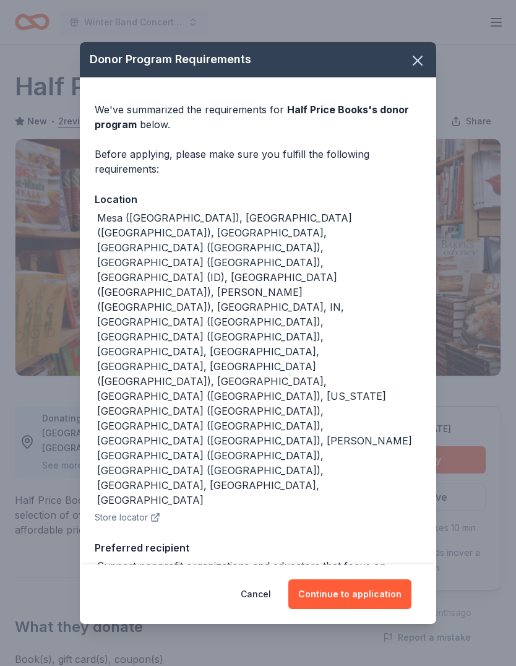
click at [348, 579] on button "Continue to application" at bounding box center [349, 594] width 123 height 30
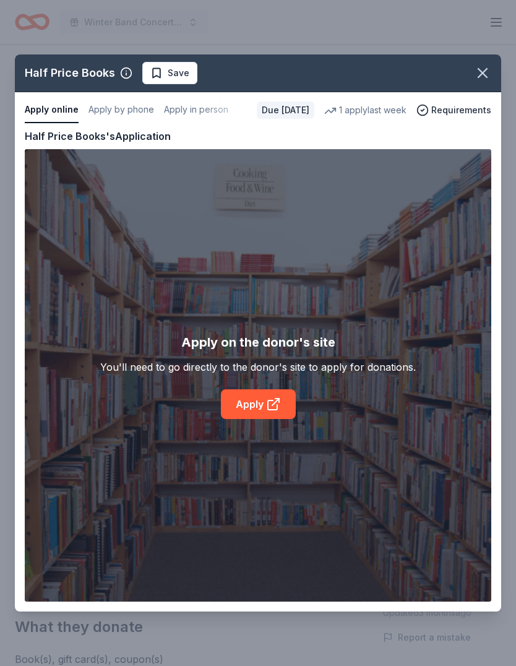
click at [244, 394] on link "Apply" at bounding box center [258, 404] width 75 height 30
click at [486, 73] on icon "button" at bounding box center [482, 72] width 17 height 17
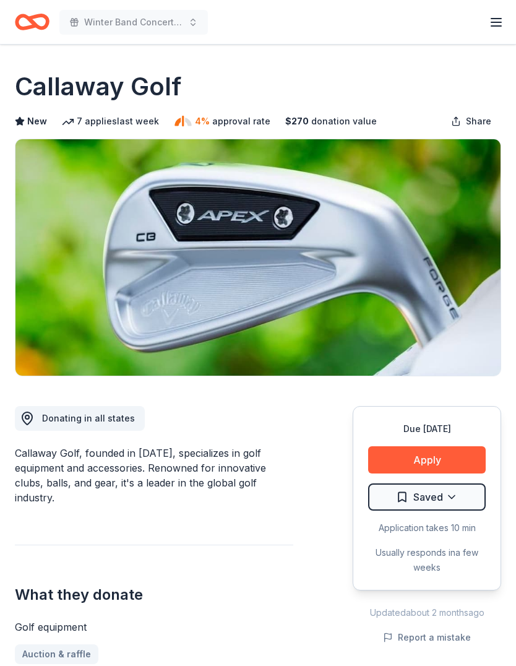
click at [423, 457] on button "Apply" at bounding box center [427, 459] width 118 height 27
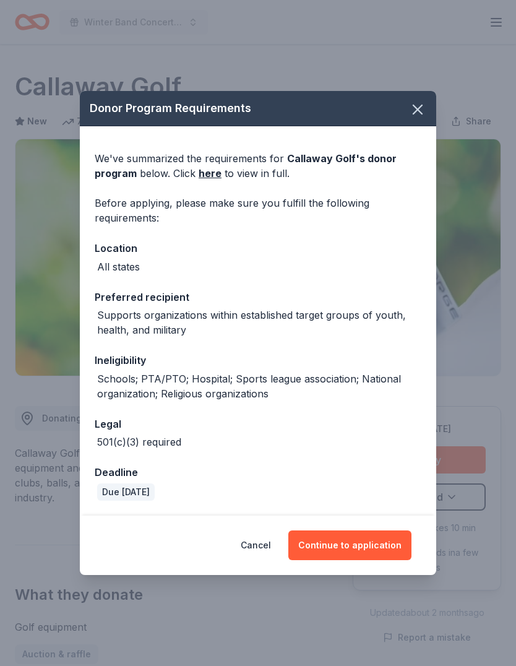
click at [350, 538] on button "Continue to application" at bounding box center [349, 545] width 123 height 30
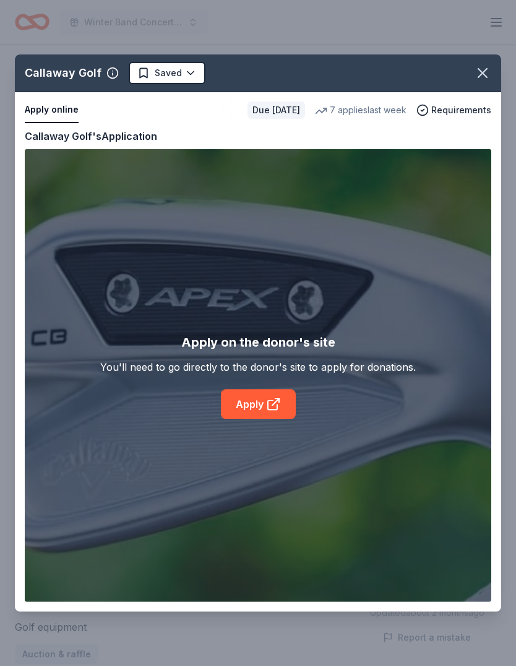
click at [262, 398] on link "Apply" at bounding box center [258, 404] width 75 height 30
click at [488, 73] on icon "button" at bounding box center [482, 72] width 17 height 17
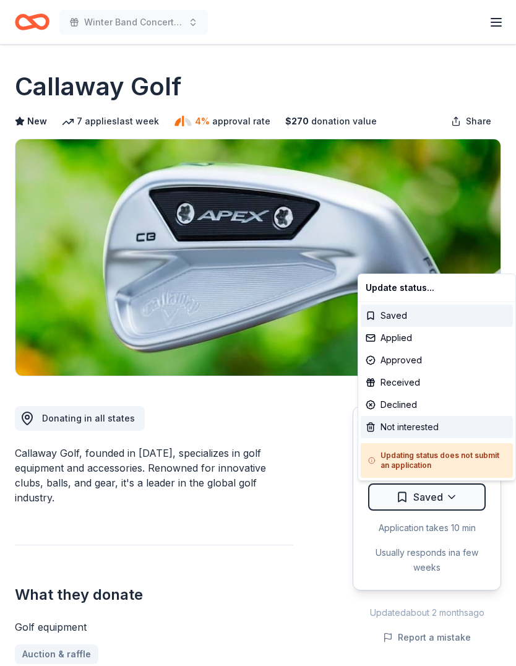
click at [409, 426] on div "Not interested" at bounding box center [437, 427] width 152 height 22
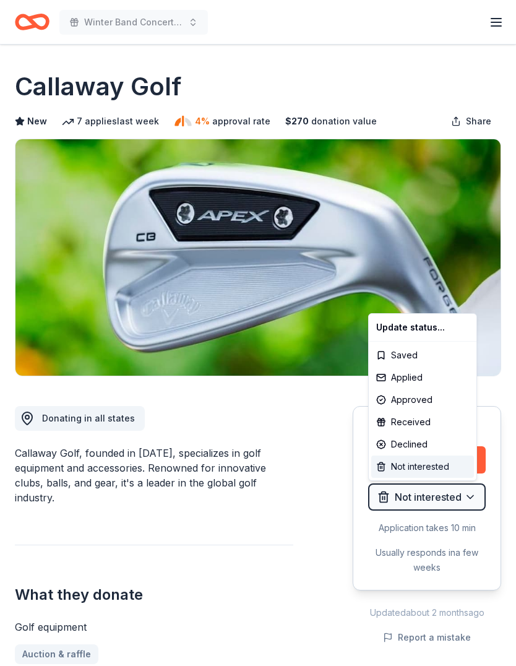
click at [426, 468] on div "Not interested" at bounding box center [422, 466] width 103 height 22
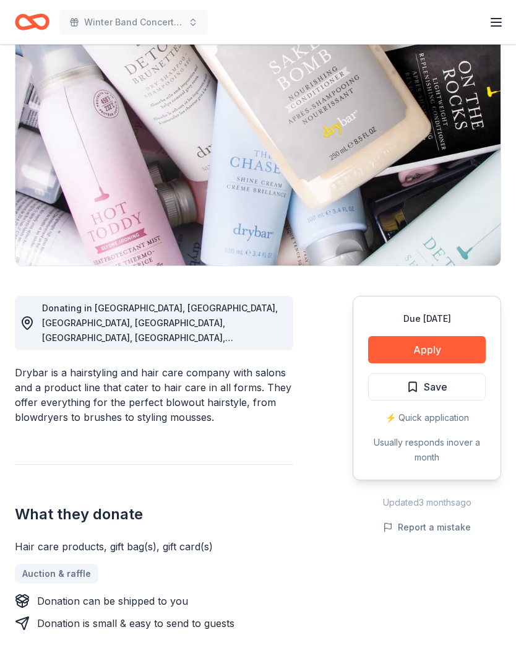
scroll to position [113, 0]
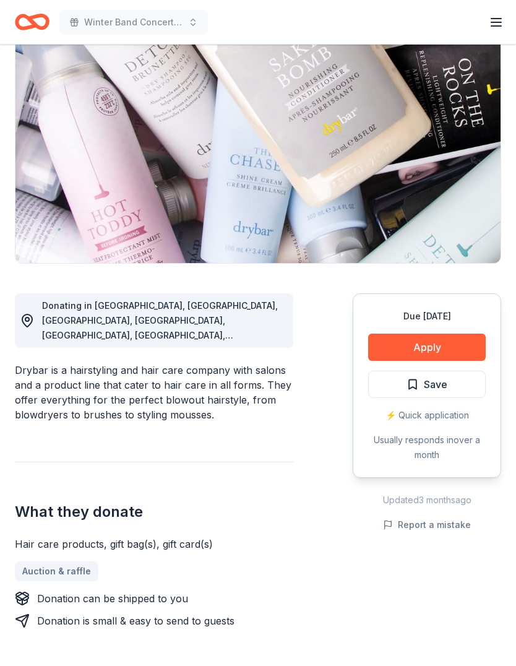
click at [421, 350] on button "Apply" at bounding box center [427, 347] width 118 height 27
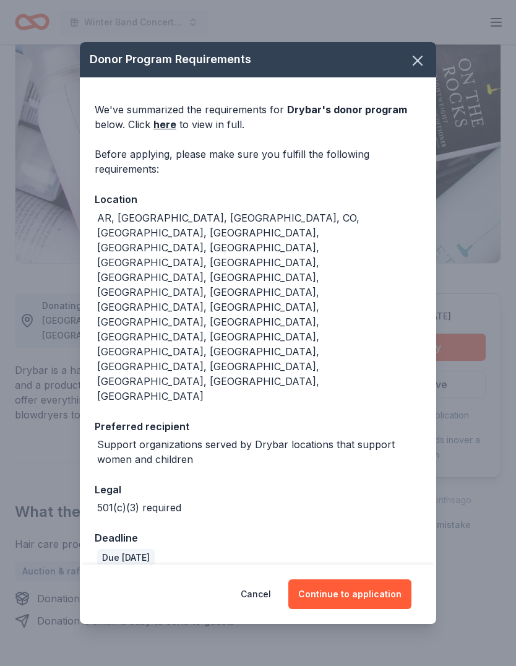
click at [344, 579] on button "Continue to application" at bounding box center [349, 594] width 123 height 30
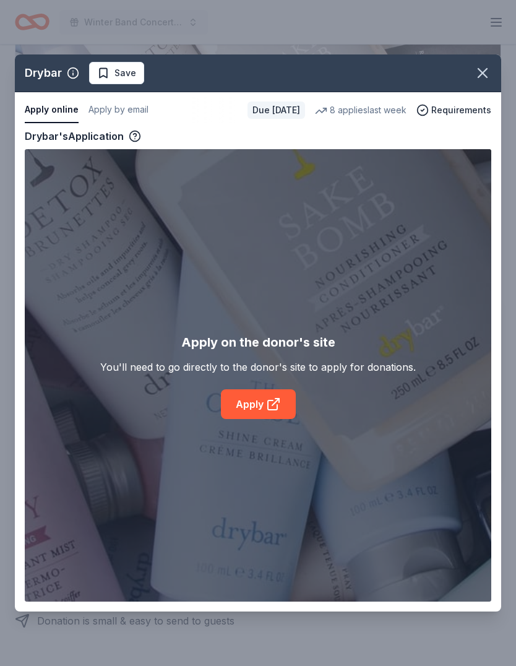
click at [262, 416] on link "Apply" at bounding box center [258, 404] width 75 height 30
click at [480, 72] on icon "button" at bounding box center [482, 72] width 17 height 17
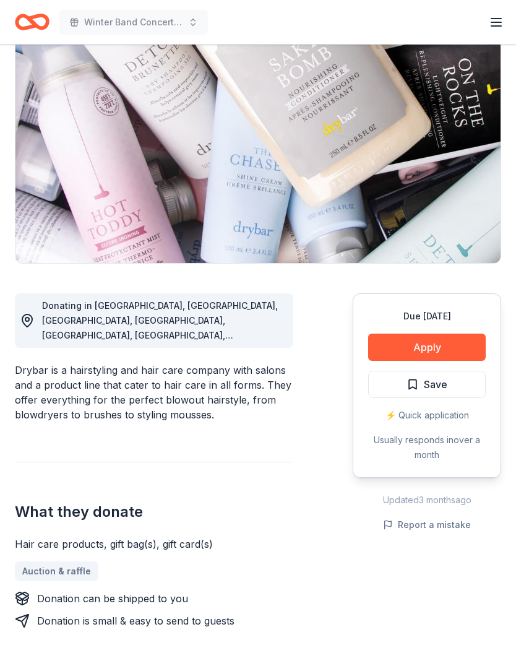
click at [445, 384] on span "Save" at bounding box center [436, 384] width 24 height 16
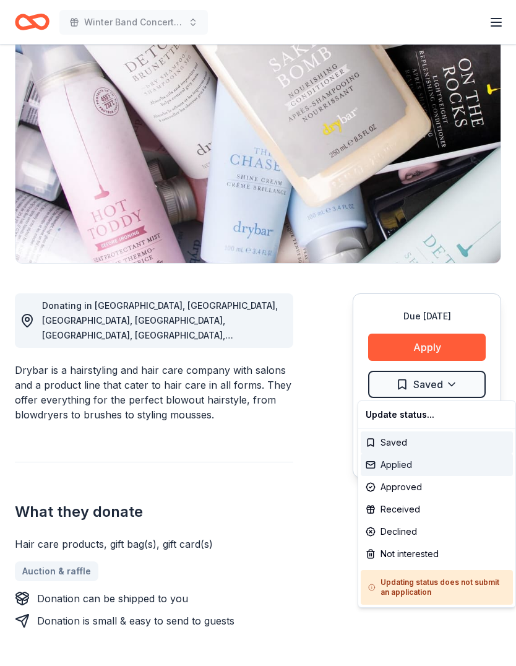
click at [393, 460] on div "Applied" at bounding box center [437, 465] width 152 height 22
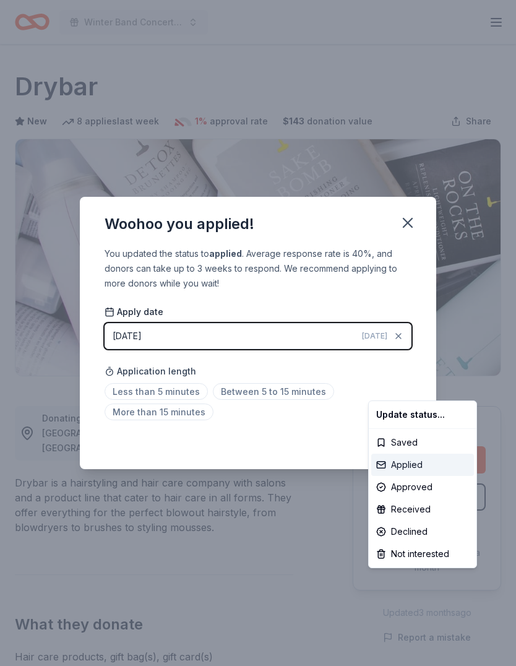
click at [405, 463] on div "Applied" at bounding box center [422, 465] width 103 height 22
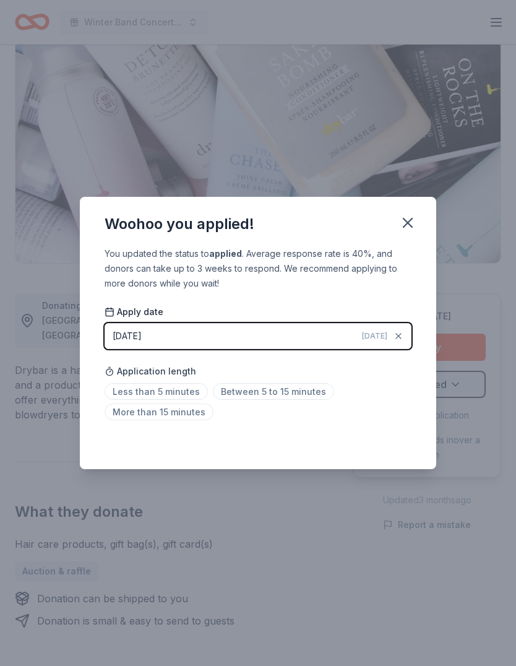
click at [264, 394] on span "Between 5 to 15 minutes" at bounding box center [273, 391] width 121 height 17
click at [261, 389] on span "Between 5 to 15 minutes" at bounding box center [273, 391] width 121 height 17
click at [260, 393] on span "Between 5 to 15 minutes" at bounding box center [273, 391] width 121 height 17
click at [406, 218] on icon "button" at bounding box center [407, 222] width 17 height 17
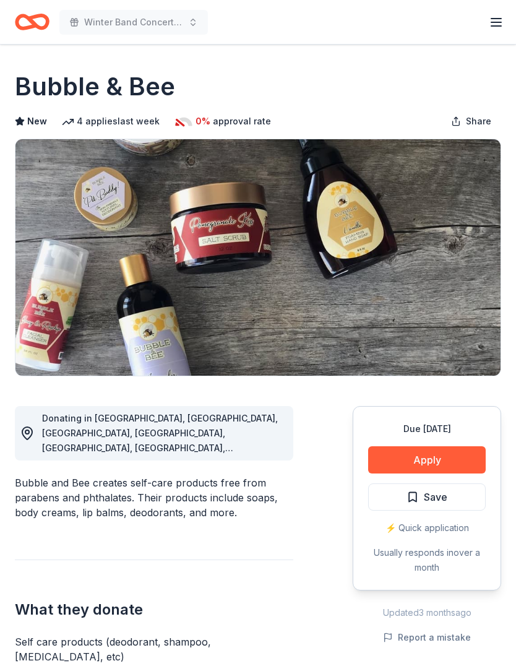
click at [433, 459] on button "Apply" at bounding box center [427, 459] width 118 height 27
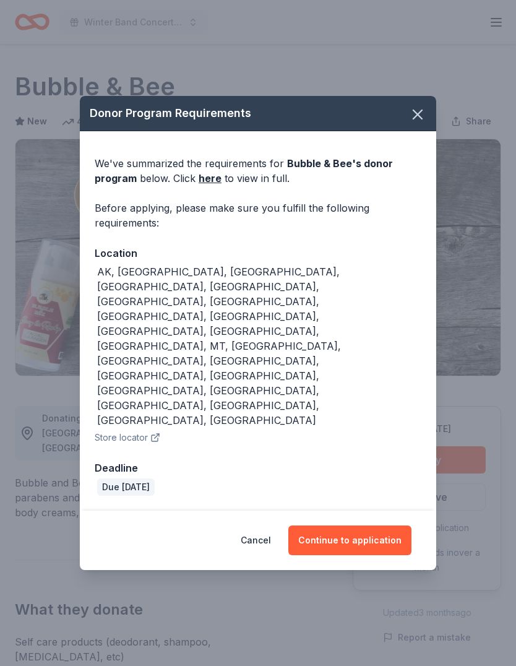
click at [358, 525] on button "Continue to application" at bounding box center [349, 540] width 123 height 30
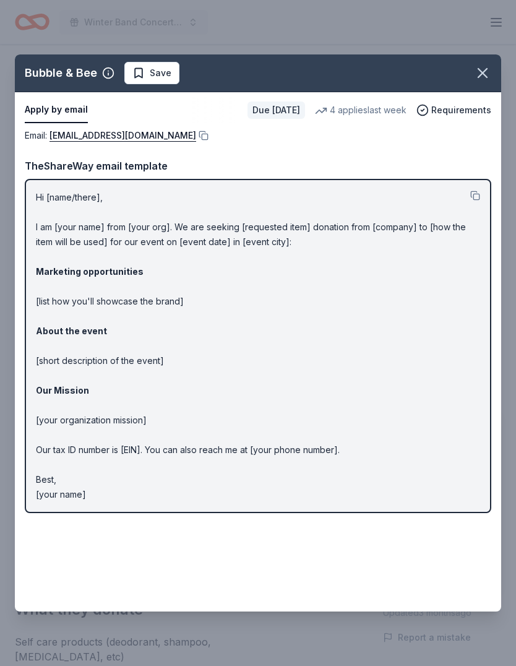
click at [481, 75] on icon "button" at bounding box center [482, 73] width 9 height 9
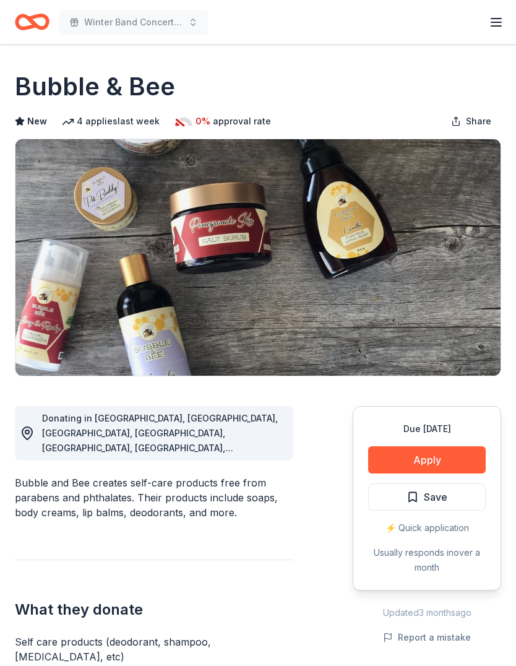
click at [440, 501] on span "Save" at bounding box center [436, 497] width 24 height 16
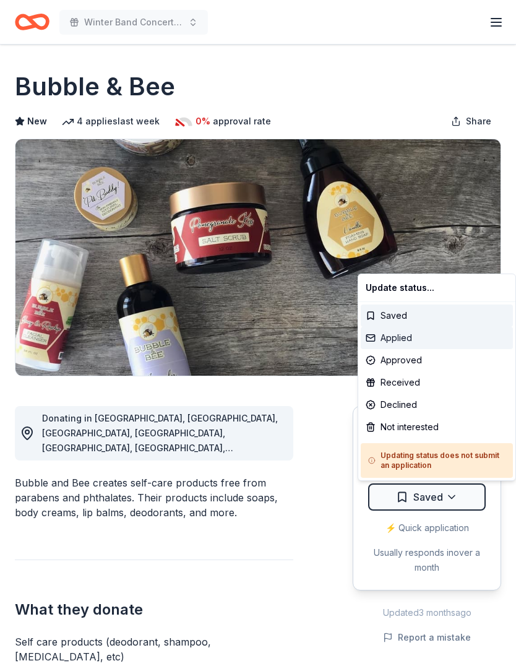
click at [417, 340] on div "Applied" at bounding box center [437, 338] width 152 height 22
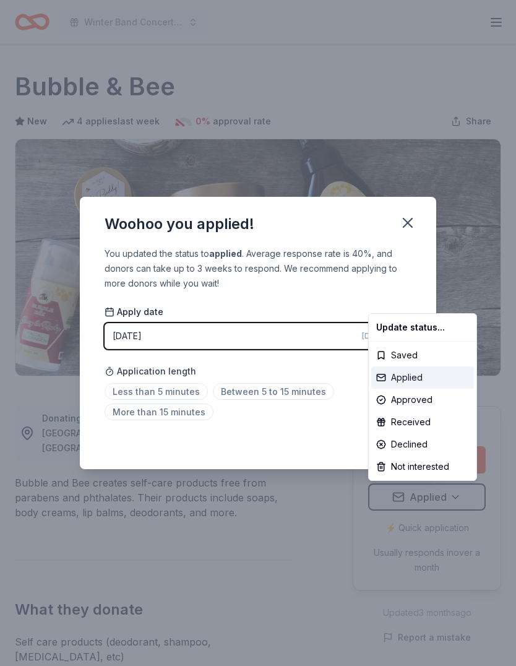
click at [413, 376] on div "Applied" at bounding box center [422, 377] width 103 height 22
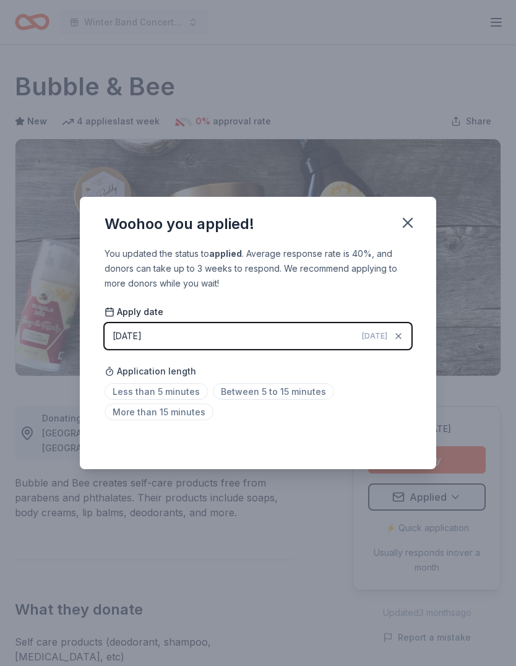
click at [270, 385] on span "Between 5 to 15 minutes" at bounding box center [273, 391] width 121 height 17
click at [419, 223] on button "button" at bounding box center [407, 222] width 27 height 27
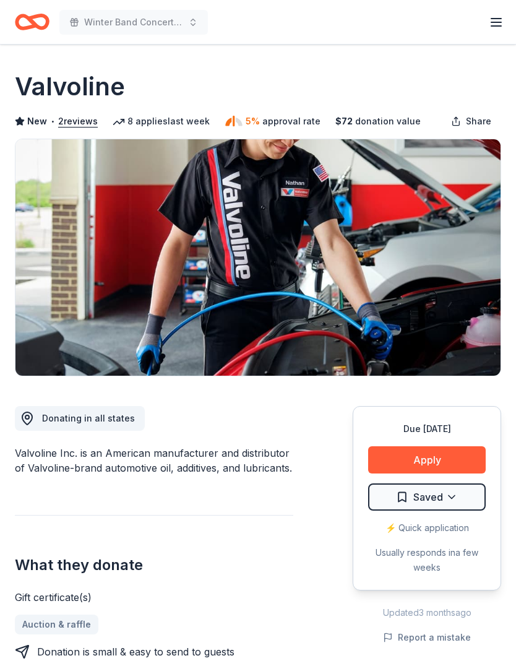
click at [437, 460] on button "Apply" at bounding box center [427, 459] width 118 height 27
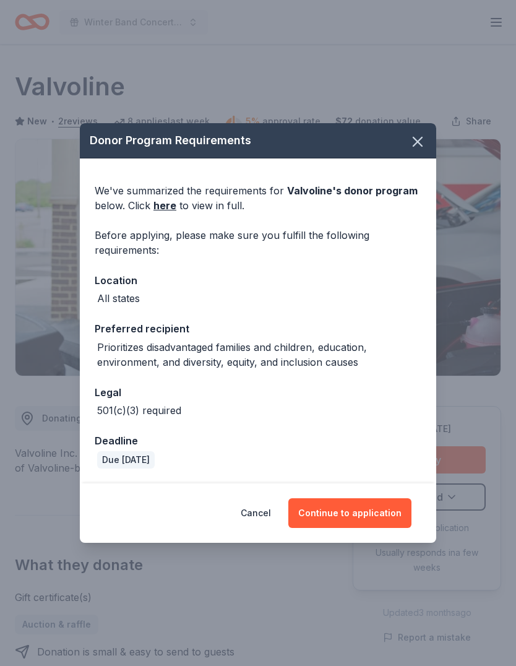
click at [374, 510] on button "Continue to application" at bounding box center [349, 513] width 123 height 30
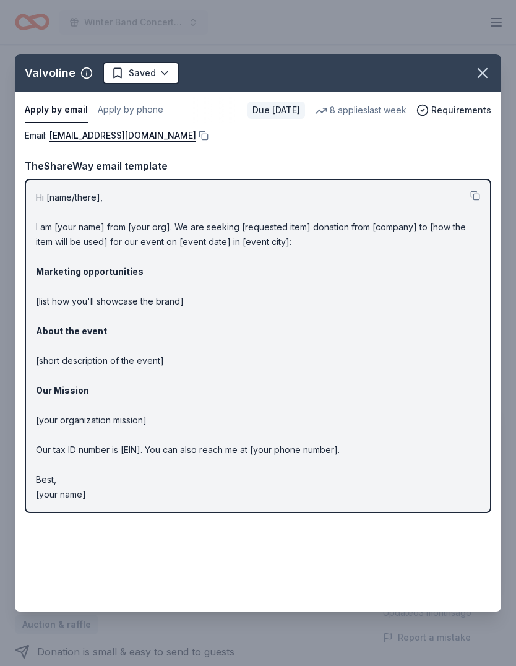
click at [127, 134] on link "[EMAIL_ADDRESS][DOMAIN_NAME]" at bounding box center [123, 135] width 147 height 15
click at [487, 65] on icon "button" at bounding box center [482, 72] width 17 height 17
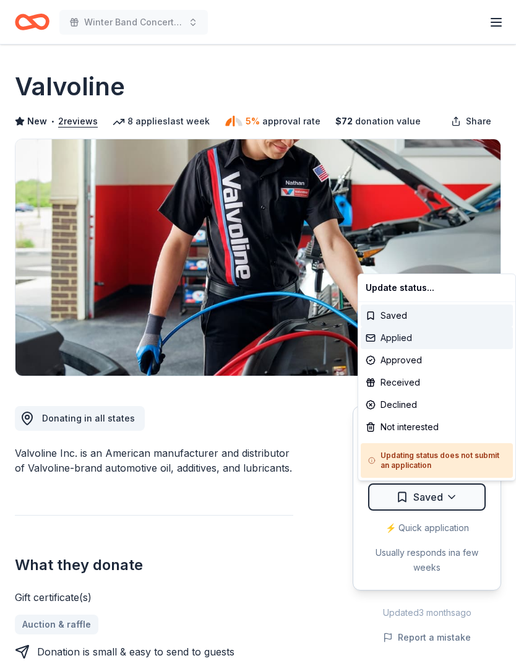
click at [406, 334] on div "Applied" at bounding box center [437, 338] width 152 height 22
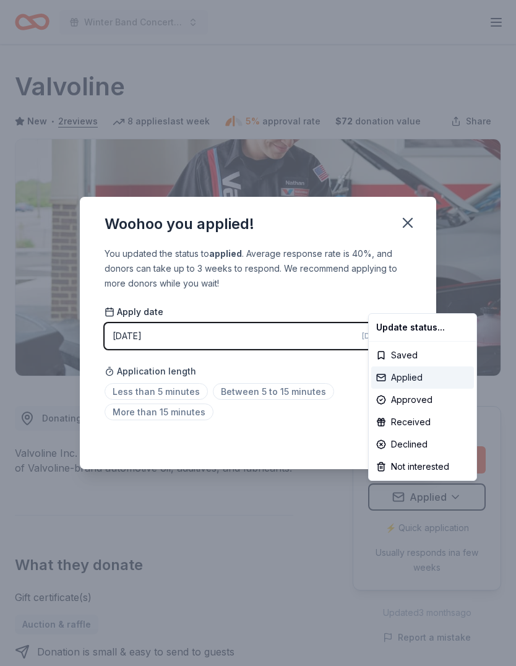
click at [416, 377] on div "Applied" at bounding box center [422, 377] width 103 height 22
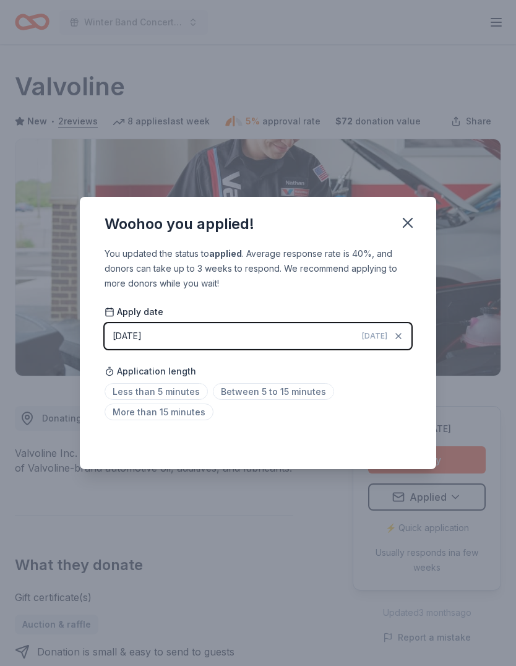
click at [278, 394] on span "Between 5 to 15 minutes" at bounding box center [273, 391] width 121 height 17
click at [420, 220] on button "button" at bounding box center [407, 222] width 27 height 27
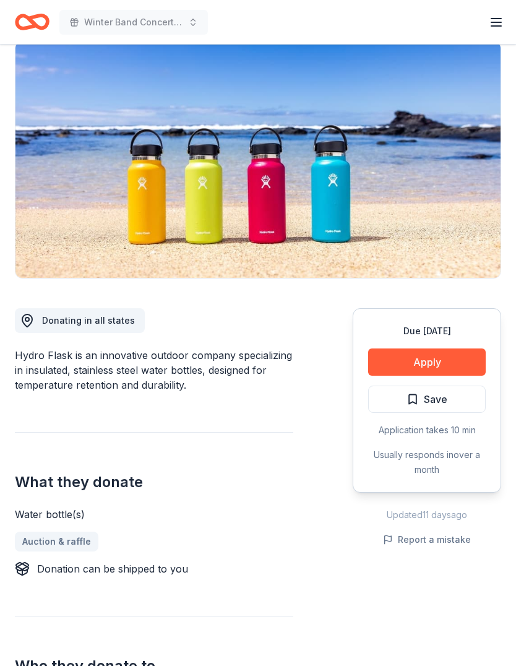
scroll to position [111, 0]
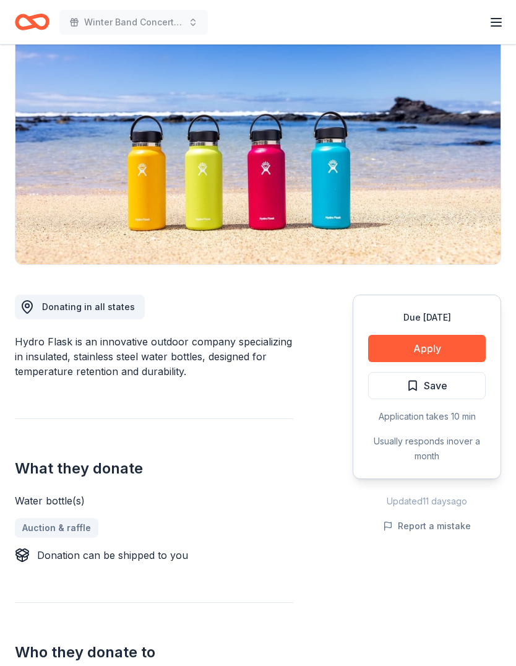
click at [426, 347] on button "Apply" at bounding box center [427, 348] width 118 height 27
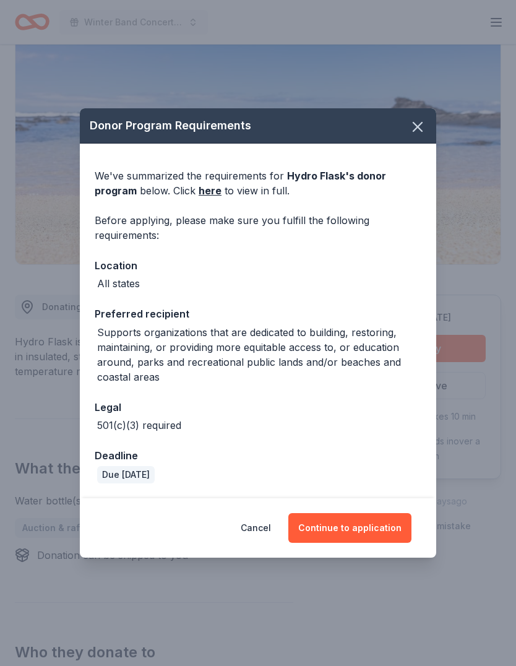
click at [364, 543] on button "Continue to application" at bounding box center [349, 528] width 123 height 30
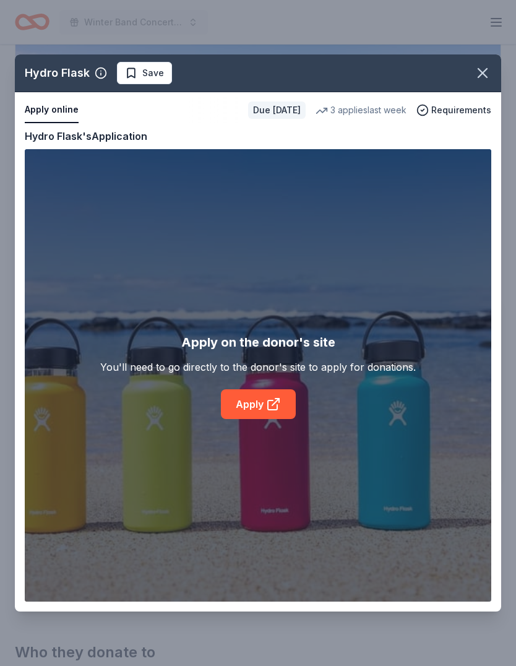
click at [268, 411] on icon at bounding box center [273, 404] width 15 height 15
click at [483, 74] on icon "button" at bounding box center [482, 73] width 9 height 9
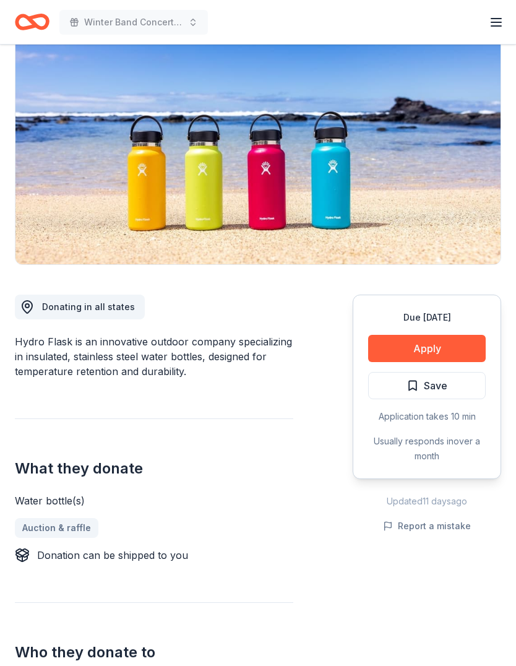
click at [460, 387] on button "Save" at bounding box center [427, 385] width 118 height 27
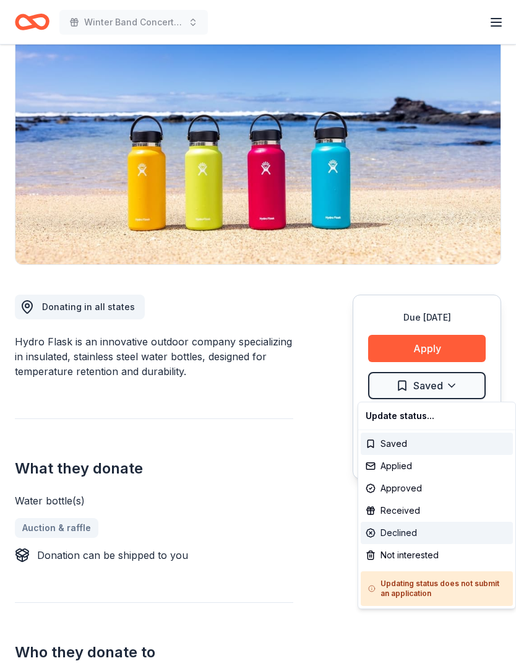
click at [424, 530] on div "Declined" at bounding box center [437, 533] width 152 height 22
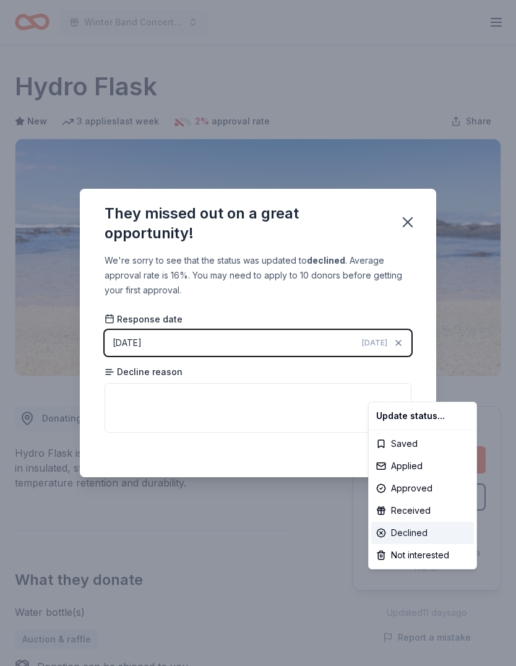
click at [413, 533] on div "Declined" at bounding box center [422, 533] width 103 height 22
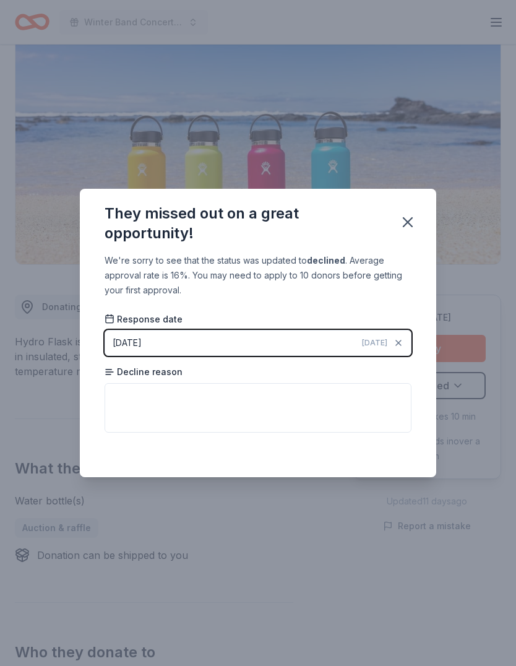
click at [412, 230] on icon "button" at bounding box center [407, 221] width 17 height 17
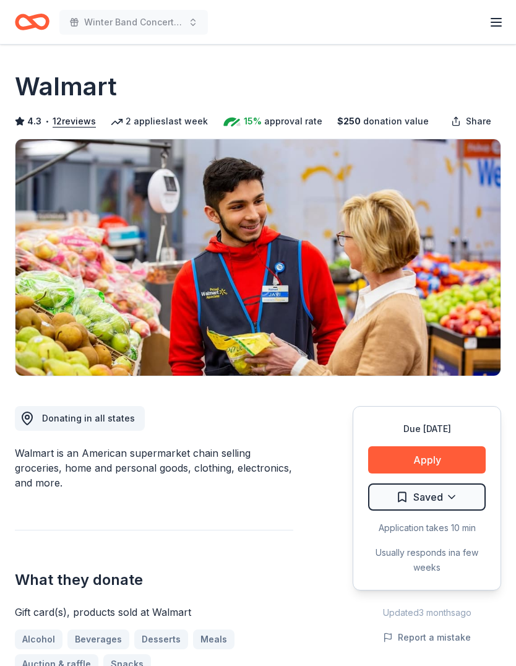
click at [432, 449] on button "Apply" at bounding box center [427, 459] width 118 height 27
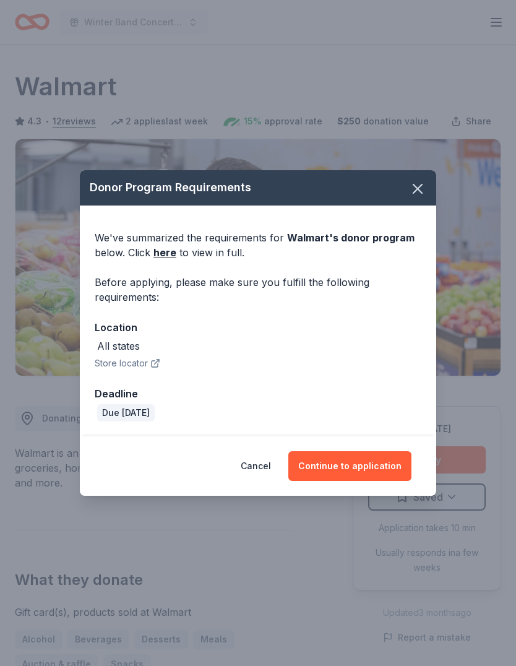
click at [360, 455] on button "Continue to application" at bounding box center [349, 466] width 123 height 30
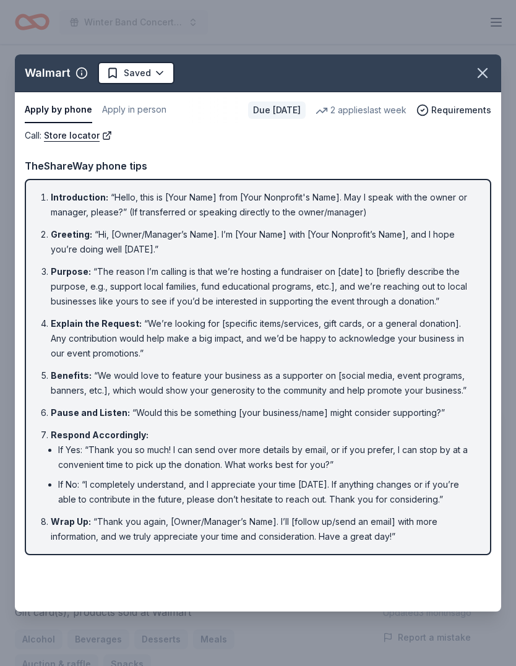
click at [483, 71] on icon "button" at bounding box center [482, 72] width 17 height 17
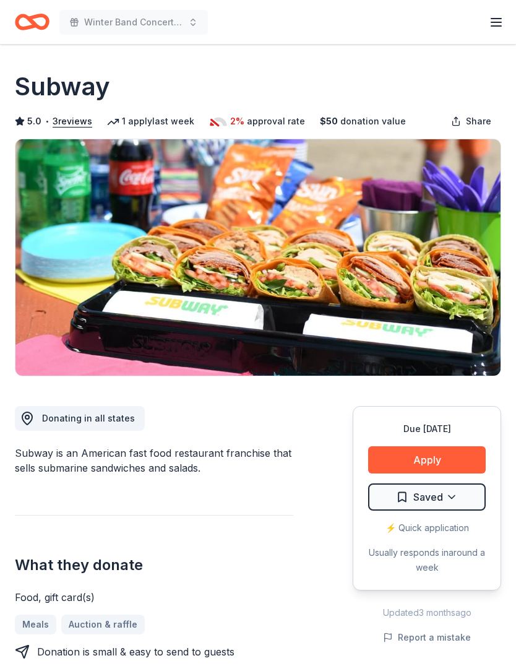
click at [434, 455] on button "Apply" at bounding box center [427, 459] width 118 height 27
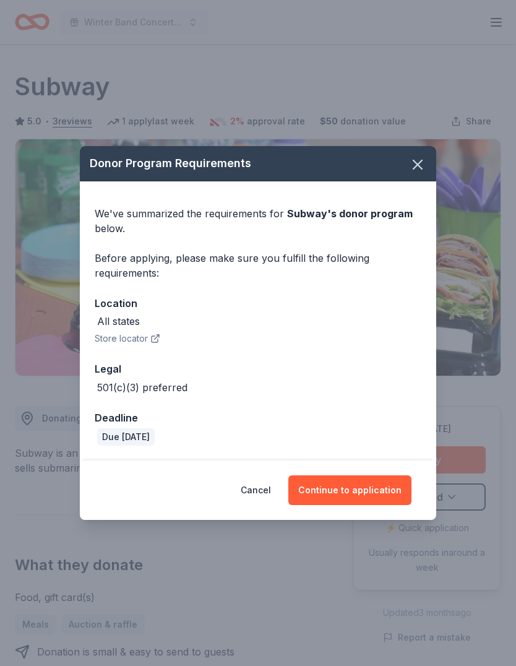
click at [363, 484] on button "Continue to application" at bounding box center [349, 490] width 123 height 30
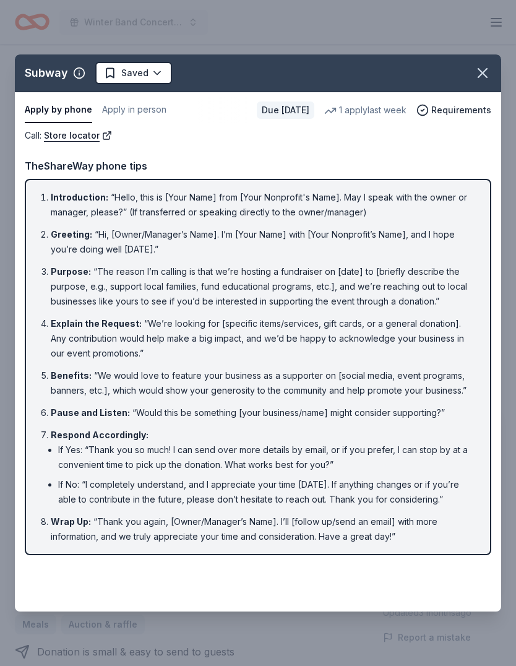
click at [486, 67] on icon "button" at bounding box center [482, 72] width 17 height 17
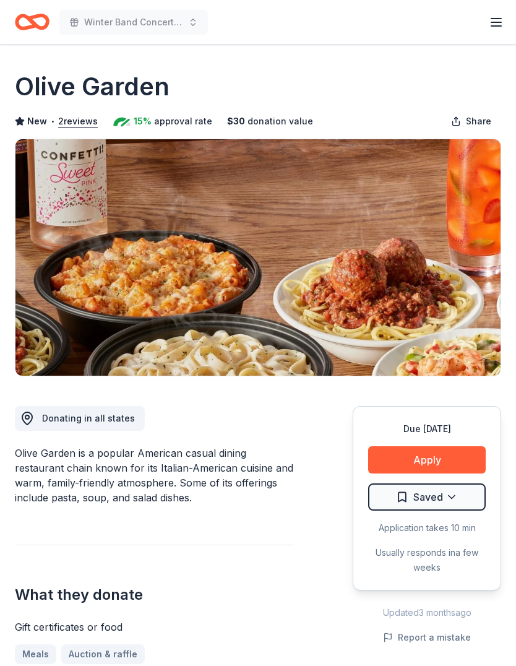
click at [421, 447] on button "Apply" at bounding box center [427, 459] width 118 height 27
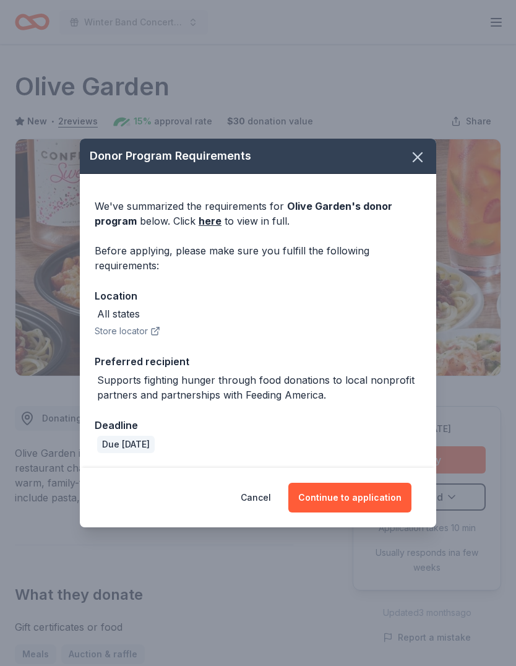
click at [353, 487] on button "Continue to application" at bounding box center [349, 498] width 123 height 30
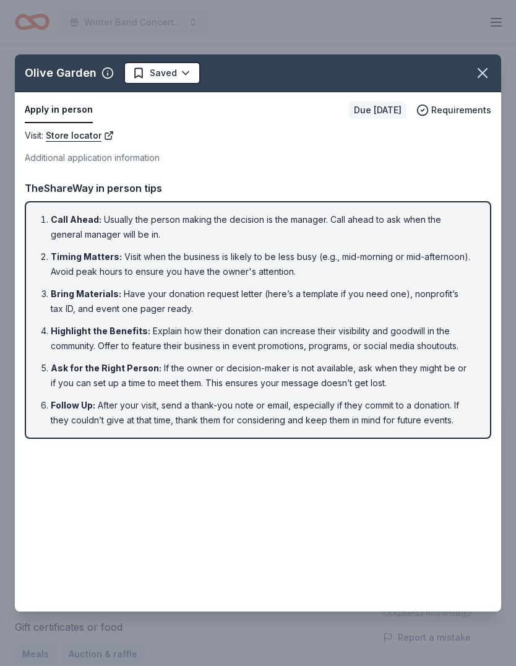
click at [480, 75] on icon "button" at bounding box center [482, 73] width 9 height 9
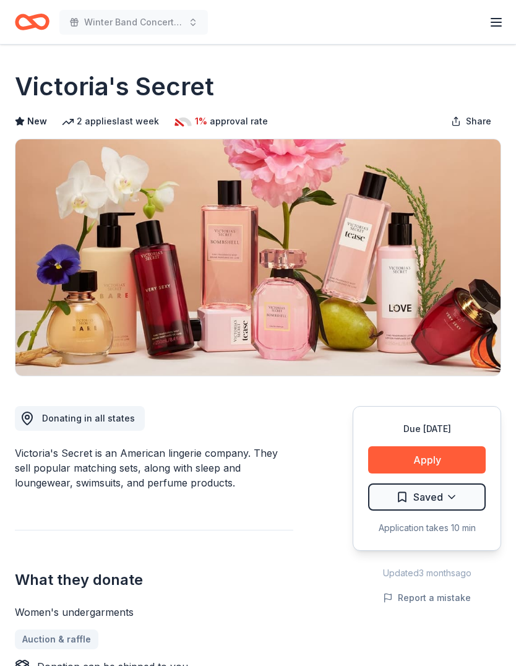
click at [434, 454] on button "Apply" at bounding box center [427, 459] width 118 height 27
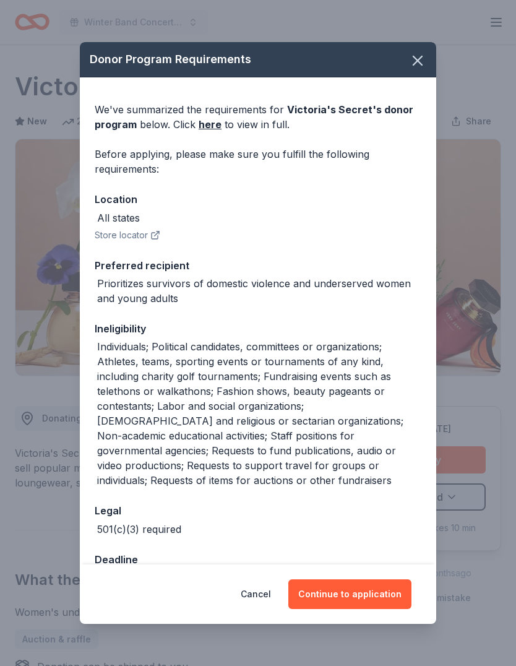
click at [365, 586] on button "Continue to application" at bounding box center [349, 594] width 123 height 30
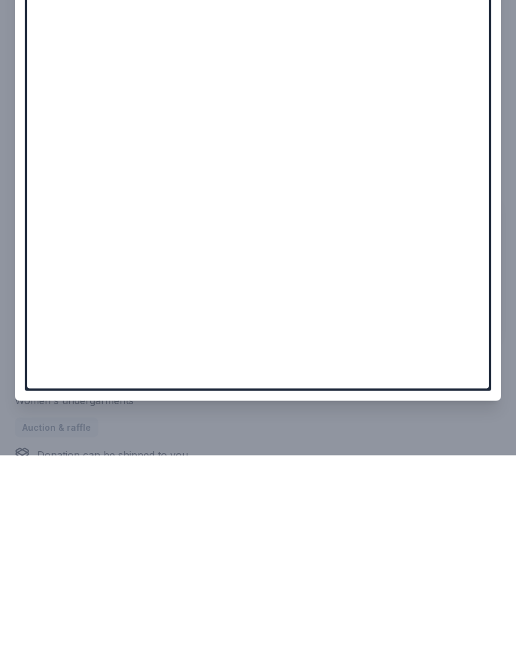
scroll to position [212, 0]
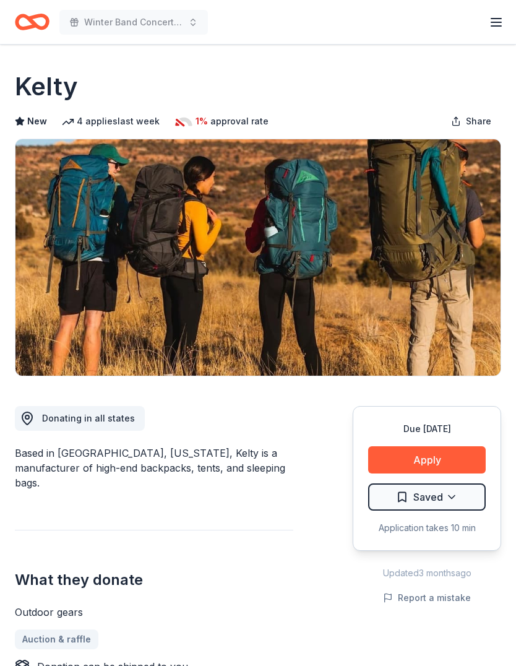
click at [441, 455] on button "Apply" at bounding box center [427, 459] width 118 height 27
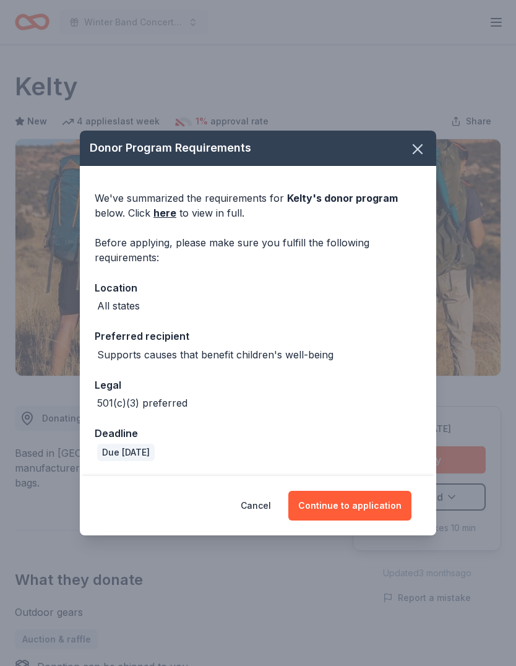
click at [371, 505] on button "Continue to application" at bounding box center [349, 506] width 123 height 30
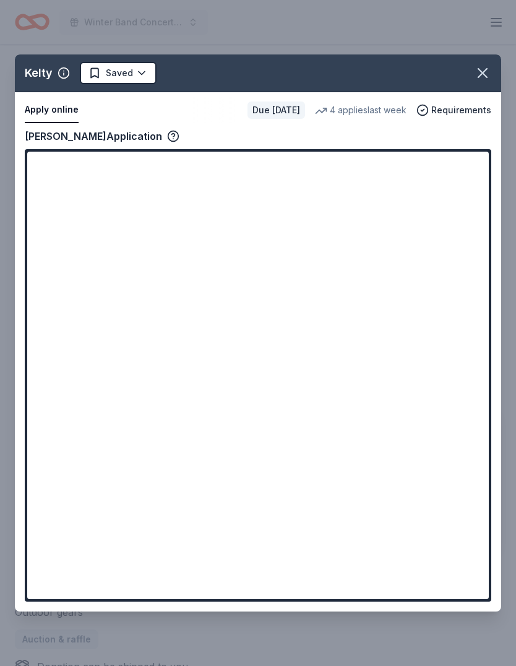
click at [488, 66] on icon "button" at bounding box center [482, 72] width 17 height 17
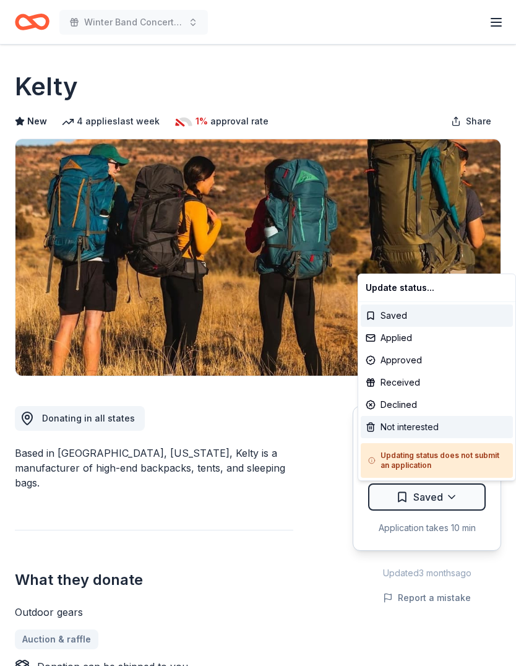
click at [414, 428] on div "Not interested" at bounding box center [437, 427] width 152 height 22
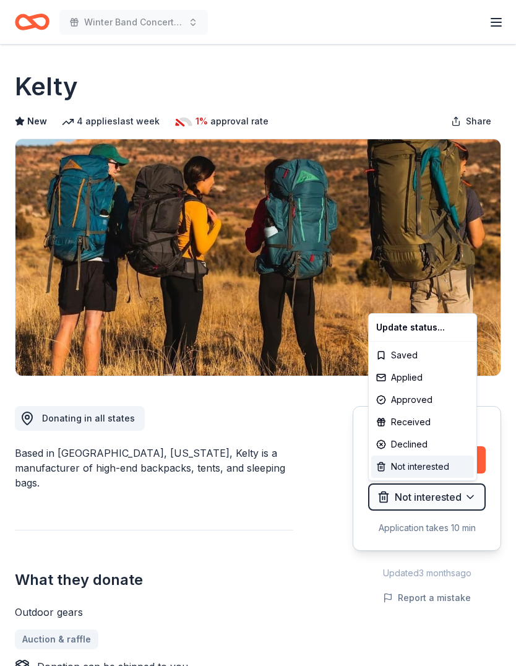
click at [417, 466] on div "Not interested" at bounding box center [422, 466] width 103 height 22
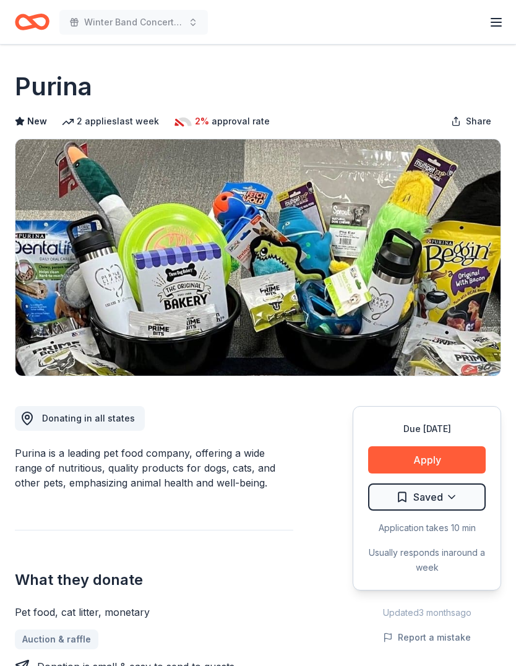
click at [433, 458] on button "Apply" at bounding box center [427, 459] width 118 height 27
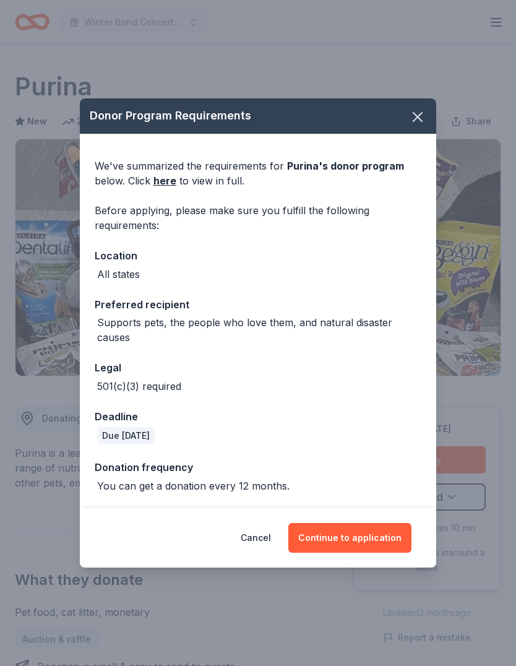
click at [342, 528] on button "Continue to application" at bounding box center [349, 538] width 123 height 30
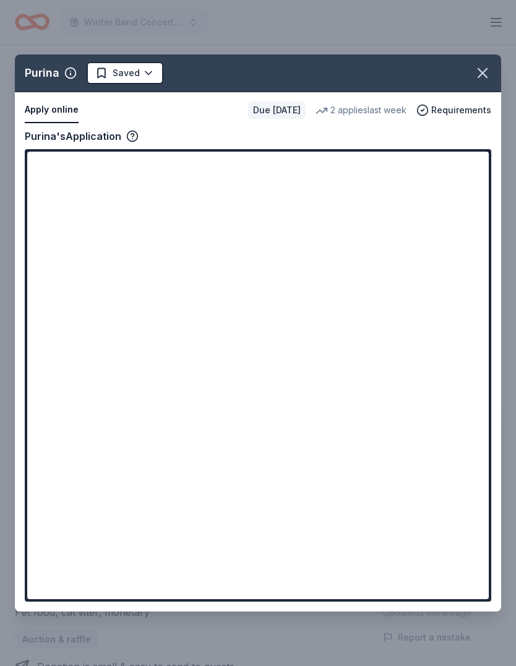
click at [482, 73] on icon "button" at bounding box center [482, 73] width 9 height 9
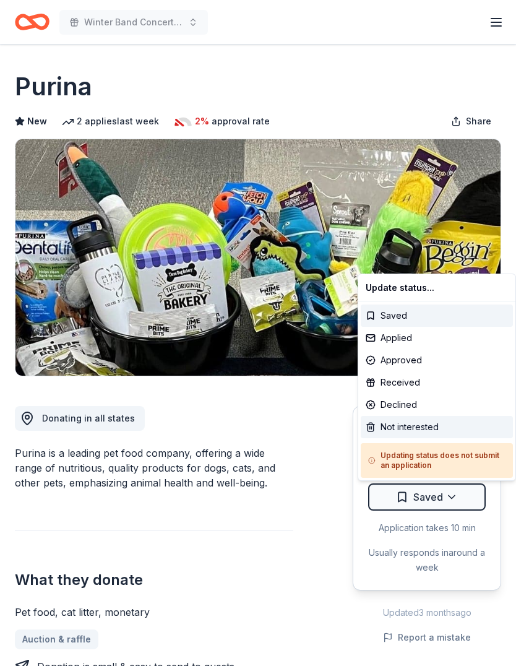
click at [397, 429] on div "Not interested" at bounding box center [437, 427] width 152 height 22
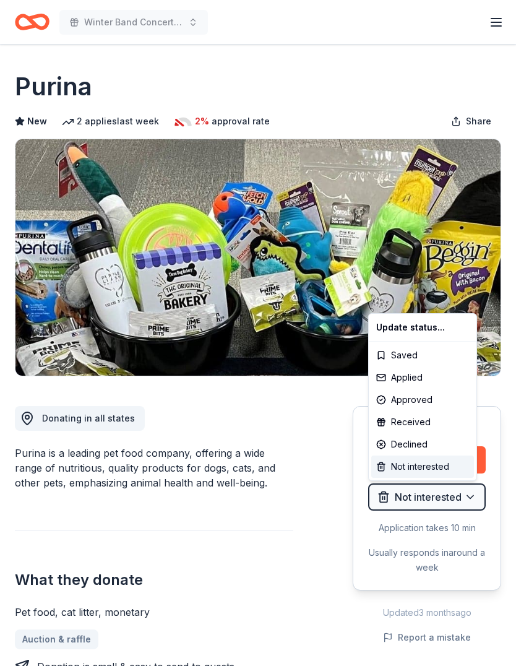
click at [412, 467] on div "Not interested" at bounding box center [422, 466] width 103 height 22
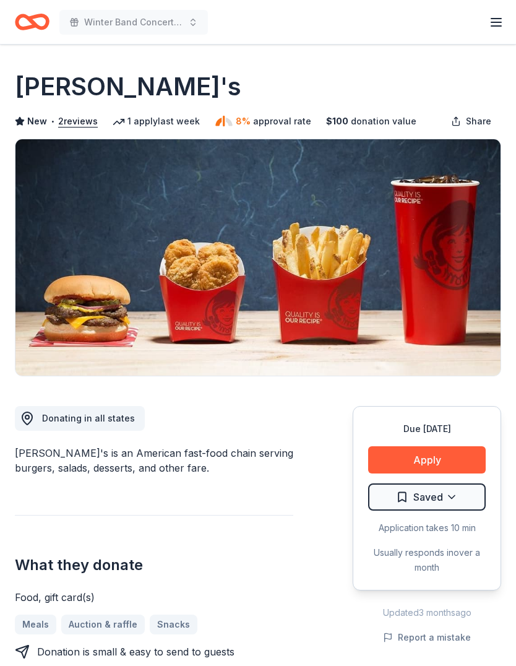
click at [413, 451] on button "Apply" at bounding box center [427, 459] width 118 height 27
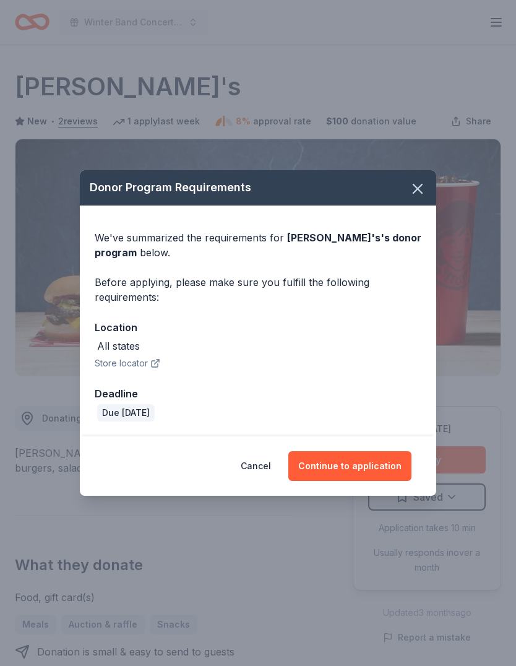
click at [371, 459] on button "Continue to application" at bounding box center [349, 466] width 123 height 30
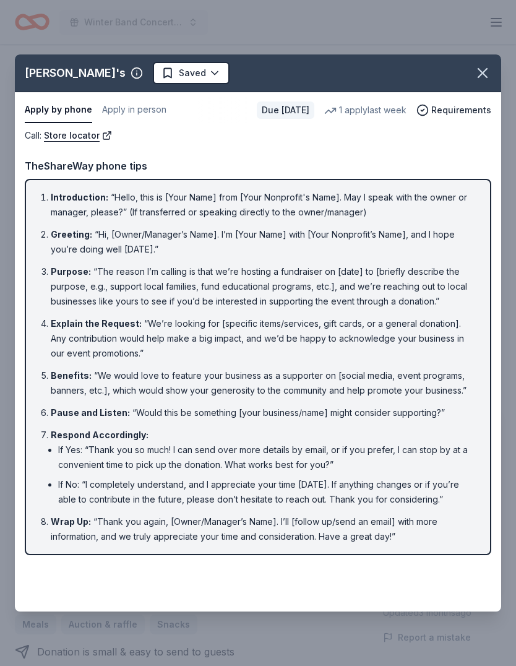
click at [484, 79] on icon "button" at bounding box center [482, 72] width 17 height 17
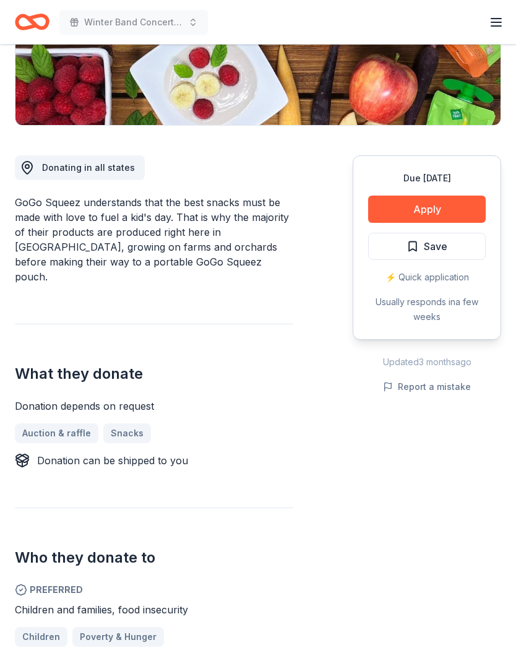
scroll to position [251, 0]
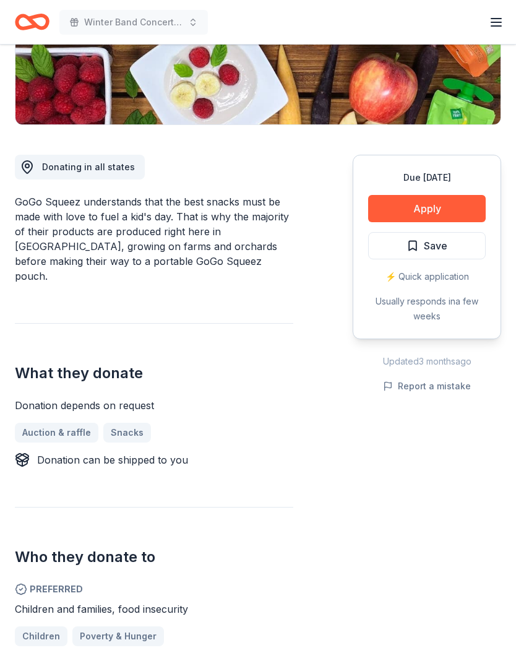
click at [436, 213] on button "Apply" at bounding box center [427, 208] width 118 height 27
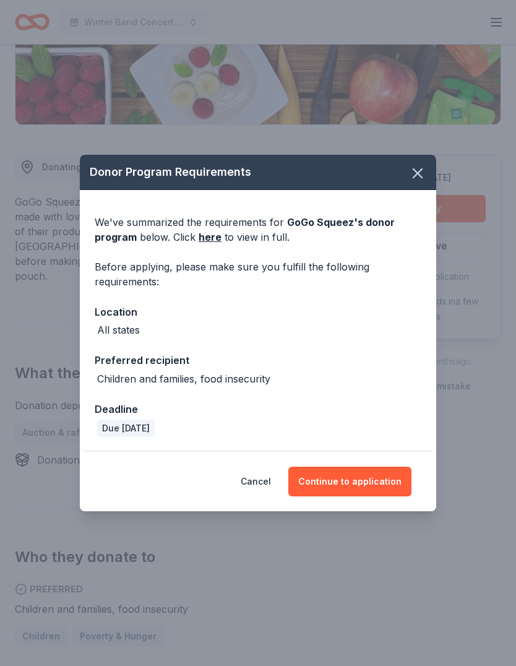
click at [357, 496] on button "Continue to application" at bounding box center [349, 482] width 123 height 30
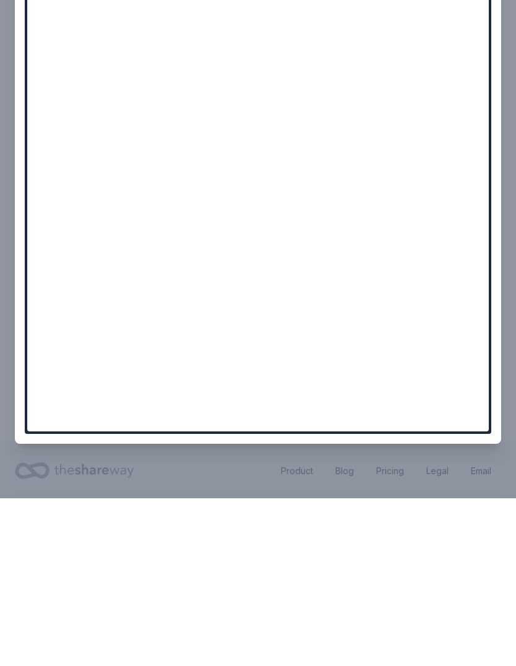
scroll to position [1151, 0]
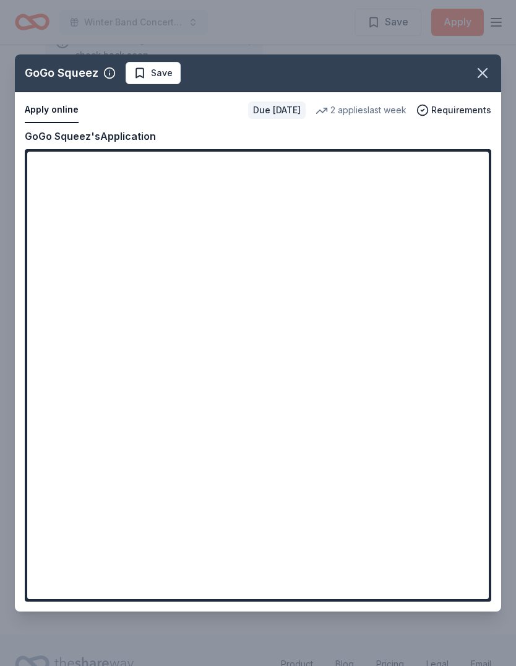
click at [486, 82] on icon "button" at bounding box center [482, 72] width 17 height 17
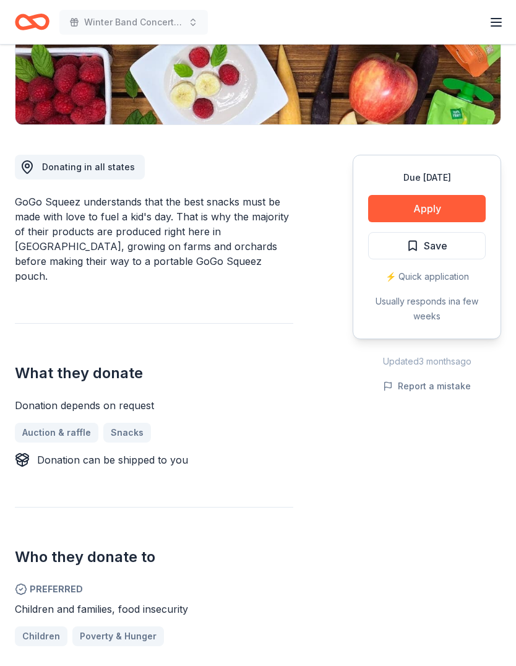
click at [439, 247] on span "Save" at bounding box center [436, 246] width 24 height 16
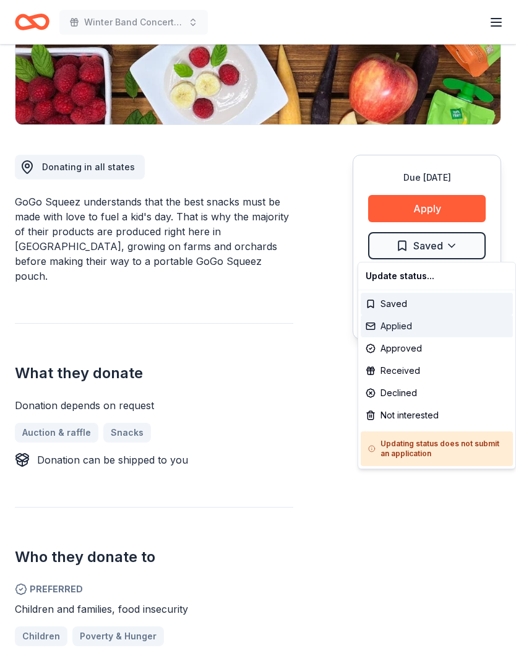
click at [405, 331] on div "Applied" at bounding box center [437, 326] width 152 height 22
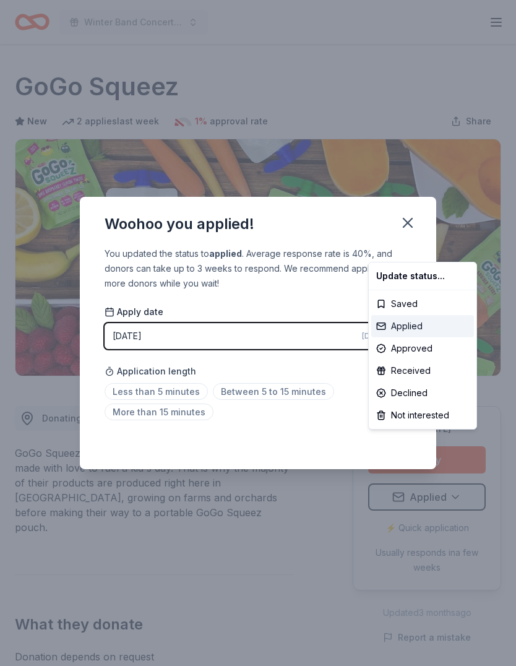
click at [408, 328] on div "Applied" at bounding box center [422, 326] width 103 height 22
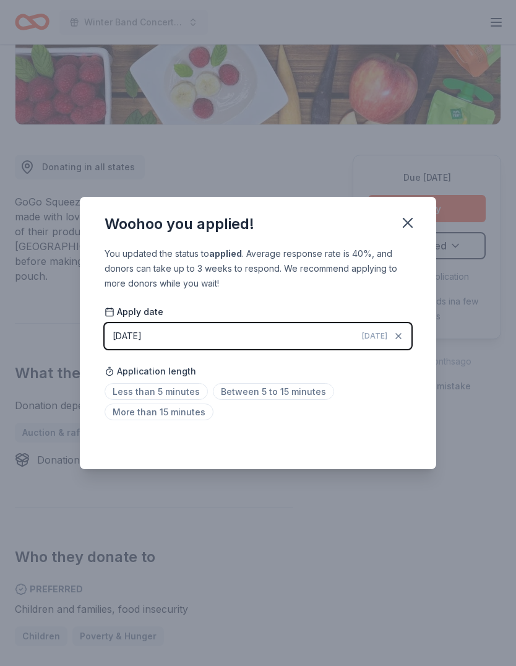
click at [267, 400] on span "Between 5 to 15 minutes" at bounding box center [273, 391] width 121 height 17
click at [410, 227] on icon "button" at bounding box center [407, 222] width 9 height 9
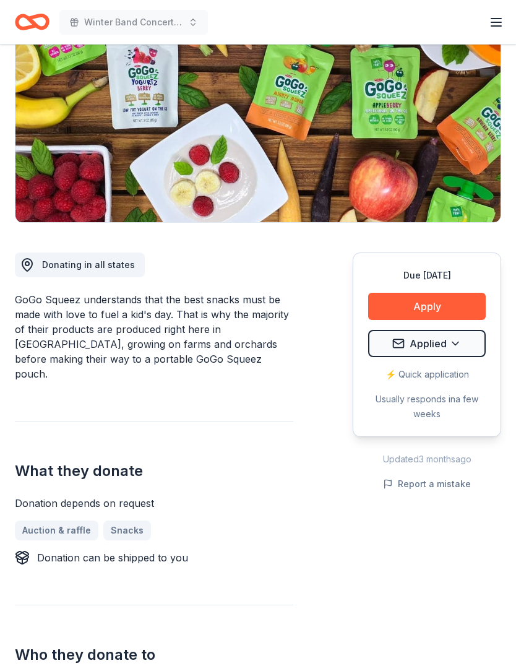
scroll to position [0, 0]
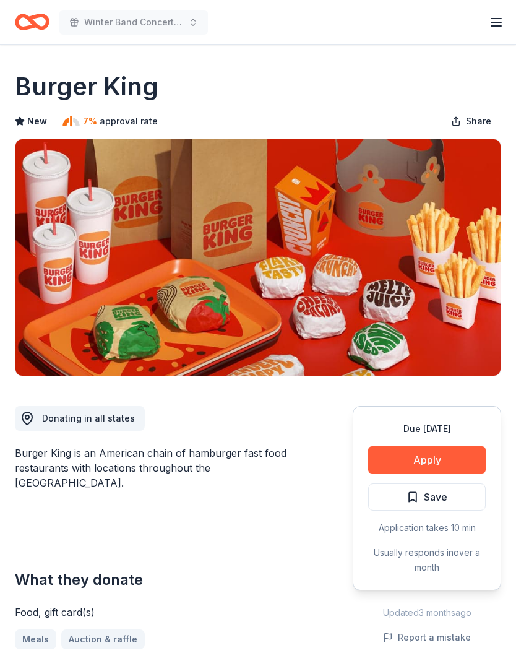
click at [445, 457] on button "Apply" at bounding box center [427, 459] width 118 height 27
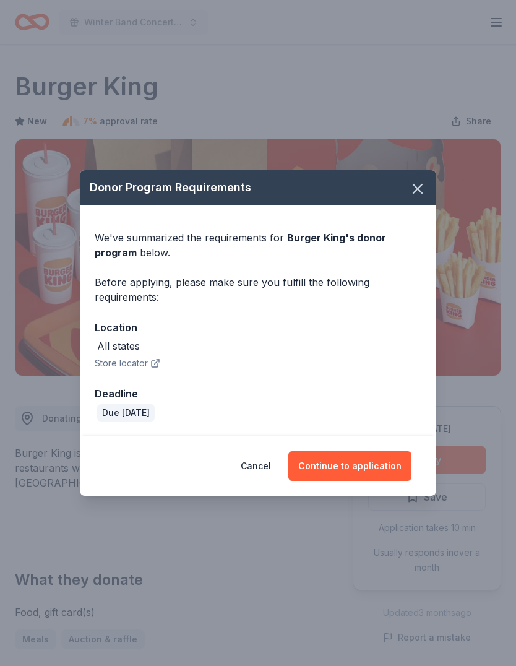
click at [374, 460] on button "Continue to application" at bounding box center [349, 466] width 123 height 30
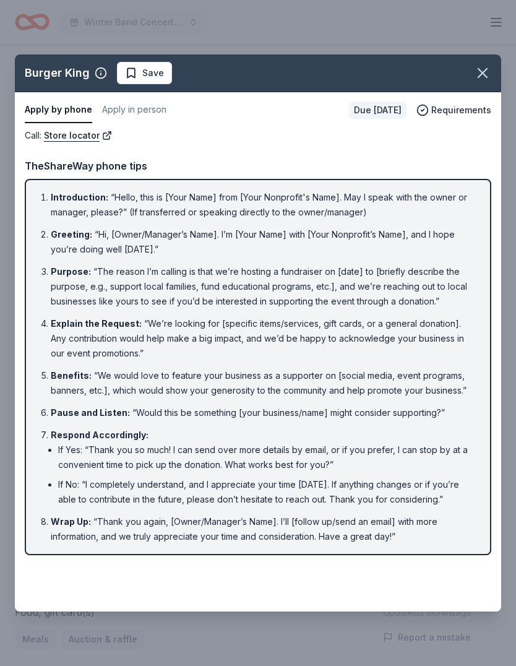
click at [481, 71] on icon "button" at bounding box center [482, 73] width 9 height 9
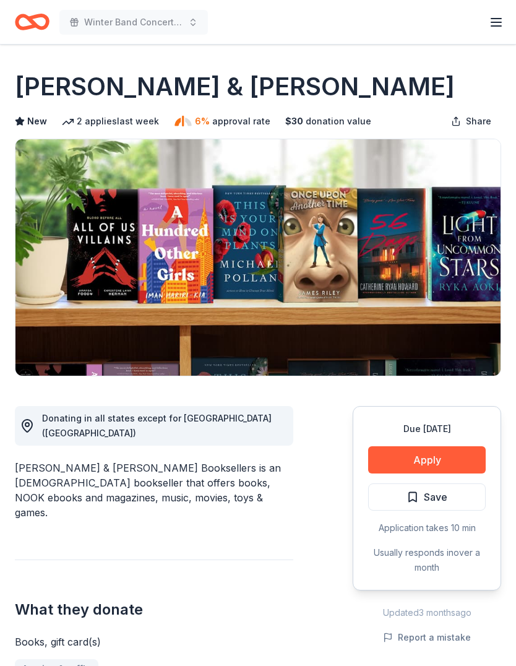
click at [418, 454] on button "Apply" at bounding box center [427, 459] width 118 height 27
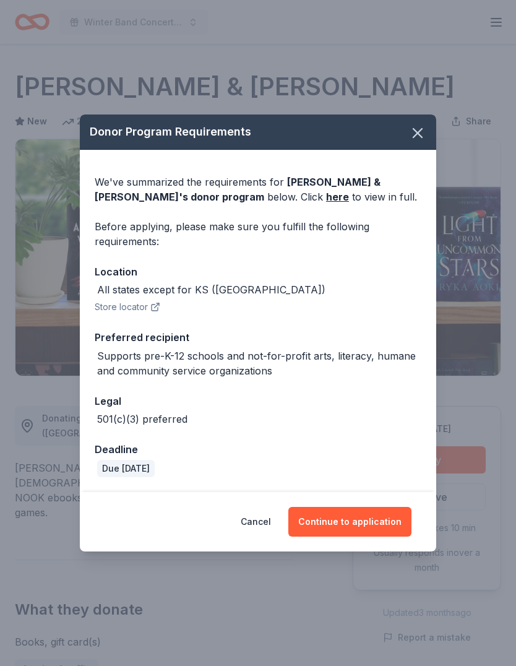
click at [375, 518] on button "Continue to application" at bounding box center [349, 522] width 123 height 30
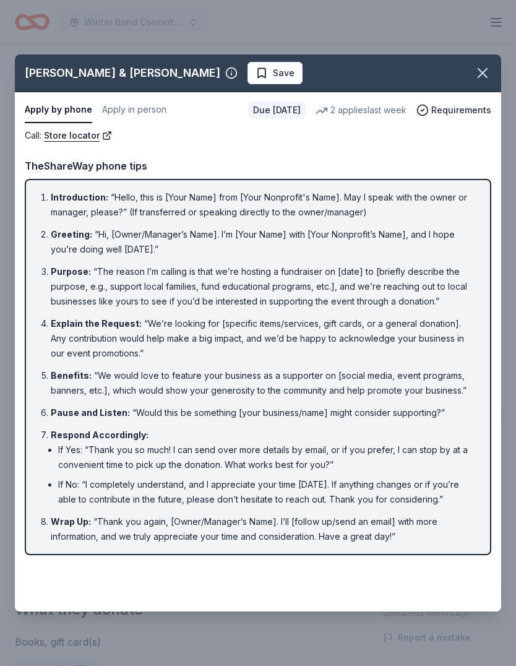
click at [484, 66] on icon "button" at bounding box center [482, 72] width 17 height 17
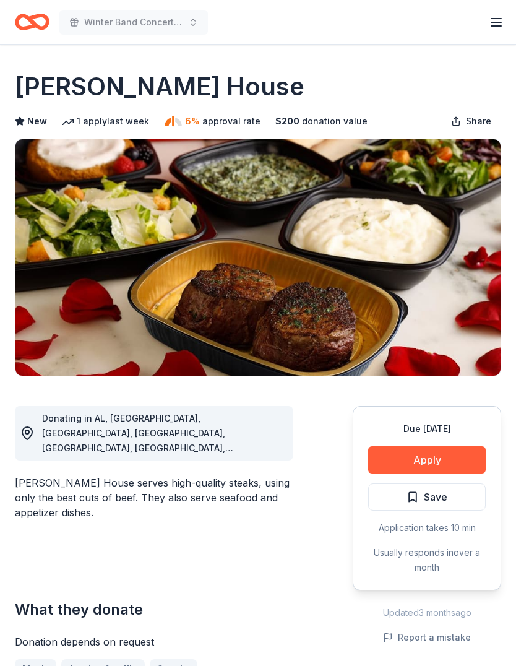
click at [440, 452] on button "Apply" at bounding box center [427, 459] width 118 height 27
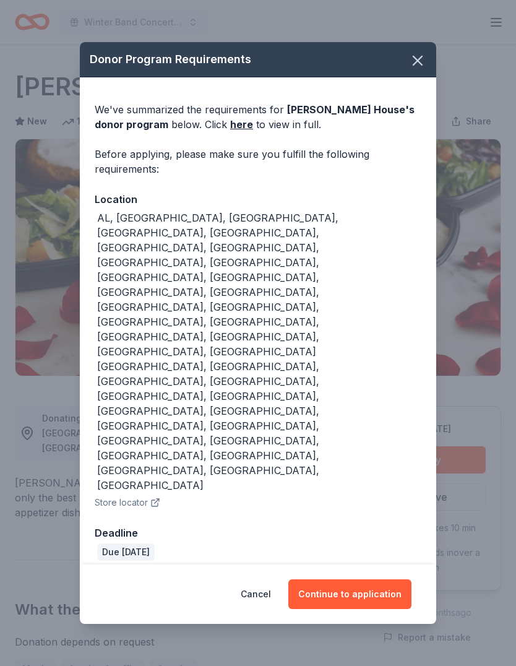
click at [366, 579] on button "Continue to application" at bounding box center [349, 594] width 123 height 30
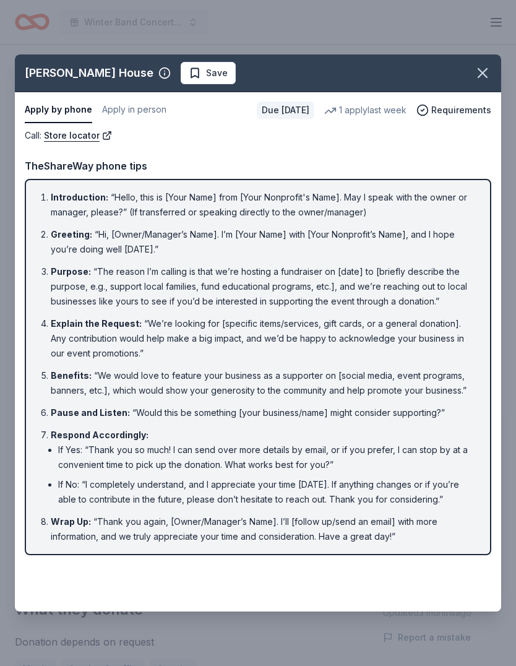
click at [484, 67] on icon "button" at bounding box center [482, 72] width 17 height 17
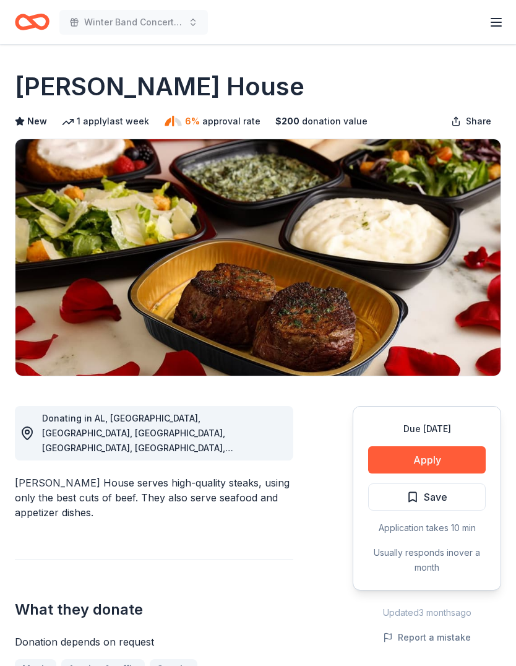
click at [431, 492] on span "Save" at bounding box center [436, 497] width 24 height 16
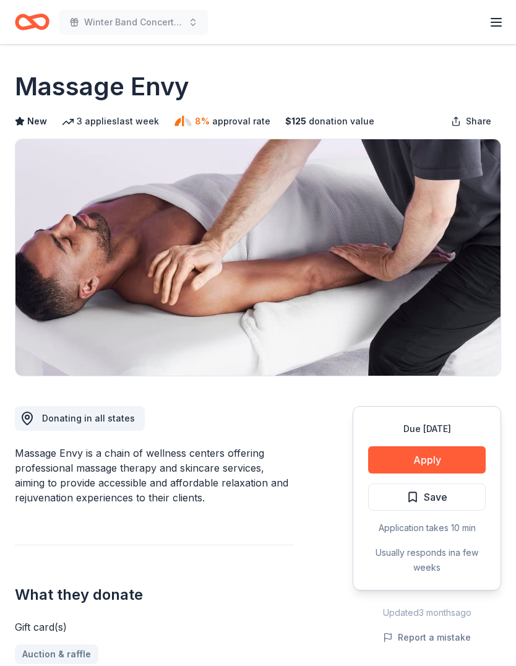
click at [442, 456] on button "Apply" at bounding box center [427, 459] width 118 height 27
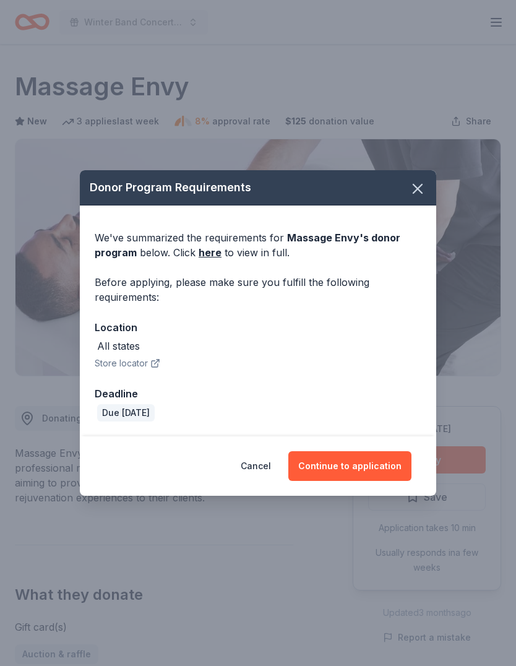
click at [355, 465] on button "Continue to application" at bounding box center [349, 466] width 123 height 30
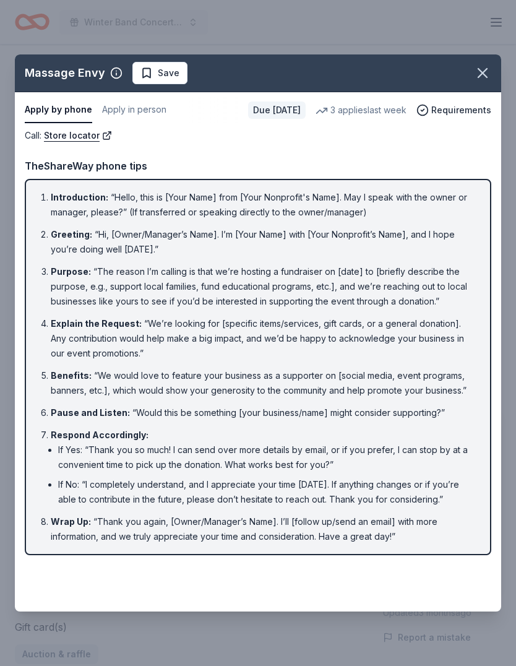
click at [483, 72] on icon "button" at bounding box center [482, 73] width 9 height 9
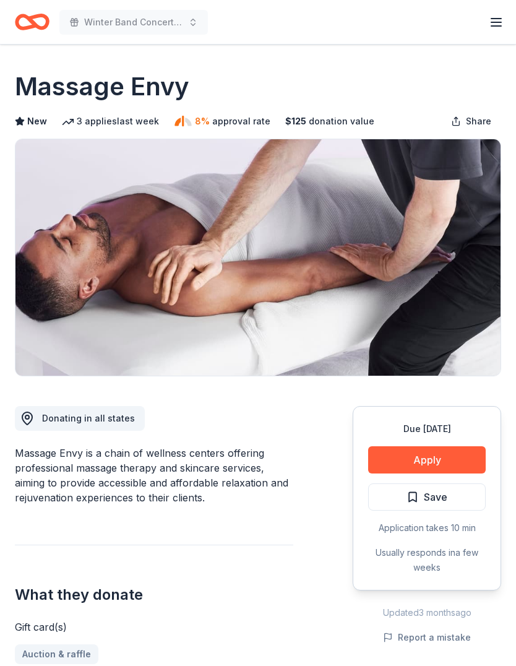
click at [449, 496] on button "Save" at bounding box center [427, 496] width 118 height 27
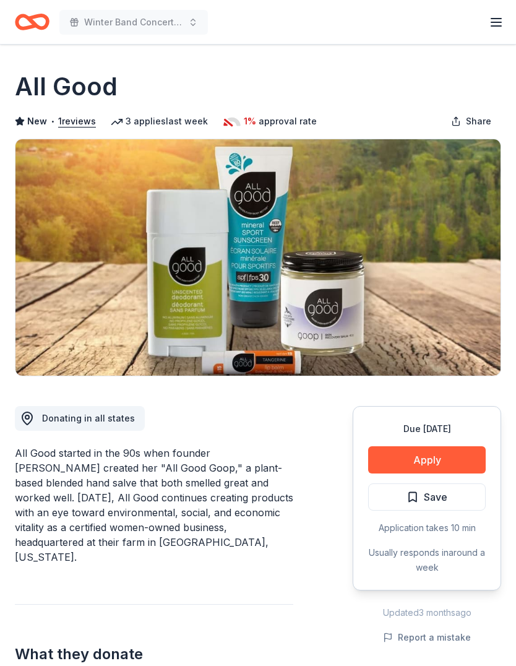
click at [434, 460] on button "Apply" at bounding box center [427, 459] width 118 height 27
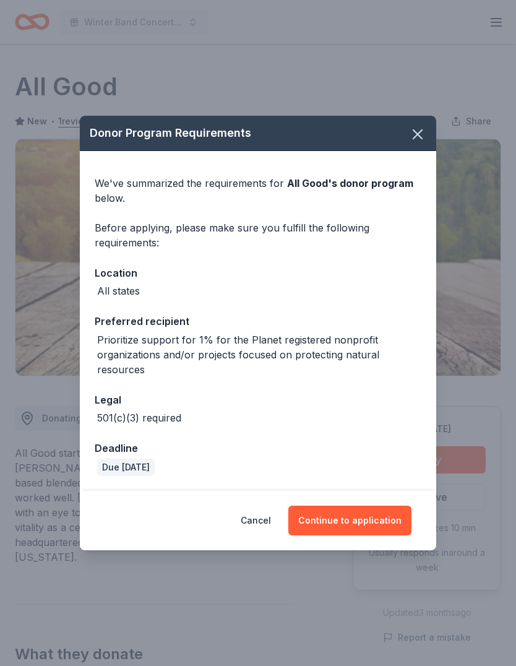
click at [352, 520] on button "Continue to application" at bounding box center [349, 521] width 123 height 30
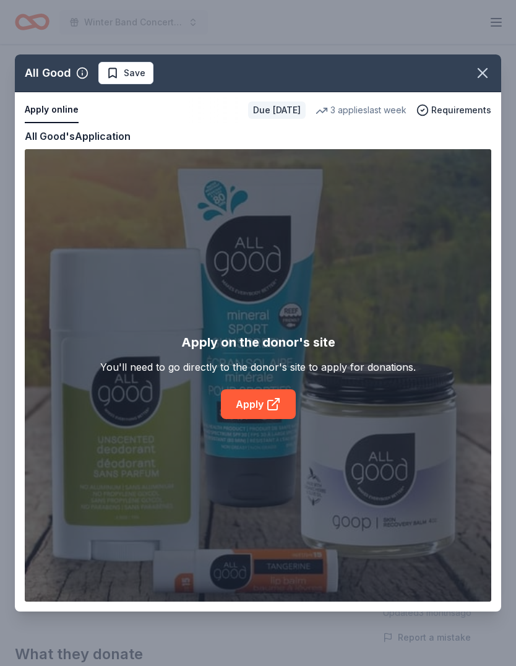
click at [267, 402] on icon at bounding box center [273, 404] width 15 height 15
click at [481, 79] on icon "button" at bounding box center [482, 72] width 17 height 17
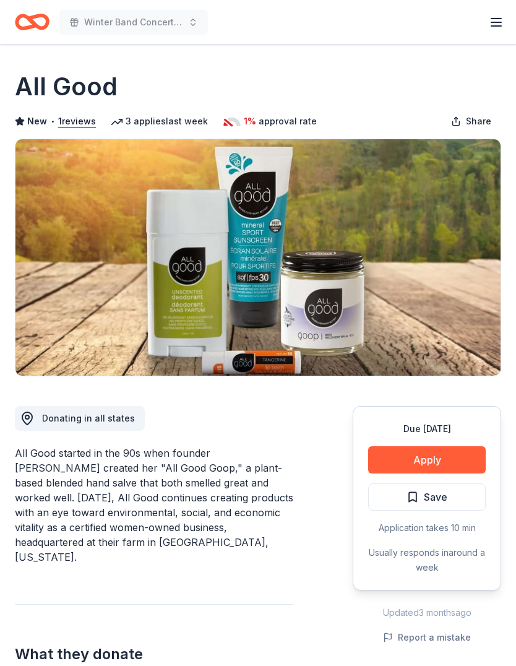
click at [460, 490] on button "Save" at bounding box center [427, 496] width 118 height 27
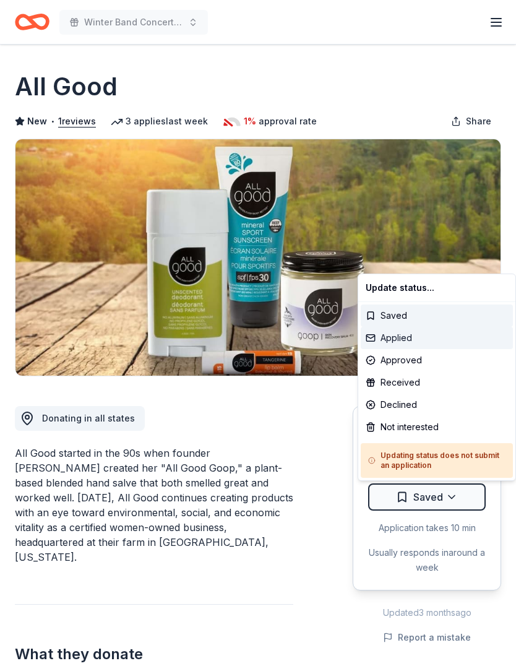
click at [413, 338] on div "Applied" at bounding box center [437, 338] width 152 height 22
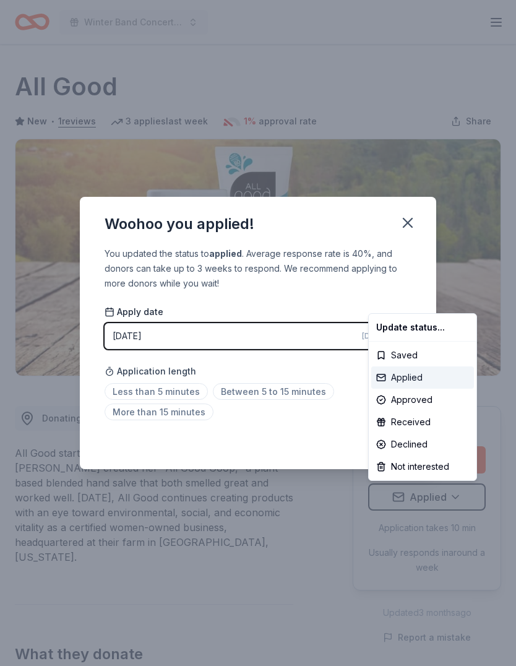
click at [414, 382] on div "Applied" at bounding box center [422, 377] width 103 height 22
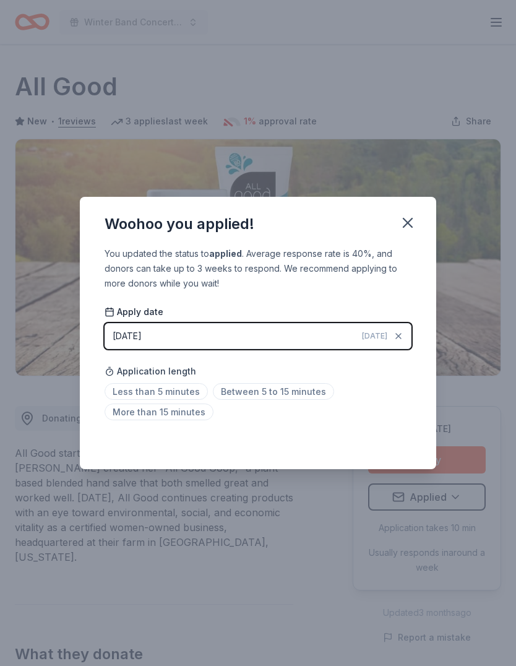
click at [277, 388] on span "Between 5 to 15 minutes" at bounding box center [273, 391] width 121 height 17
click at [415, 228] on icon "button" at bounding box center [407, 222] width 17 height 17
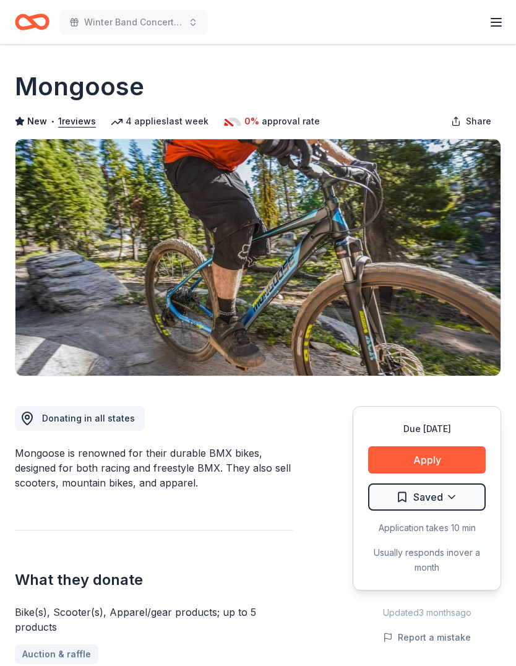
click at [454, 454] on button "Apply" at bounding box center [427, 459] width 118 height 27
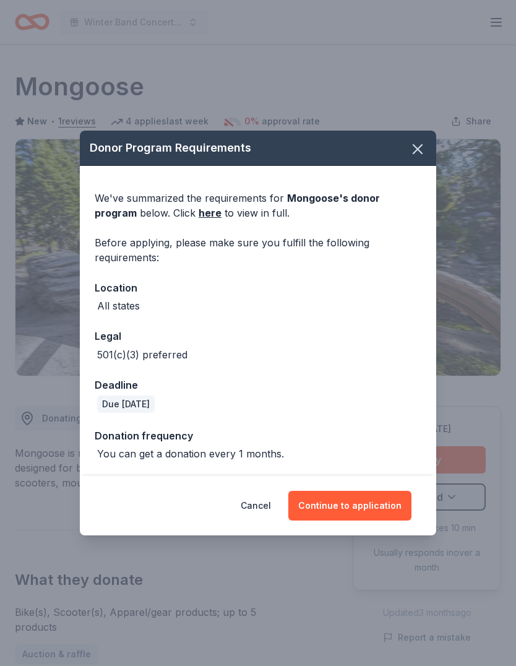
click at [381, 502] on button "Continue to application" at bounding box center [349, 506] width 123 height 30
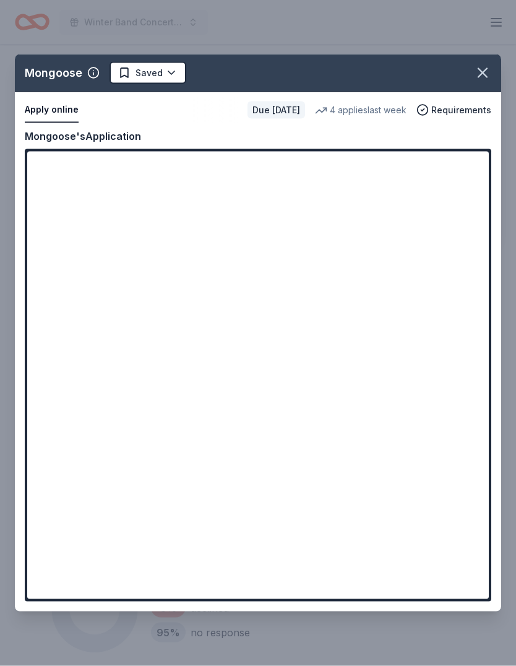
scroll to position [449, 0]
click at [483, 72] on icon "button" at bounding box center [482, 72] width 17 height 17
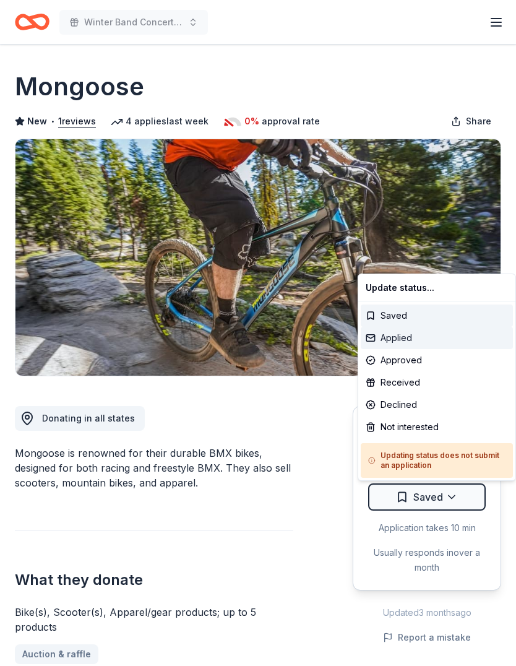
click at [399, 340] on div "Applied" at bounding box center [437, 338] width 152 height 22
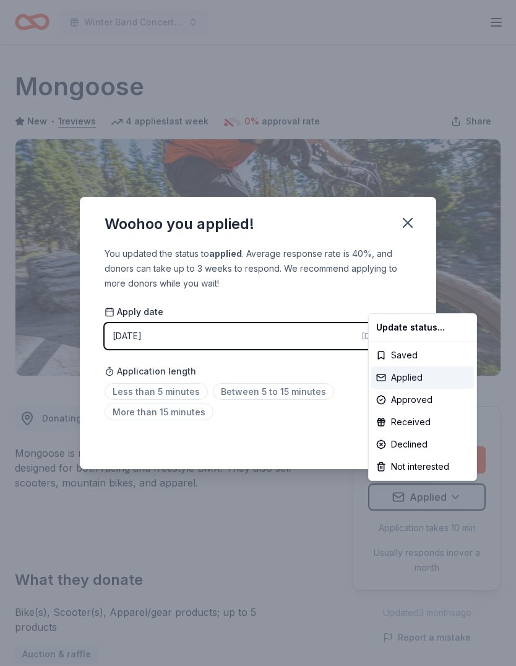
click at [406, 379] on div "Applied" at bounding box center [422, 377] width 103 height 22
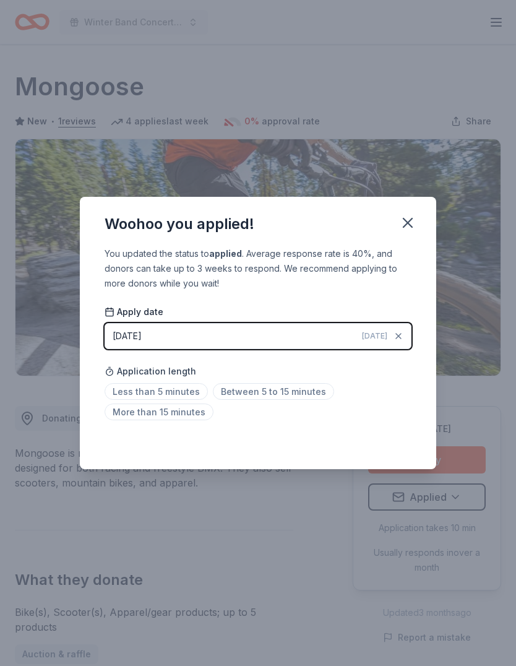
click at [278, 392] on span "Between 5 to 15 minutes" at bounding box center [273, 391] width 121 height 17
click at [413, 226] on icon "button" at bounding box center [407, 222] width 17 height 17
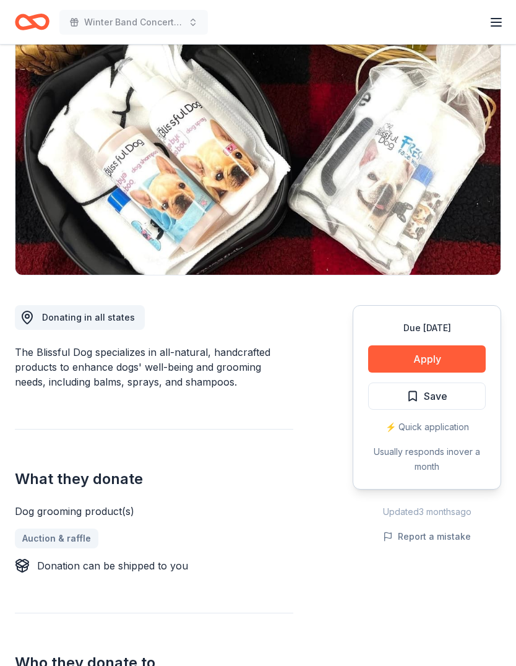
scroll to position [101, 0]
click at [434, 361] on button "Apply" at bounding box center [427, 358] width 118 height 27
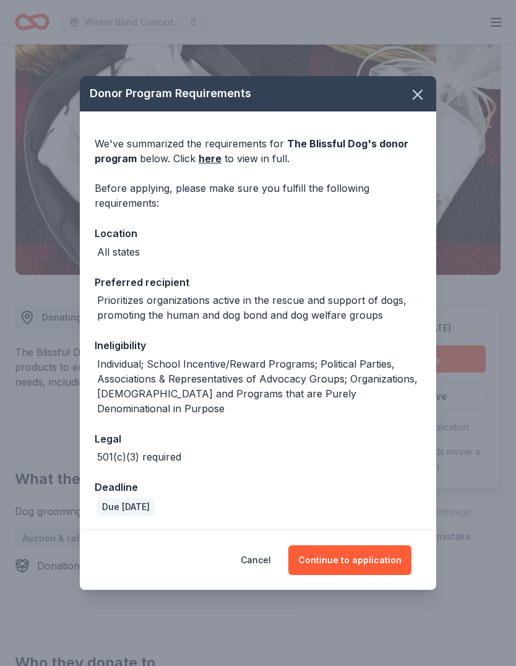
click at [358, 556] on div "Cancel Continue to application" at bounding box center [258, 559] width 356 height 59
click at [359, 571] on button "Continue to application" at bounding box center [349, 560] width 123 height 30
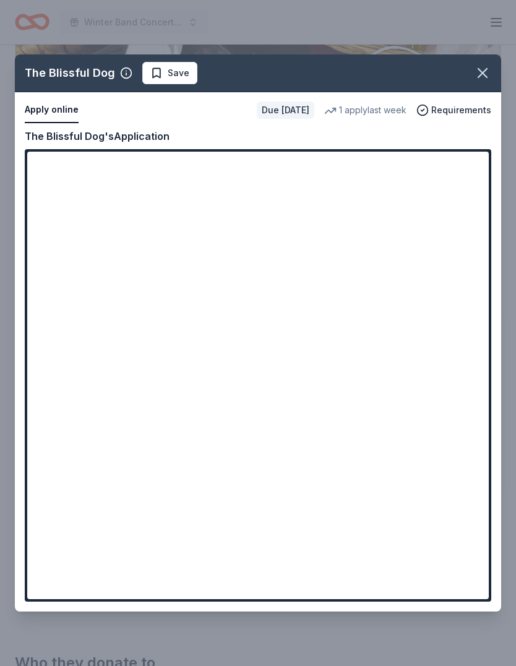
scroll to position [123, 0]
click at [489, 66] on icon "button" at bounding box center [482, 72] width 17 height 17
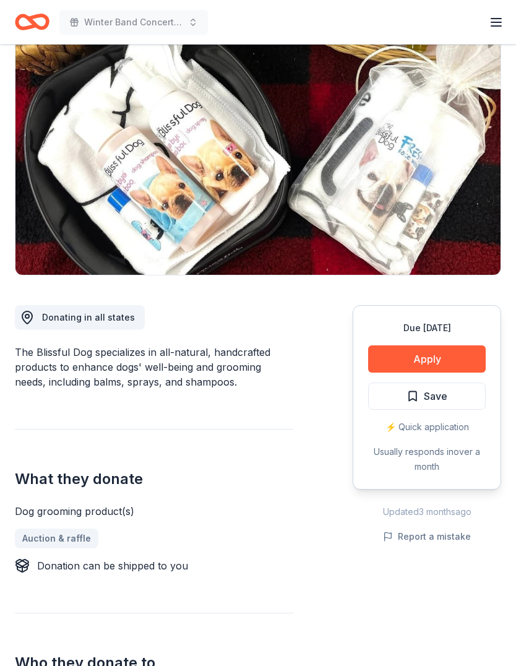
click at [444, 393] on span "Save" at bounding box center [436, 396] width 24 height 16
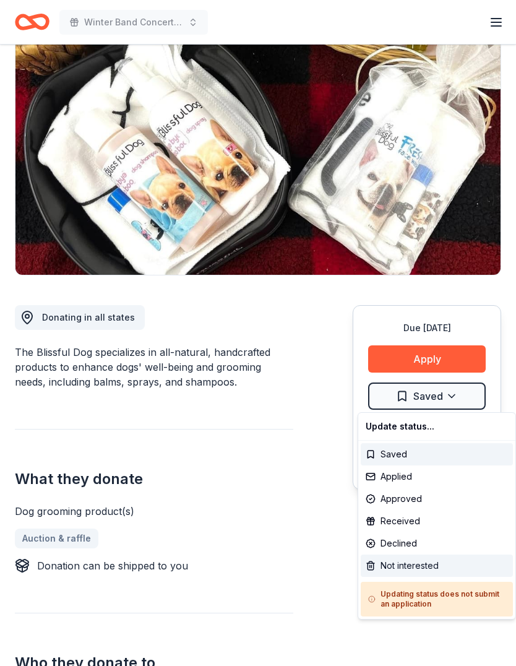
click at [409, 565] on div "Not interested" at bounding box center [437, 565] width 152 height 22
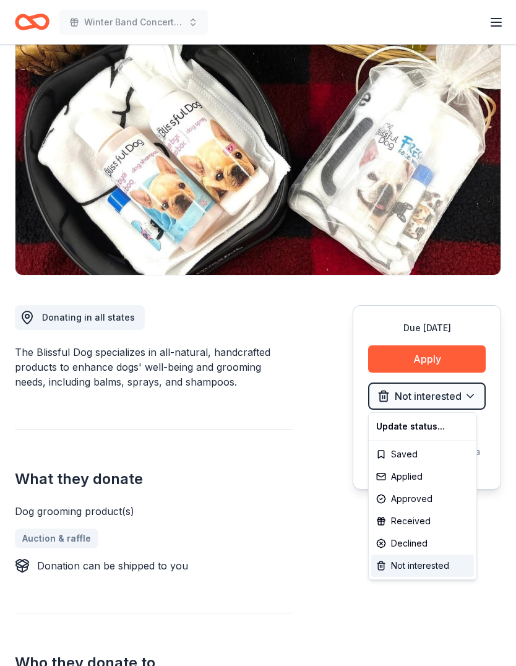
click at [436, 567] on div "Not interested" at bounding box center [422, 565] width 103 height 22
